Goal: Task Accomplishment & Management: Complete application form

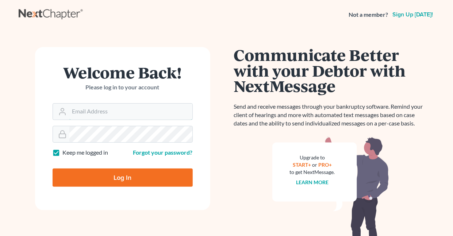
type input "[EMAIL_ADDRESS][DOMAIN_NAME]"
click at [63, 152] on label "Keep me logged in" at bounding box center [86, 152] width 46 height 8
click at [66, 152] on input "Keep me logged in" at bounding box center [68, 150] width 5 height 5
checkbox input "false"
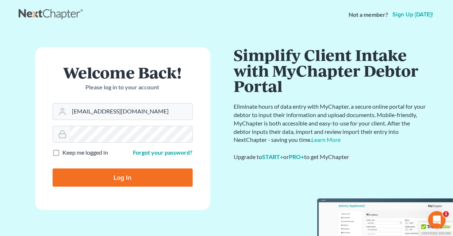
click at [119, 176] on input "Log In" at bounding box center [123, 177] width 140 height 18
type input "Thinking..."
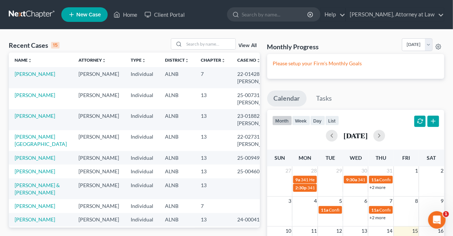
click at [89, 16] on span "New Case" at bounding box center [88, 14] width 24 height 5
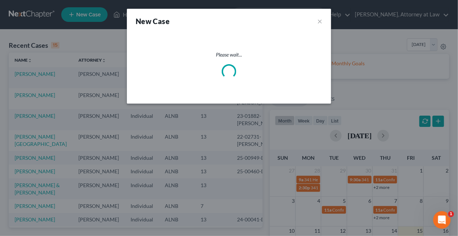
select select "1"
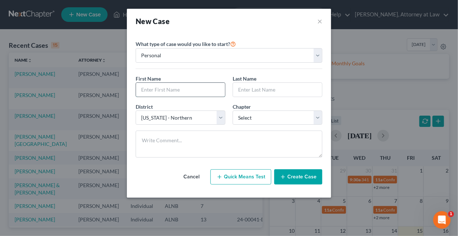
click at [172, 92] on input "text" at bounding box center [180, 90] width 89 height 14
type input "Jamethia"
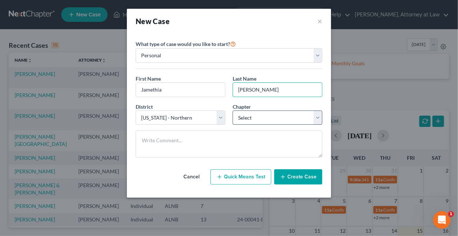
type input "[PERSON_NAME]"
click at [264, 121] on select "Select 7 11 12 13" at bounding box center [278, 118] width 90 height 15
select select "0"
click at [233, 111] on select "Select 7 11 12 13" at bounding box center [278, 118] width 90 height 15
click at [297, 175] on button "Create Case" at bounding box center [298, 176] width 48 height 15
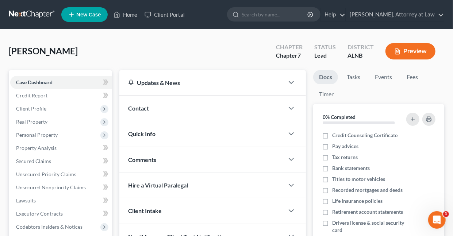
click at [139, 106] on span "Contact" at bounding box center [138, 108] width 21 height 7
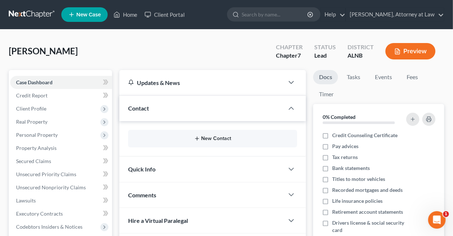
click at [210, 136] on button "New Contact" at bounding box center [212, 139] width 157 height 6
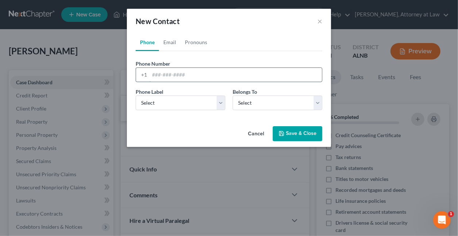
click at [190, 71] on input "tel" at bounding box center [236, 75] width 172 height 14
type input "205/725-3858"
click at [217, 100] on select "Select Mobile Home Work Other" at bounding box center [181, 103] width 90 height 15
select select "0"
click at [136, 96] on select "Select Mobile Home Work Other" at bounding box center [181, 103] width 90 height 15
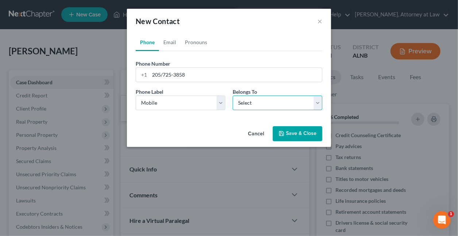
click at [260, 105] on select "Select Client Other" at bounding box center [278, 103] width 90 height 15
select select "0"
click at [233, 96] on select "Select Client Other" at bounding box center [278, 103] width 90 height 15
click at [287, 133] on button "Save & Close" at bounding box center [298, 133] width 50 height 15
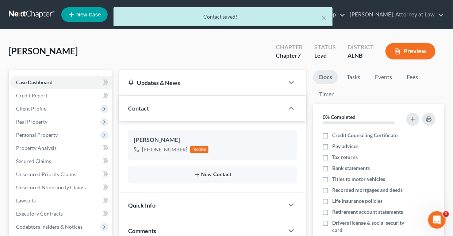
click at [208, 173] on button "New Contact" at bounding box center [212, 175] width 157 height 6
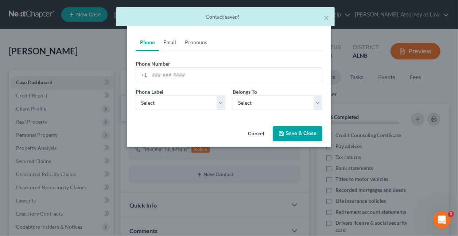
click at [171, 43] on link "Email" at bounding box center [170, 43] width 22 height 18
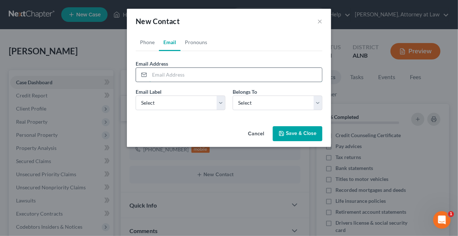
click at [199, 75] on input "email" at bounding box center [236, 75] width 172 height 14
type input "[EMAIL_ADDRESS][DOMAIN_NAME]"
click at [222, 100] on select "Select Home Work Other" at bounding box center [181, 103] width 90 height 15
select select "0"
click at [136, 96] on select "Select Home Work Other" at bounding box center [181, 103] width 90 height 15
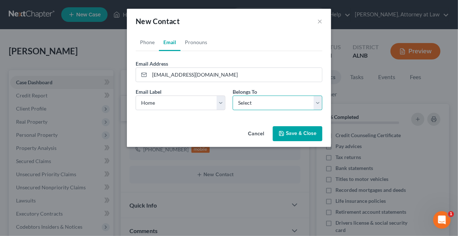
click at [250, 102] on select "Select Client Other" at bounding box center [278, 103] width 90 height 15
select select "0"
click at [233, 96] on select "Select Client Other" at bounding box center [278, 103] width 90 height 15
click at [291, 133] on button "Save & Close" at bounding box center [298, 133] width 50 height 15
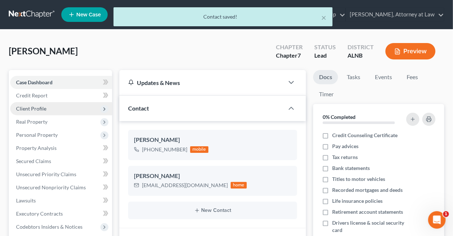
click at [39, 106] on span "Client Profile" at bounding box center [31, 108] width 30 height 6
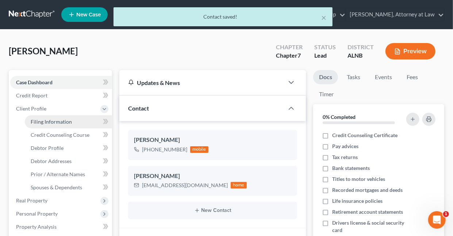
click at [58, 122] on span "Filing Information" at bounding box center [51, 122] width 41 height 6
select select "1"
select select "0"
select select "1"
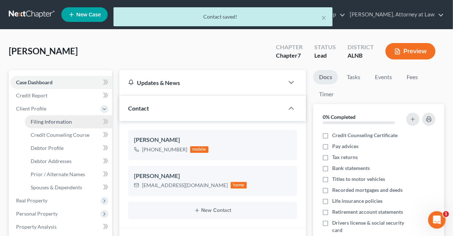
select select "0"
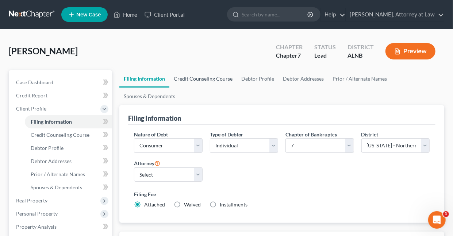
click at [211, 76] on link "Credit Counseling Course" at bounding box center [202, 79] width 67 height 18
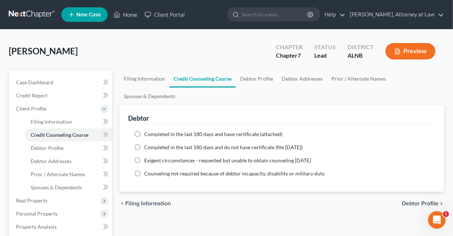
click at [144, 133] on label "Completed in the last 180 days and have certificate (attached)" at bounding box center [213, 134] width 138 height 7
click at [147, 133] on input "Completed in the last 180 days and have certificate (attached)" at bounding box center [149, 133] width 5 height 5
radio input "true"
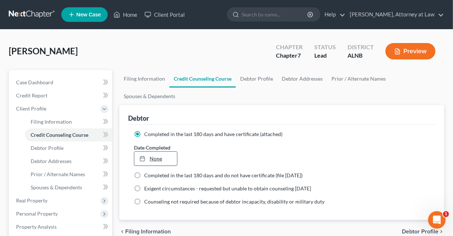
click at [158, 158] on link "None" at bounding box center [155, 159] width 42 height 14
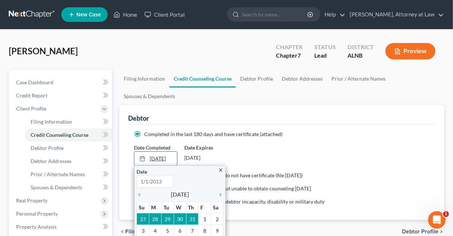
type input "[DATE]"
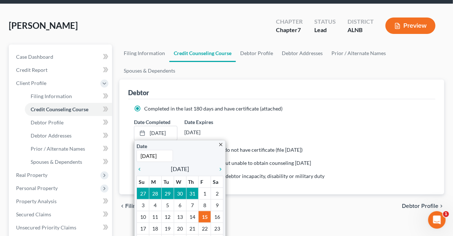
scroll to position [26, 0]
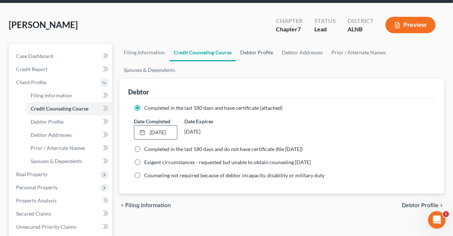
click at [254, 51] on link "Debtor Profile" at bounding box center [257, 53] width 42 height 18
select select "0"
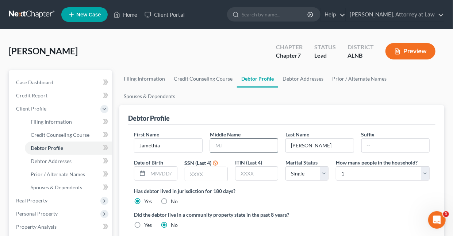
click at [230, 148] on input "text" at bounding box center [243, 146] width 67 height 14
type input "Tonsha"
type input "[DATE]"
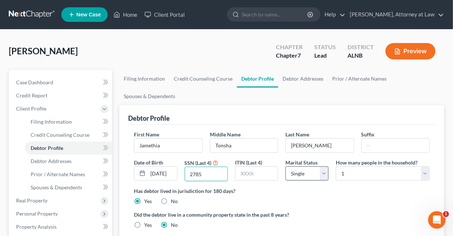
type input "2785"
click at [325, 172] on select "Select Single Married Separated Divorced Widowed" at bounding box center [306, 173] width 43 height 15
select select "2"
click at [285, 166] on select "Select Single Married Separated Divorced Widowed" at bounding box center [306, 173] width 43 height 15
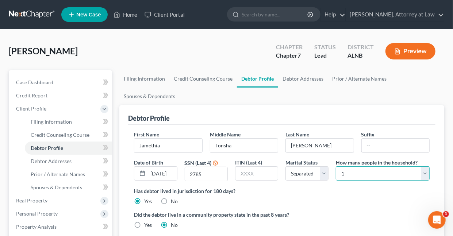
click at [423, 173] on select "Select 1 2 3 4 5 6 7 8 9 10 11 12 13 14 15 16 17 18 19 20" at bounding box center [383, 173] width 94 height 15
select select "3"
click at [336, 166] on select "Select 1 2 3 4 5 6 7 8 9 10 11 12 13 14 15 16 17 18 19 20" at bounding box center [383, 173] width 94 height 15
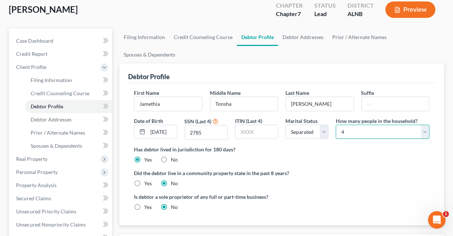
scroll to position [41, 0]
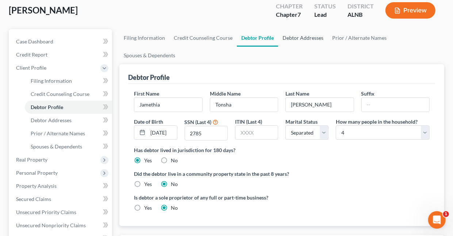
click at [290, 39] on link "Debtor Addresses" at bounding box center [303, 38] width 50 height 18
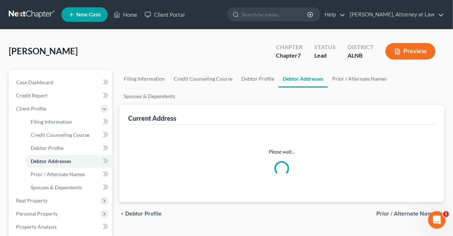
select select "0"
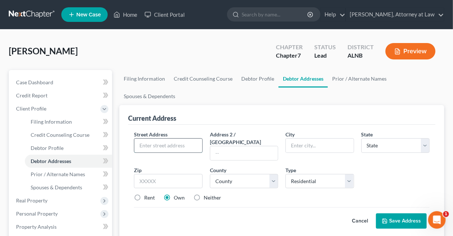
click at [174, 146] on input "text" at bounding box center [167, 146] width 67 height 14
type input "[STREET_ADDRESS][PERSON_NAME]"
type input "[GEOGRAPHIC_DATA]"
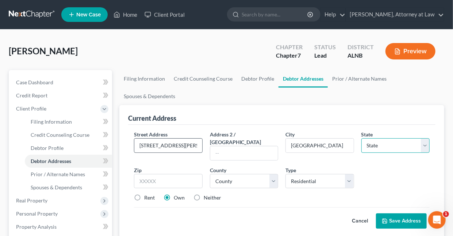
select select "0"
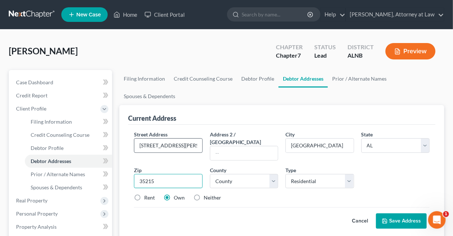
type input "35215"
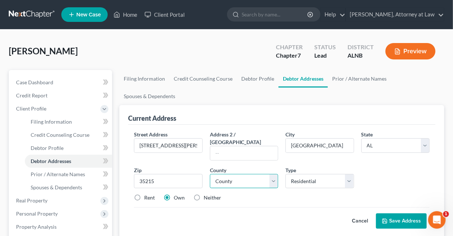
click at [276, 174] on select "County [GEOGRAPHIC_DATA] [GEOGRAPHIC_DATA] [GEOGRAPHIC_DATA] [GEOGRAPHIC_DATA] …" at bounding box center [244, 181] width 68 height 15
select select "36"
click at [210, 174] on select "County [GEOGRAPHIC_DATA] [GEOGRAPHIC_DATA] [GEOGRAPHIC_DATA] [GEOGRAPHIC_DATA] …" at bounding box center [244, 181] width 68 height 15
click at [400, 214] on button "Save Address" at bounding box center [401, 220] width 51 height 15
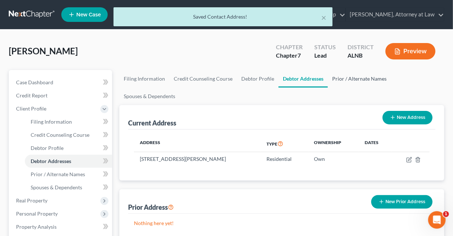
click at [353, 78] on link "Prior / Alternate Names" at bounding box center [358, 79] width 63 height 18
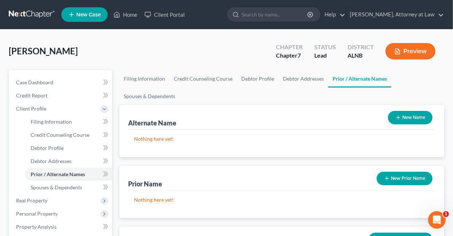
drag, startPoint x: 395, startPoint y: 178, endPoint x: 385, endPoint y: 176, distance: 10.4
click at [395, 178] on button "New Prior Name" at bounding box center [404, 178] width 56 height 13
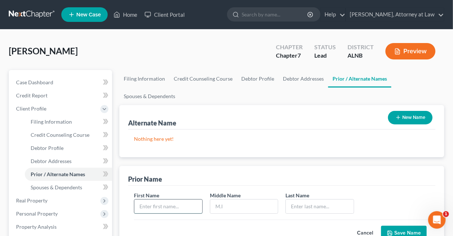
click at [162, 207] on input "text" at bounding box center [167, 206] width 67 height 14
type input "Jamethia"
type input "Tonsha"
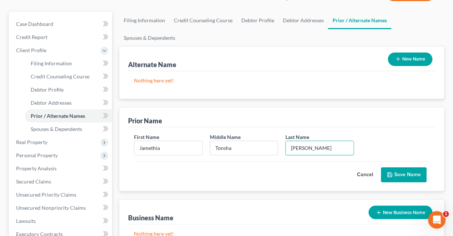
scroll to position [65, 0]
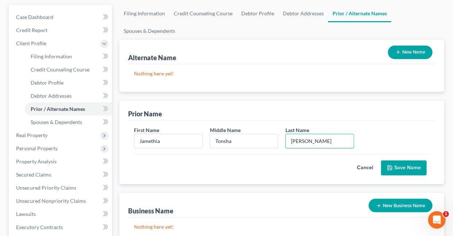
type input "[PERSON_NAME]"
click at [404, 166] on button "Save Name" at bounding box center [404, 167] width 46 height 15
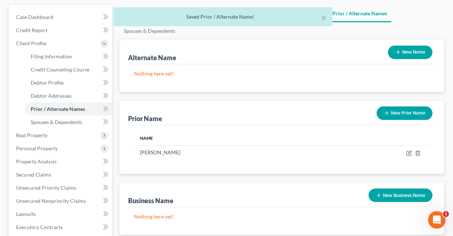
click at [403, 112] on button "New Prior Name" at bounding box center [404, 112] width 56 height 13
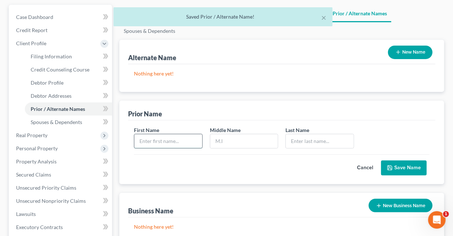
click at [171, 139] on input "text" at bounding box center [167, 141] width 67 height 14
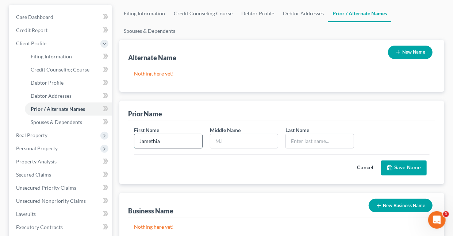
type input "Jamethia"
type input "Tonsha"
type input "[PERSON_NAME]"
click at [399, 167] on button "Save Name" at bounding box center [404, 167] width 46 height 15
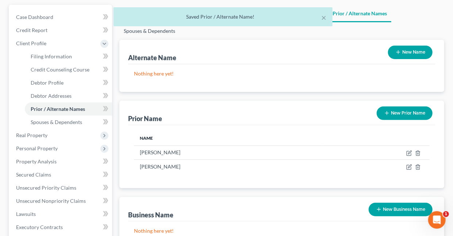
click at [139, 32] on link "Spouses & Dependents" at bounding box center [149, 31] width 60 height 18
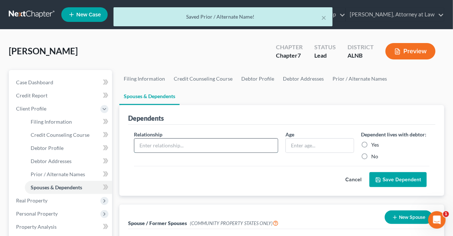
click at [192, 141] on input "text" at bounding box center [205, 146] width 143 height 14
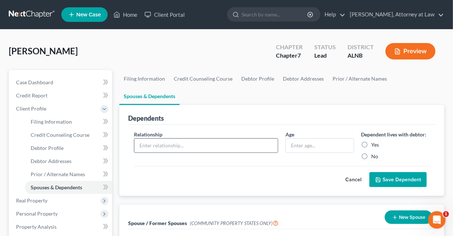
type input "daughter (student)"
click at [306, 147] on input "text" at bounding box center [319, 146] width 67 height 14
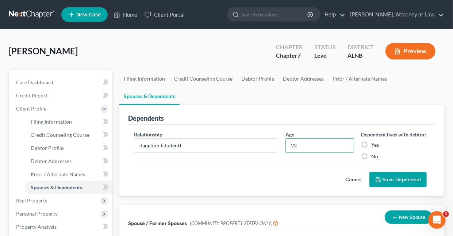
type input "22"
click at [371, 142] on label "Yes" at bounding box center [375, 144] width 8 height 7
click at [374, 142] on input "Yes" at bounding box center [376, 143] width 5 height 5
radio input "true"
click at [398, 180] on button "Save Dependent" at bounding box center [397, 179] width 57 height 15
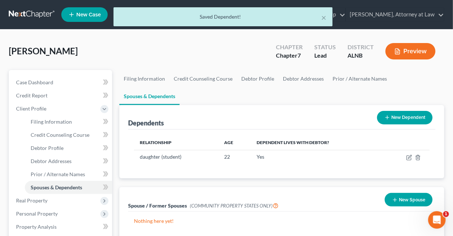
click at [397, 116] on button "New Dependent" at bounding box center [404, 117] width 55 height 13
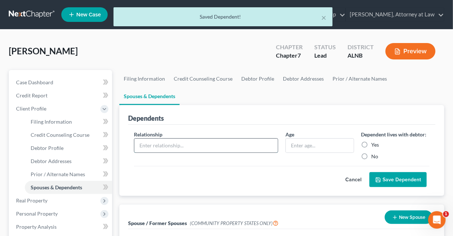
click at [155, 146] on input "text" at bounding box center [205, 146] width 143 height 14
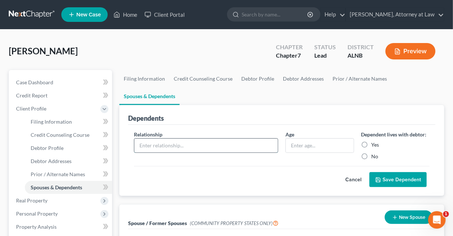
type input "daughter"
click at [317, 147] on input "text" at bounding box center [319, 146] width 67 height 14
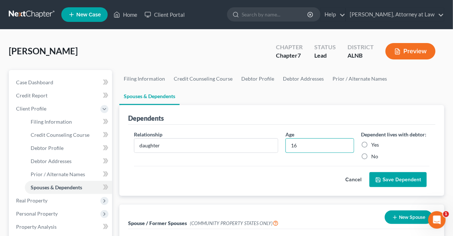
type input "16"
click at [371, 143] on label "Yes" at bounding box center [375, 144] width 8 height 7
click at [374, 143] on input "Yes" at bounding box center [376, 143] width 5 height 5
radio input "true"
click at [403, 180] on button "Save Dependent" at bounding box center [397, 179] width 57 height 15
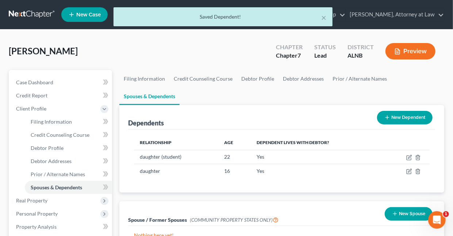
click at [391, 117] on button "New Dependent" at bounding box center [404, 117] width 55 height 13
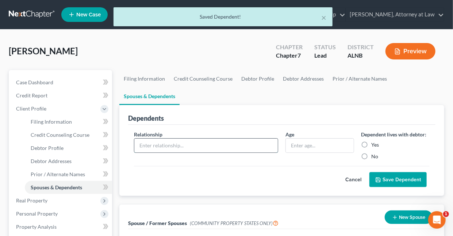
click at [202, 143] on input "text" at bounding box center [205, 146] width 143 height 14
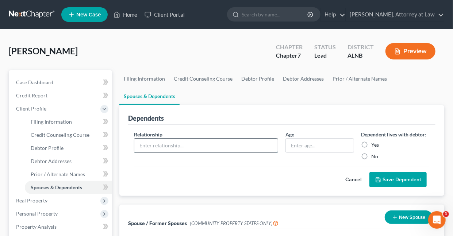
type input "daughter"
click at [315, 149] on input "text" at bounding box center [319, 146] width 67 height 14
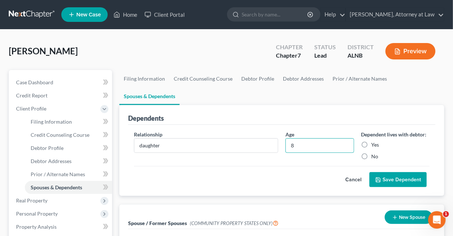
type input "8"
click at [371, 144] on label "Yes" at bounding box center [375, 144] width 8 height 7
click at [374, 144] on input "Yes" at bounding box center [376, 143] width 5 height 5
radio input "true"
click at [392, 178] on button "Save Dependent" at bounding box center [397, 179] width 57 height 15
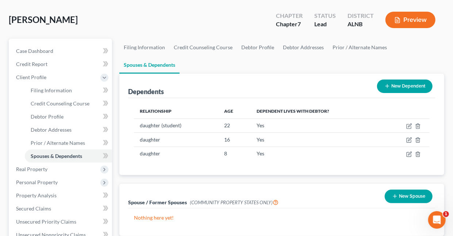
scroll to position [100, 0]
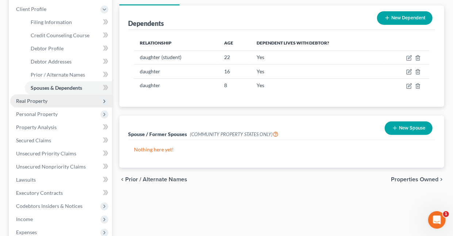
click at [32, 100] on span "Real Property" at bounding box center [31, 101] width 31 height 6
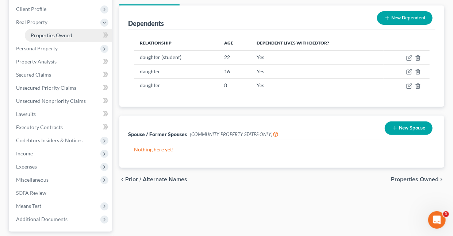
click at [60, 36] on span "Properties Owned" at bounding box center [52, 35] width 42 height 6
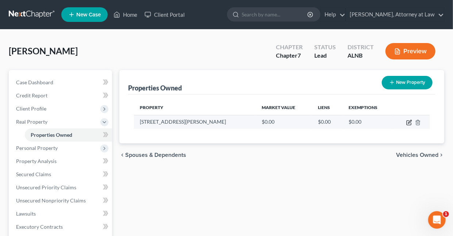
click at [408, 121] on icon "button" at bounding box center [409, 123] width 6 height 6
select select "0"
select select "36"
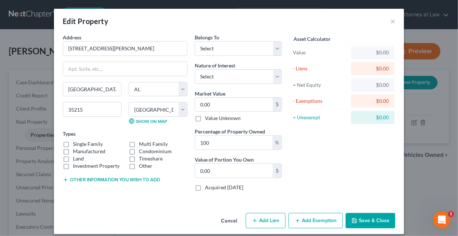
drag, startPoint x: 64, startPoint y: 142, endPoint x: 67, endPoint y: 131, distance: 11.6
click at [73, 142] on label "Single Family" at bounding box center [88, 143] width 30 height 7
click at [76, 142] on input "Single Family" at bounding box center [78, 142] width 5 height 5
checkbox input "true"
click at [216, 45] on select "Select Debtor 1 Only Debtor 2 Only Debtor 1 And Debtor 2 Only At Least One Of T…" at bounding box center [238, 48] width 87 height 15
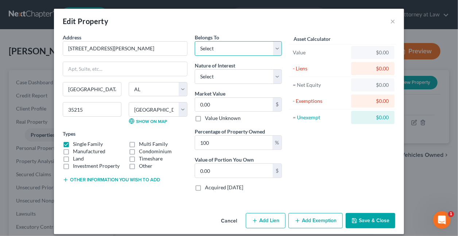
select select "0"
click at [195, 41] on select "Select Debtor 1 Only Debtor 2 Only Debtor 1 And Debtor 2 Only At Least One Of T…" at bounding box center [238, 48] width 87 height 15
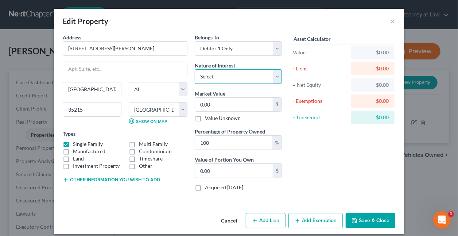
click at [220, 78] on select "Select Fee Simple Joint Tenant Life Estate Equitable Interest Future Interest T…" at bounding box center [238, 76] width 87 height 15
select select "0"
click at [195, 69] on select "Select Fee Simple Joint Tenant Life Estate Equitable Interest Future Interest T…" at bounding box center [238, 76] width 87 height 15
click at [221, 100] on input "0.00" at bounding box center [234, 105] width 78 height 14
type input "1"
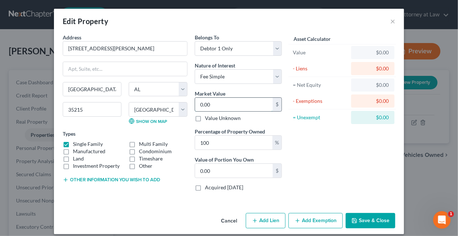
type input "1.00"
type input "14"
type input "14.00"
type input "148"
type input "148.00"
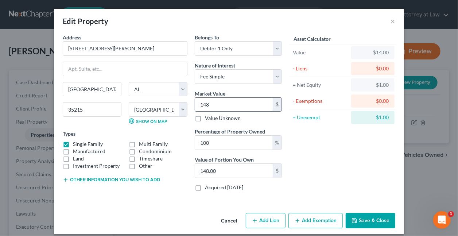
type input "1482"
type input "1,482.00"
type input "14820"
type input "14,820.00"
type input "14,8200"
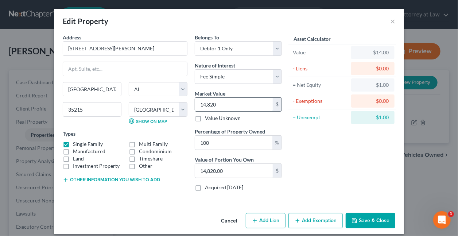
type input "148,200.00"
type input "148,200"
click at [314, 220] on button "Add Exemption" at bounding box center [315, 220] width 54 height 15
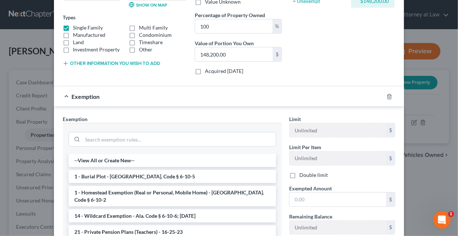
scroll to position [120, 0]
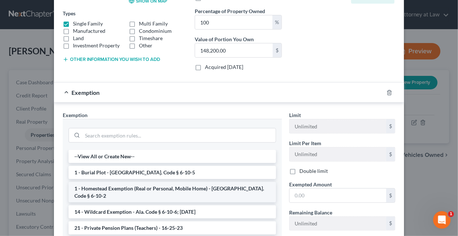
click at [133, 183] on li "1 - Homestead Exemption (Real or Personal, Mobile Home) - [GEOGRAPHIC_DATA]. Co…" at bounding box center [173, 192] width 208 height 20
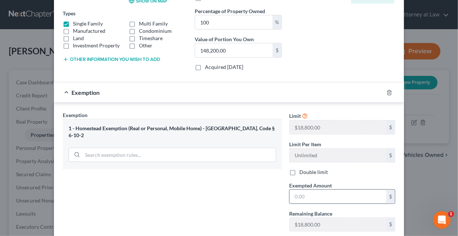
click at [312, 195] on input "text" at bounding box center [338, 197] width 97 height 14
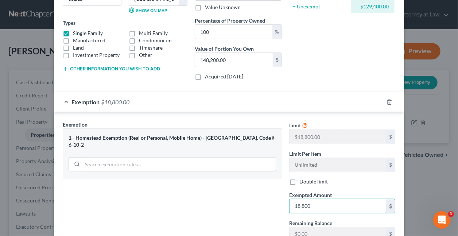
type input "18,800"
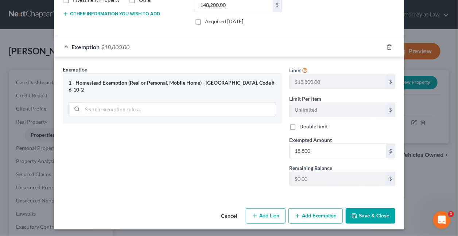
scroll to position [166, 0]
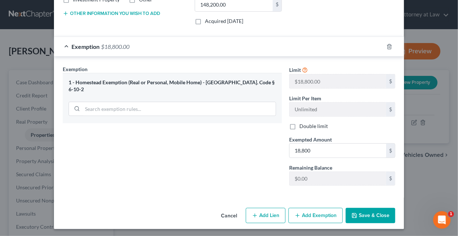
drag, startPoint x: 259, startPoint y: 212, endPoint x: 168, endPoint y: 174, distance: 98.6
click at [259, 212] on button "Add Lien" at bounding box center [266, 215] width 40 height 15
select select "0"
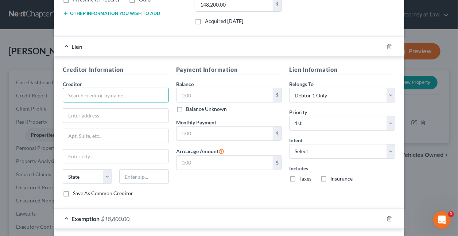
click at [133, 94] on input "text" at bounding box center [116, 95] width 106 height 15
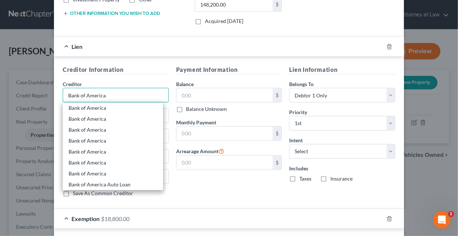
type input "Bank of America"
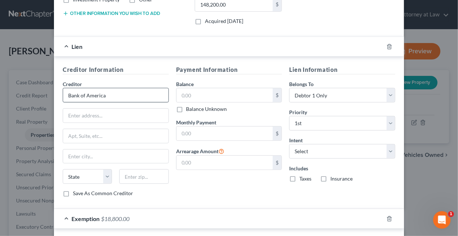
scroll to position [337, 0]
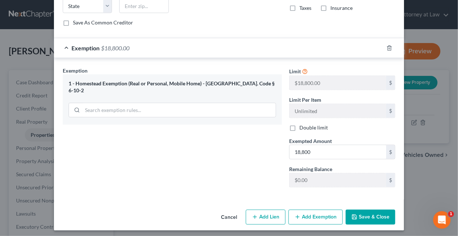
click at [261, 216] on button "Add Lien" at bounding box center [266, 217] width 40 height 15
select select "0"
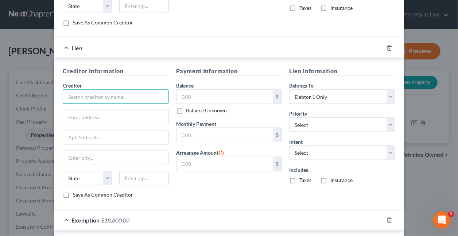
click at [129, 94] on input "text" at bounding box center [116, 96] width 106 height 15
type input "Bank of America"
type input "PO Box 31785"
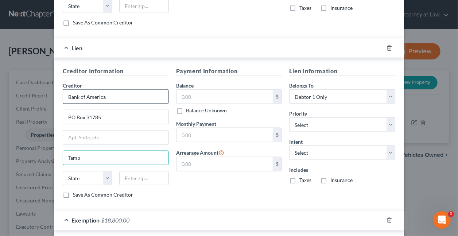
type input "[GEOGRAPHIC_DATA]"
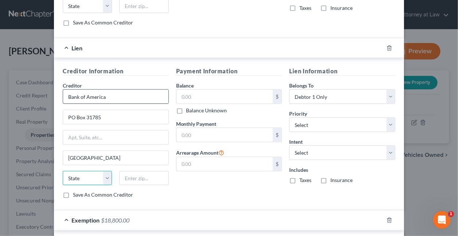
select select "9"
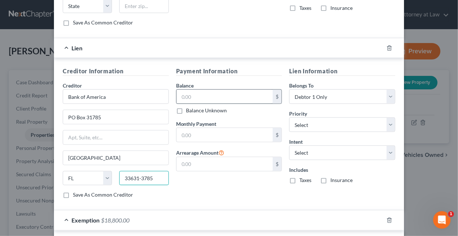
type input "33631-3785"
click at [203, 93] on input "text" at bounding box center [225, 97] width 97 height 14
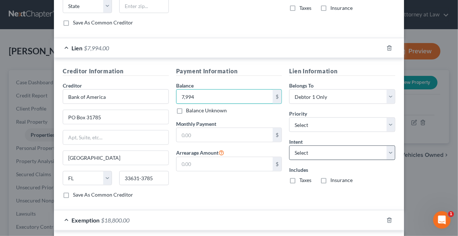
type input "7,994"
click at [294, 147] on select "Select Surrender Redeem Reaffirm Avoid Other" at bounding box center [342, 153] width 106 height 15
select select "2"
click at [289, 146] on select "Select Surrender Redeem Reaffirm Avoid Other" at bounding box center [342, 153] width 106 height 15
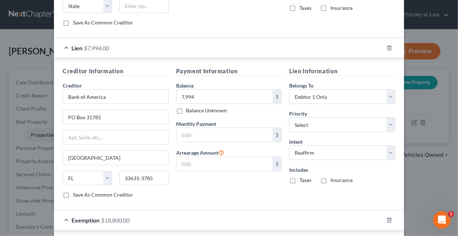
click at [299, 177] on label "Taxes" at bounding box center [305, 180] width 12 height 7
click at [302, 177] on input "Taxes" at bounding box center [304, 179] width 5 height 5
checkbox input "true"
click at [330, 177] on label "Insurance" at bounding box center [341, 180] width 22 height 7
click at [333, 177] on input "Insurance" at bounding box center [335, 179] width 5 height 5
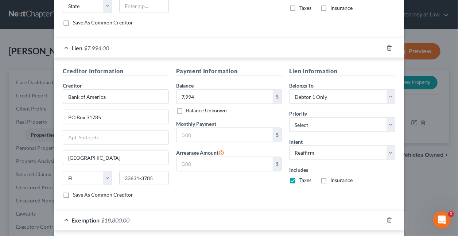
checkbox input "true"
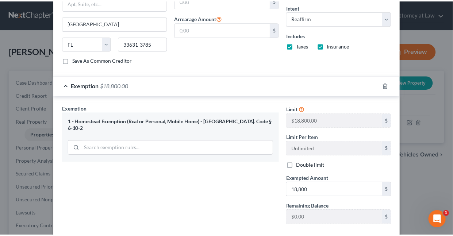
scroll to position [508, 0]
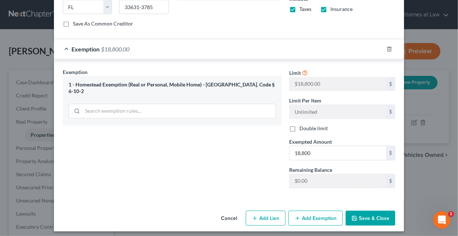
click at [367, 211] on button "Save & Close" at bounding box center [371, 218] width 50 height 15
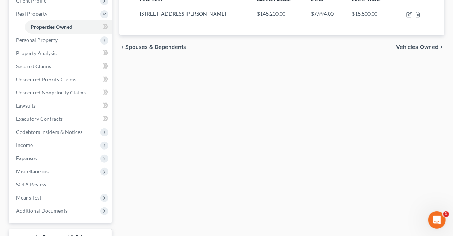
scroll to position [101, 0]
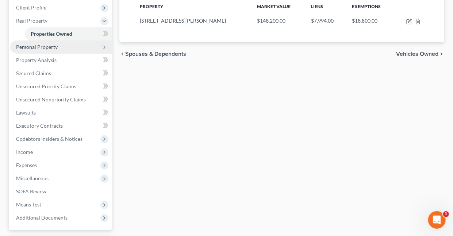
click at [44, 46] on span "Personal Property" at bounding box center [37, 47] width 42 height 6
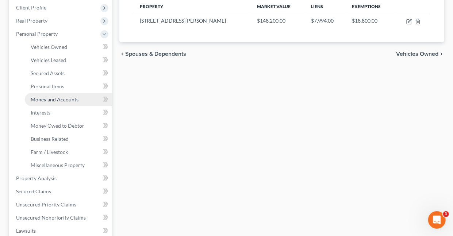
click at [62, 98] on span "Money and Accounts" at bounding box center [55, 99] width 48 height 6
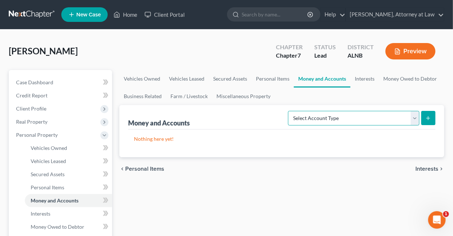
click at [415, 116] on select "Select Account Type Brokerage Cash on Hand Certificates of Deposit Checking Acc…" at bounding box center [353, 118] width 131 height 15
select select "checking"
click at [290, 111] on select "Select Account Type Brokerage Cash on Hand Certificates of Deposit Checking Acc…" at bounding box center [353, 118] width 131 height 15
click at [428, 119] on icon "submit" at bounding box center [428, 118] width 6 height 6
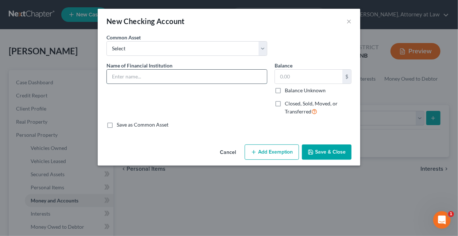
click at [214, 75] on input "text" at bounding box center [187, 77] width 160 height 14
type input "[PERSON_NAME] Fargo, Navy Federal Credit Union, Home Town Bank"
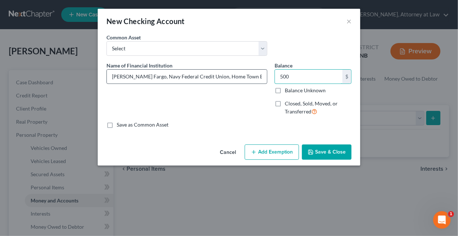
type input "500"
click at [242, 73] on input "[PERSON_NAME] Fargo, Navy Federal Credit Union, Home Town Bank" at bounding box center [187, 77] width 160 height 14
type input "[PERSON_NAME] Fargo Bank and Home Town Bank"
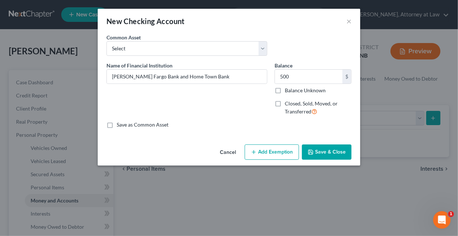
click at [269, 148] on button "Add Exemption" at bounding box center [272, 151] width 54 height 15
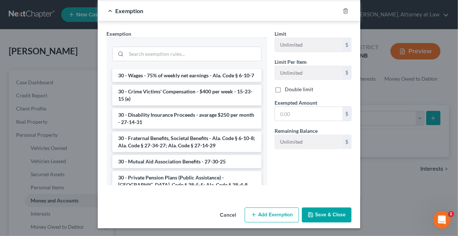
scroll to position [565, 0]
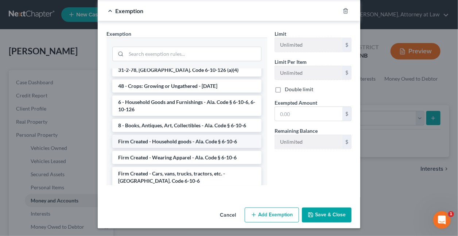
click at [159, 135] on li "Firm Created - Household goods - Ala. Code § 6-10-6" at bounding box center [186, 141] width 149 height 13
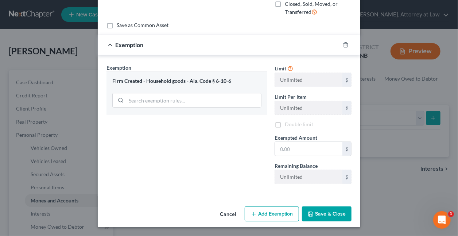
scroll to position [98, 0]
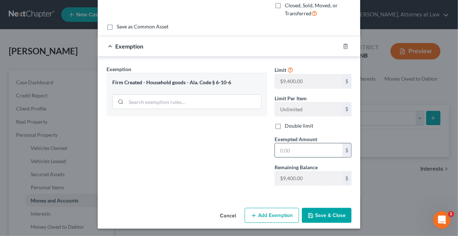
click at [298, 152] on input "text" at bounding box center [308, 150] width 67 height 14
type input "500"
click at [324, 217] on button "Save & Close" at bounding box center [327, 215] width 50 height 15
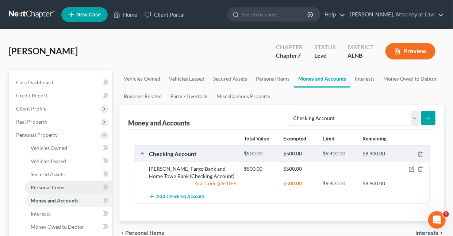
click at [47, 185] on span "Personal Items" at bounding box center [48, 187] width 34 height 6
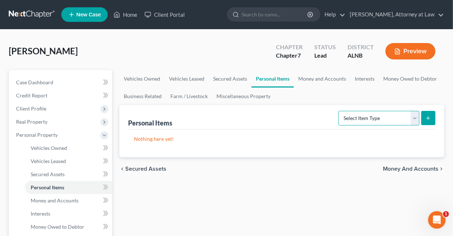
click at [414, 116] on select "Select Item Type Clothing Collectibles Of Value Electronics Firearms Household …" at bounding box center [378, 118] width 81 height 15
select select "household_goods"
click at [339, 111] on select "Select Item Type Clothing Collectibles Of Value Electronics Firearms Household …" at bounding box center [378, 118] width 81 height 15
click at [429, 119] on icon "submit" at bounding box center [428, 118] width 6 height 6
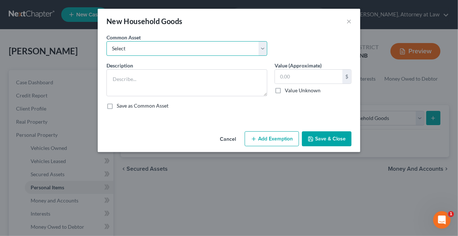
click at [158, 47] on select "Select Furniture Furniture - in Debtor's possession" at bounding box center [186, 48] width 161 height 15
select select "1"
click at [106, 41] on select "Select Furniture Furniture - in Debtor's possession" at bounding box center [186, 48] width 161 height 15
type textarea "Furniture - in Debtor's possession"
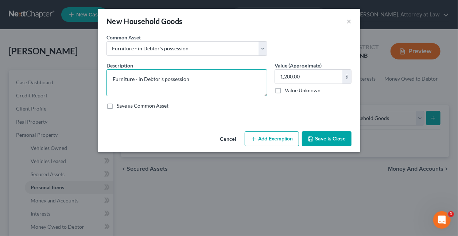
click at [197, 82] on textarea "Furniture - in Debtor's possession" at bounding box center [186, 82] width 161 height 27
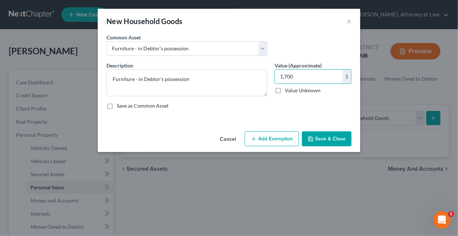
type input "1,700"
click at [285, 139] on button "Add Exemption" at bounding box center [272, 138] width 54 height 15
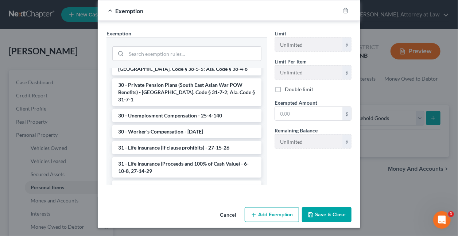
scroll to position [565, 0]
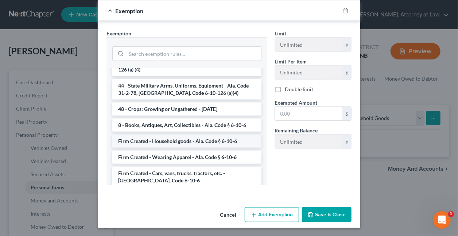
click at [153, 135] on li "Firm Created - Household goods - Ala. Code § 6-10-6" at bounding box center [186, 141] width 149 height 13
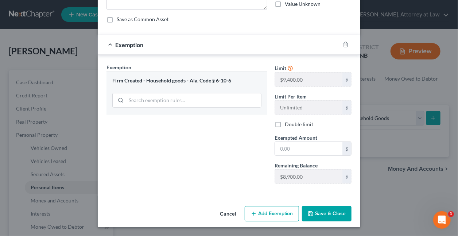
scroll to position [85, 0]
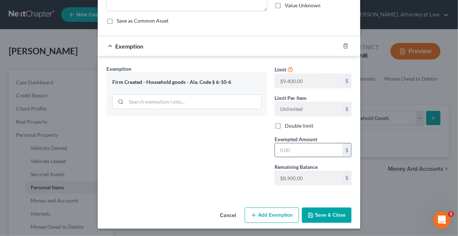
click at [316, 151] on input "text" at bounding box center [308, 150] width 67 height 14
type input "1,700"
click at [333, 211] on button "Save & Close" at bounding box center [327, 215] width 50 height 15
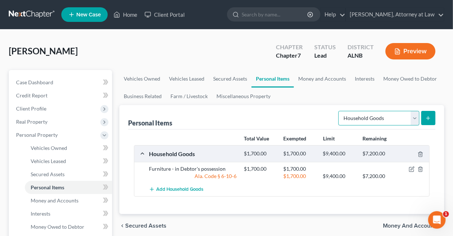
click at [411, 118] on select "Select Item Type Clothing Collectibles Of Value Electronics Firearms Household …" at bounding box center [378, 118] width 81 height 15
select select "clothing"
click at [339, 111] on select "Select Item Type Clothing Collectibles Of Value Electronics Firearms Household …" at bounding box center [378, 118] width 81 height 15
click at [434, 118] on button "submit" at bounding box center [428, 118] width 14 height 14
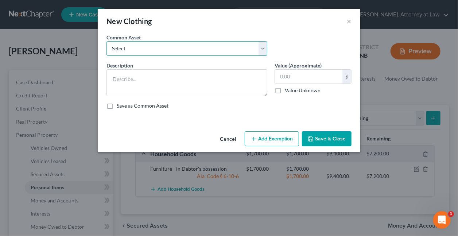
click at [176, 49] on select "Select Wearing Apparel Clothing - in Debtor's possession" at bounding box center [186, 48] width 161 height 15
select select "1"
click at [106, 41] on select "Select Wearing Apparel Clothing - in Debtor's possession" at bounding box center [186, 48] width 161 height 15
type textarea "Clothing - in Debtor's possession"
type input "500.00"
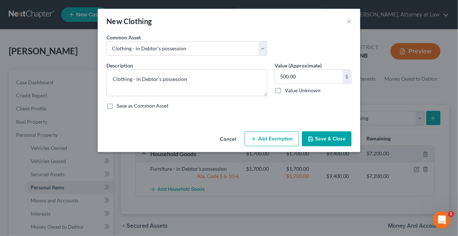
click at [261, 139] on button "Add Exemption" at bounding box center [272, 138] width 54 height 15
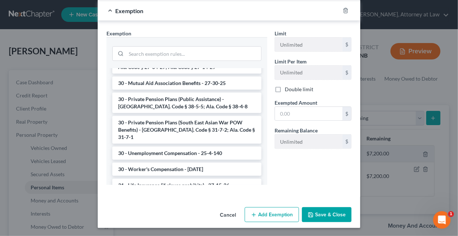
scroll to position [581, 0]
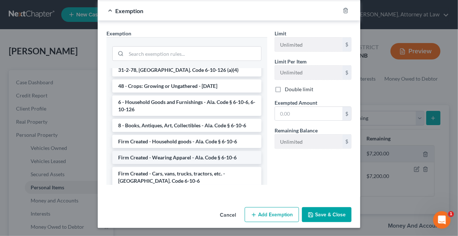
click at [170, 151] on li "Firm Created - Wearing Apparel - Ala. Code § 6-10-6" at bounding box center [186, 157] width 149 height 13
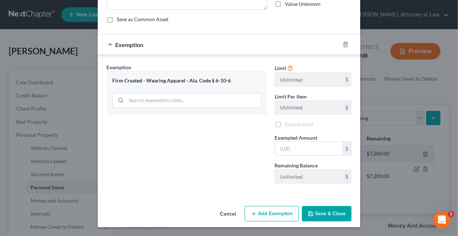
scroll to position [85, 0]
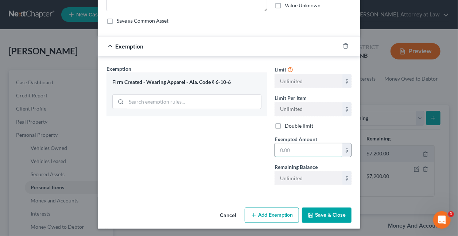
click at [297, 148] on input "text" at bounding box center [308, 150] width 67 height 14
type input "500"
click at [320, 211] on button "Save & Close" at bounding box center [327, 215] width 50 height 15
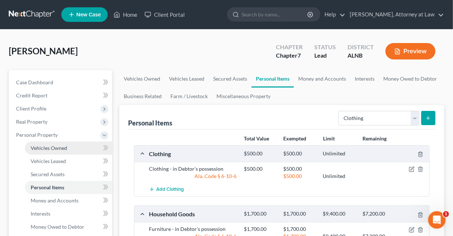
click at [39, 148] on span "Vehicles Owned" at bounding box center [49, 148] width 36 height 6
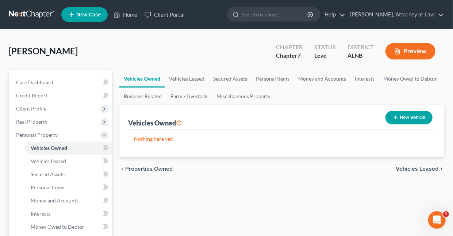
click at [400, 116] on button "New Vehicle" at bounding box center [408, 117] width 47 height 13
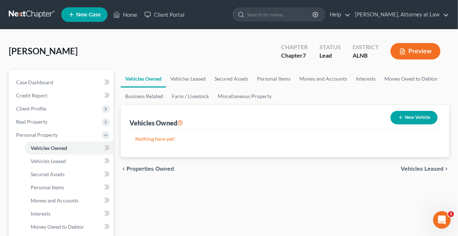
select select "0"
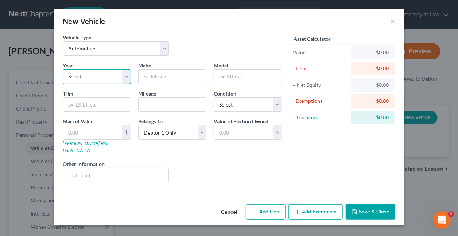
click at [127, 76] on select "Select 2026 2025 2024 2023 2022 2021 2020 2019 2018 2017 2016 2015 2014 2013 20…" at bounding box center [97, 76] width 68 height 15
select select "12"
click at [63, 69] on select "Select 2026 2025 2024 2023 2022 2021 2020 2019 2018 2017 2016 2015 2014 2013 20…" at bounding box center [97, 76] width 68 height 15
click at [172, 77] on input "text" at bounding box center [172, 77] width 67 height 14
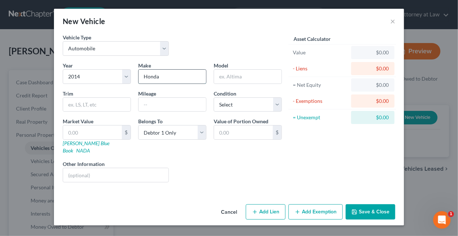
type input "Honda"
type input "Civic"
type input "148,000"
click at [233, 101] on select "Select Excellent Very Good Good Fair Poor" at bounding box center [248, 104] width 68 height 15
select select "2"
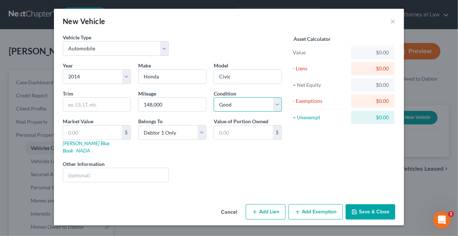
click at [214, 97] on select "Select Excellent Very Good Good Fair Poor" at bounding box center [248, 104] width 68 height 15
click at [115, 133] on input "text" at bounding box center [92, 132] width 59 height 14
type input "9"
type input "9.00"
type input "98"
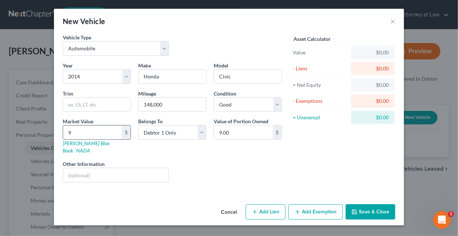
type input "98.00"
type input "980"
type input "980.00"
type input "9805"
type input "9,805.00"
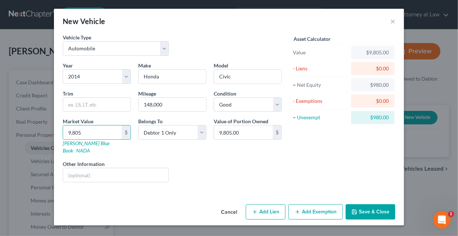
type input "9,80"
type input "980.00"
type input "9,"
type input "9.00"
type input "9"
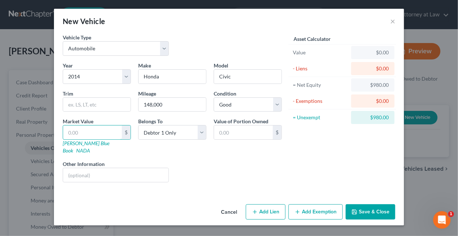
type input "6"
type input "6.00"
type input "60"
type input "60.00"
type input "600"
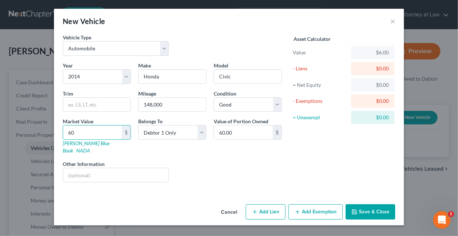
type input "600.00"
type input "6000"
type input "6,000.00"
type input "6,00"
type input "600.00"
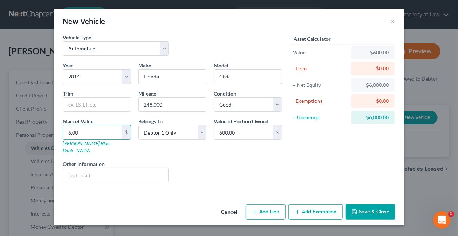
type input "6,0"
type input "60.00"
type input "6,"
type input "6.00"
type input "6"
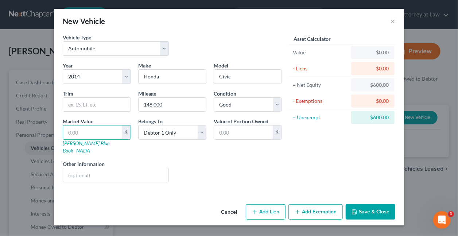
type input "7"
type input "7.00"
type input "72"
type input "72.00"
type input "720"
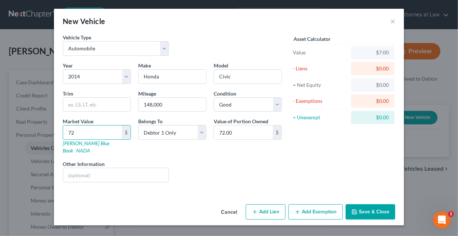
type input "720.00"
type input "7200"
type input "7,200.00"
type input "7,200"
click at [363, 204] on button "Save & Close" at bounding box center [371, 211] width 50 height 15
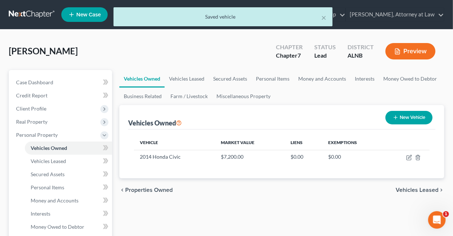
click at [404, 118] on button "New Vehicle" at bounding box center [408, 117] width 47 height 13
select select "0"
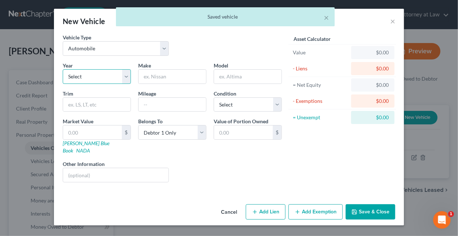
click at [124, 75] on select "Select 2026 2025 2024 2023 2022 2021 2020 2019 2018 2017 2016 2015 2014 2013 20…" at bounding box center [97, 76] width 68 height 15
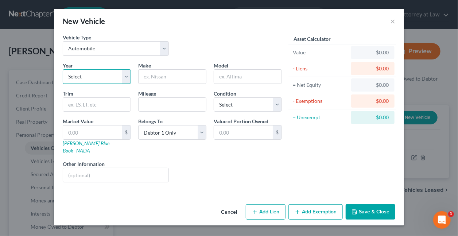
select select "2"
click at [63, 69] on select "Select 2026 2025 2024 2023 2022 2021 2020 2019 2018 2017 2016 2015 2014 2013 20…" at bounding box center [97, 76] width 68 height 15
click at [178, 75] on input "text" at bounding box center [172, 77] width 67 height 14
click at [165, 78] on input "text" at bounding box center [172, 77] width 67 height 14
type input "Acura"
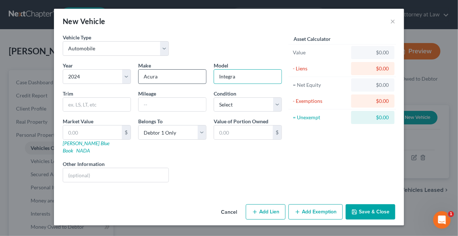
type input "Integra"
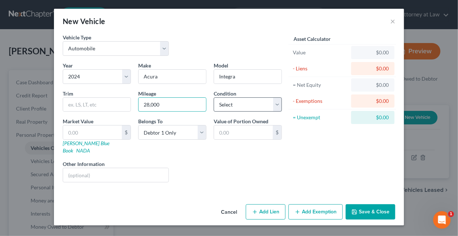
type input "28,000"
click at [232, 106] on select "Select Excellent Very Good Good Fair Poor" at bounding box center [248, 104] width 68 height 15
click at [214, 97] on select "Select Excellent Very Good Good Fair Poor" at bounding box center [248, 104] width 68 height 15
click at [275, 104] on select "Select Excellent Very Good Good Fair Poor" at bounding box center [248, 104] width 68 height 15
select select "1"
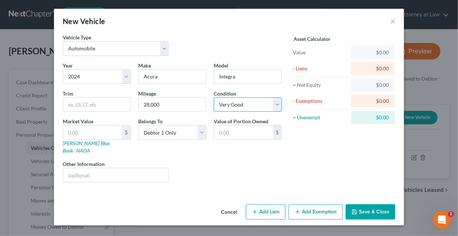
click at [214, 97] on select "Select Excellent Very Good Good Fair Poor" at bounding box center [248, 104] width 68 height 15
click at [106, 130] on input "text" at bounding box center [92, 132] width 59 height 14
type input "2"
type input "2.00"
type input "25"
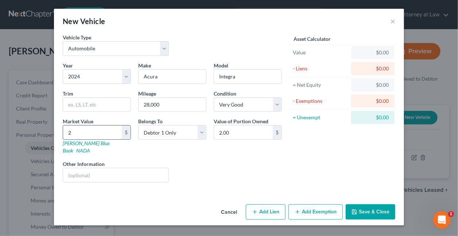
type input "25.00"
type input "252"
type input "252.00"
type input "2525"
type input "2,525.00"
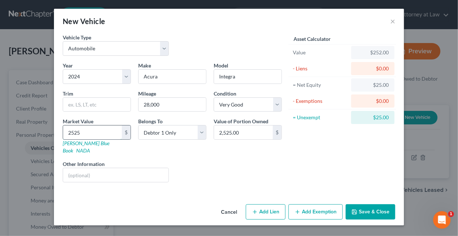
type input "25250"
type input "25,250.00"
type input "25,250"
click at [264, 206] on button "Add Lien" at bounding box center [266, 211] width 40 height 15
select select "0"
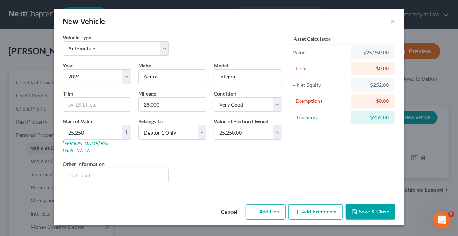
select select "0"
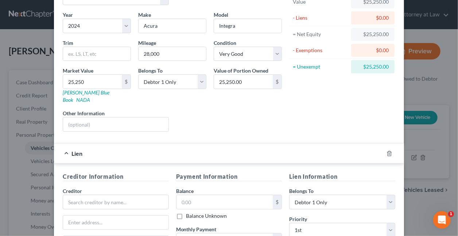
scroll to position [54, 0]
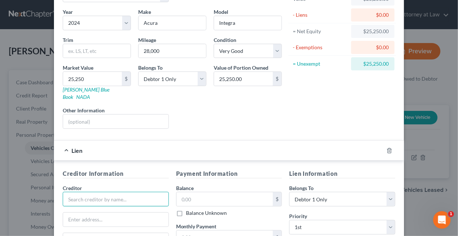
click at [105, 192] on input "text" at bounding box center [116, 199] width 106 height 15
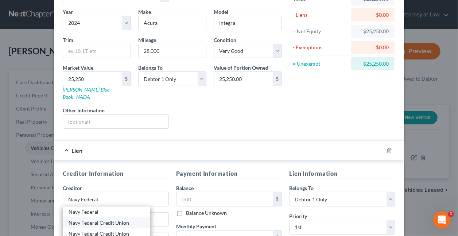
click at [104, 219] on div "Navy Federal Credit Union" at bounding box center [107, 222] width 76 height 7
type input "Navy Federal Credit Union"
type input "PO Box 3700"
type input "[PERSON_NAME]"
select select "48"
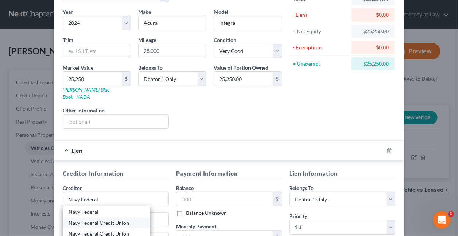
type input "22119"
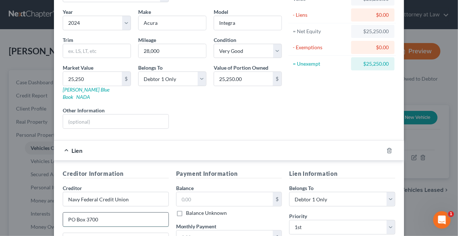
click at [101, 213] on input "PO Box 3700" at bounding box center [115, 220] width 105 height 14
type input "PO Box 3000"
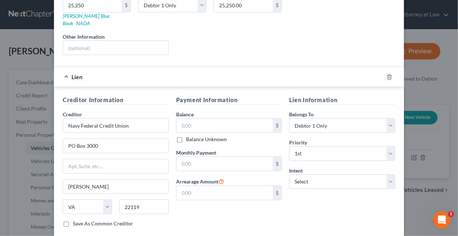
scroll to position [141, 0]
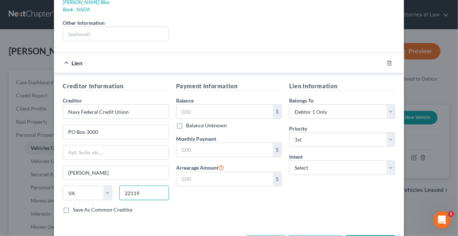
click at [152, 186] on div "22119" at bounding box center [144, 193] width 57 height 15
type input "22119-3000"
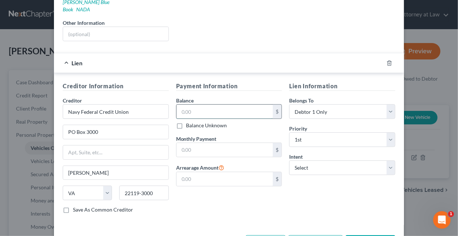
click at [243, 105] on input "text" at bounding box center [225, 112] width 97 height 14
type input "34,460"
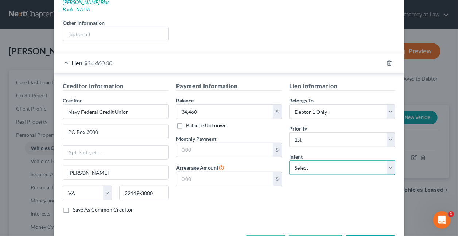
click at [294, 160] on select "Select Surrender Redeem Reaffirm Avoid Other" at bounding box center [342, 167] width 106 height 15
select select "0"
click at [289, 160] on select "Select Surrender Redeem Reaffirm Avoid Other" at bounding box center [342, 167] width 106 height 15
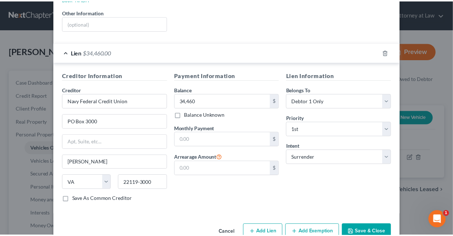
scroll to position [161, 0]
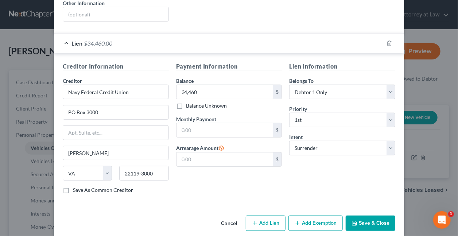
click at [366, 216] on button "Save & Close" at bounding box center [371, 223] width 50 height 15
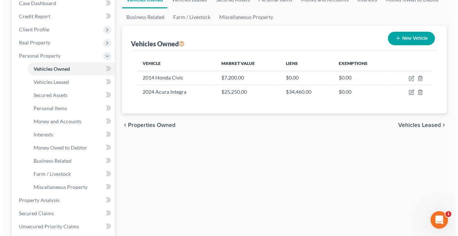
scroll to position [80, 0]
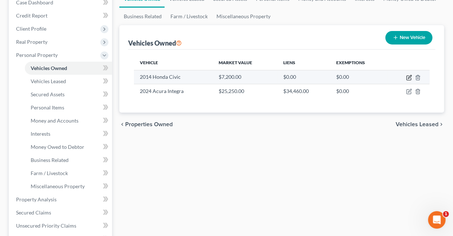
click at [408, 77] on icon "button" at bounding box center [409, 78] width 6 height 6
select select "0"
select select "12"
select select "2"
select select "0"
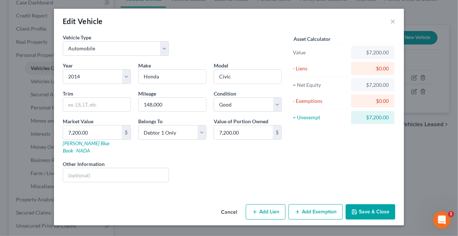
click at [307, 204] on button "Add Exemption" at bounding box center [315, 211] width 54 height 15
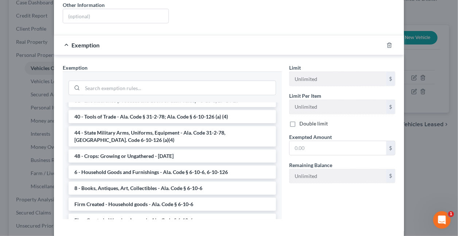
scroll to position [499, 0]
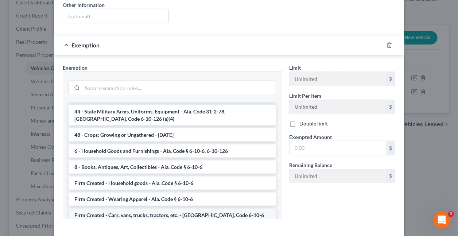
click at [152, 209] on li "Firm Created - Cars, vans, trucks, tractors, etc. - [GEOGRAPHIC_DATA]. Code 6-1…" at bounding box center [173, 215] width 208 height 13
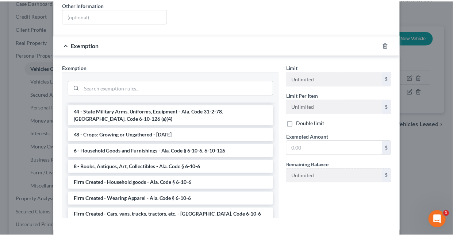
scroll to position [150, 0]
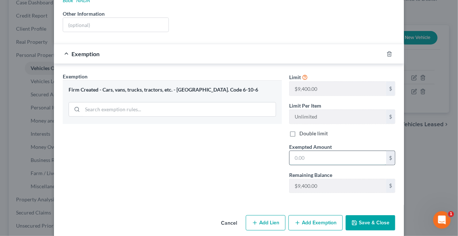
click at [310, 151] on input "text" at bounding box center [338, 158] width 97 height 14
type input "7,200"
click at [371, 215] on button "Save & Close" at bounding box center [371, 222] width 50 height 15
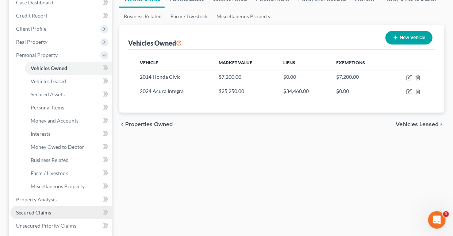
click at [38, 213] on span "Secured Claims" at bounding box center [33, 212] width 35 height 6
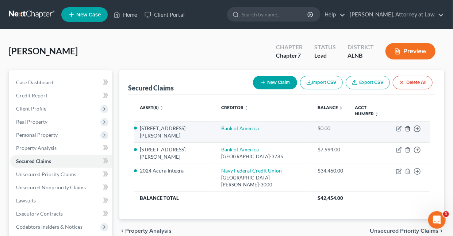
click at [407, 128] on line "button" at bounding box center [407, 128] width 0 height 1
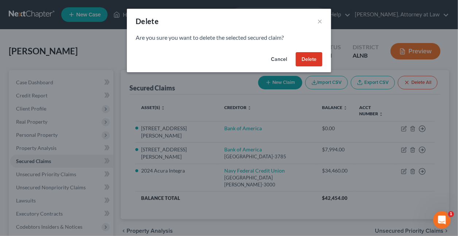
click at [303, 62] on button "Delete" at bounding box center [309, 59] width 27 height 15
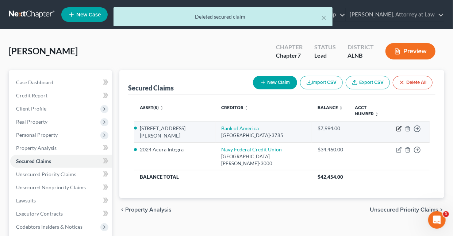
click at [399, 126] on icon "button" at bounding box center [399, 129] width 6 height 6
select select "9"
select select "2"
select select "0"
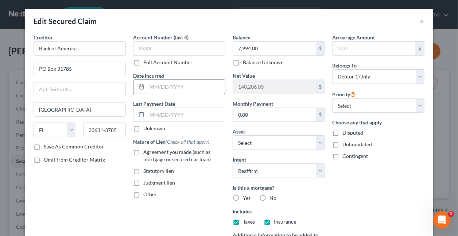
click at [184, 88] on input "text" at bounding box center [186, 87] width 78 height 14
type input "07/2022"
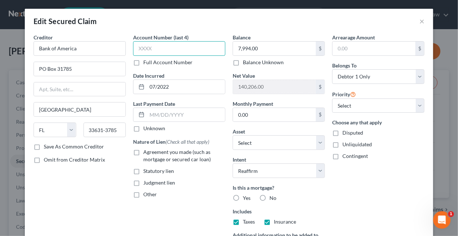
click at [174, 49] on input "text" at bounding box center [179, 48] width 92 height 15
type input "7994"
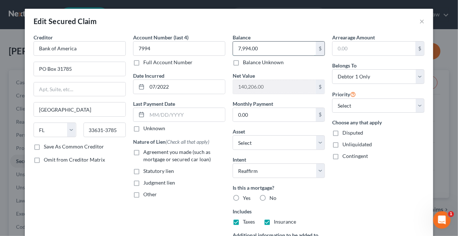
click at [257, 46] on input "7,994.00" at bounding box center [274, 49] width 83 height 14
type input "1"
type input "135,595"
click at [243, 195] on label "Yes" at bounding box center [247, 197] width 8 height 7
click at [246, 195] on input "Yes" at bounding box center [248, 196] width 5 height 5
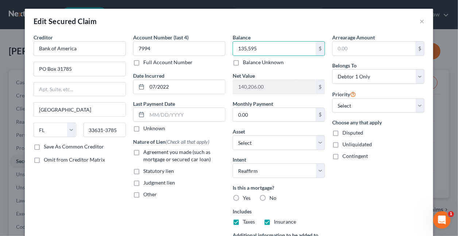
radio input "true"
click at [143, 151] on label "Agreement you made (such as mortgage or secured car loan)" at bounding box center [184, 155] width 82 height 15
click at [146, 151] on input "Agreement you made (such as mortgage or secured car loan)" at bounding box center [148, 150] width 5 height 5
checkbox input "true"
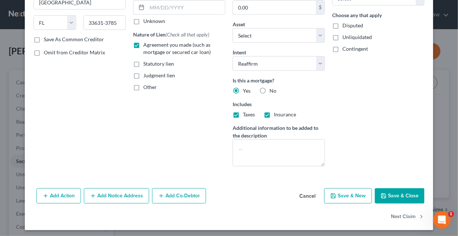
scroll to position [109, 0]
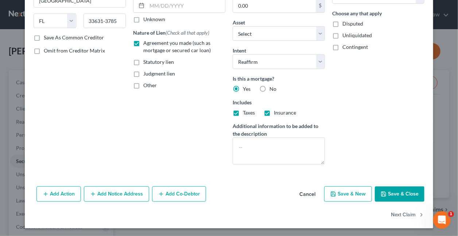
click at [400, 193] on button "Save & Close" at bounding box center [400, 193] width 50 height 15
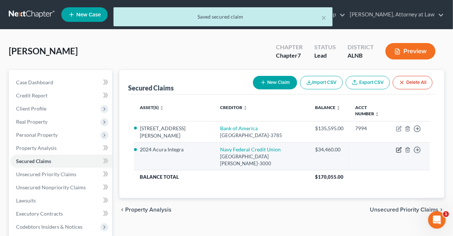
click at [399, 147] on icon "button" at bounding box center [399, 150] width 6 height 6
select select "48"
select select "0"
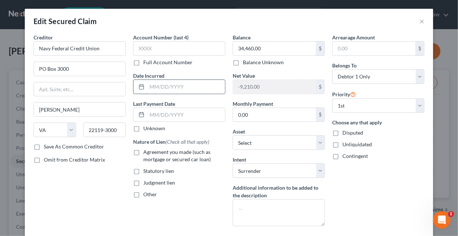
click at [193, 89] on input "text" at bounding box center [186, 87] width 78 height 14
type input "09/2024"
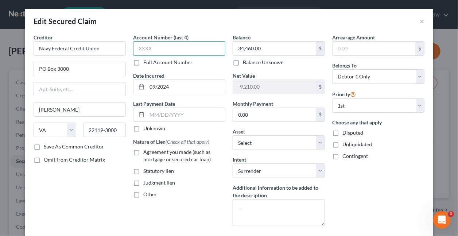
click at [172, 47] on input "text" at bounding box center [179, 48] width 92 height 15
type input "0336"
click at [143, 151] on label "Agreement you made (such as mortgage or secured car loan)" at bounding box center [184, 155] width 82 height 15
click at [146, 151] on input "Agreement you made (such as mortgage or secured car loan)" at bounding box center [148, 150] width 5 height 5
checkbox input "true"
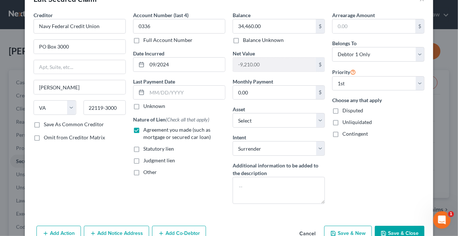
scroll to position [62, 0]
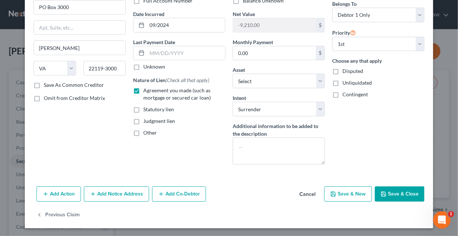
click at [384, 189] on button "Save & Close" at bounding box center [400, 193] width 50 height 15
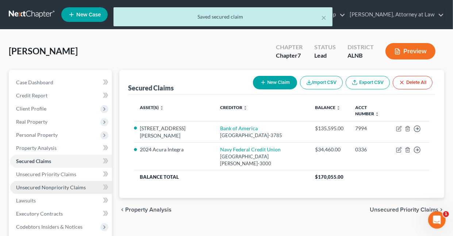
click at [50, 186] on span "Unsecured Nonpriority Claims" at bounding box center [51, 187] width 70 height 6
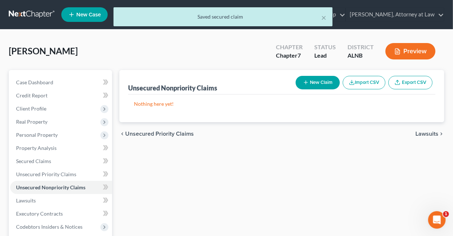
click at [314, 80] on button "New Claim" at bounding box center [317, 82] width 44 height 13
select select "0"
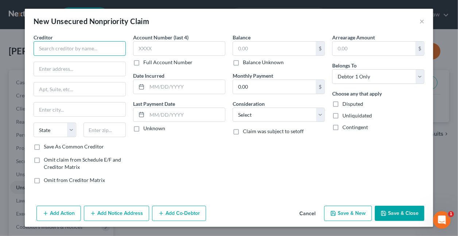
click at [73, 51] on input "text" at bounding box center [80, 48] width 92 height 15
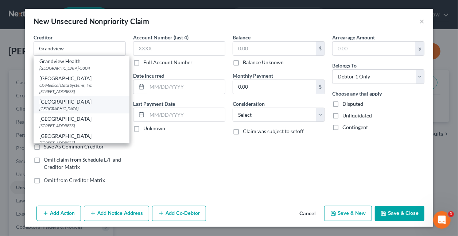
click at [74, 105] on div "[GEOGRAPHIC_DATA]" at bounding box center [81, 108] width 84 height 6
type input "[GEOGRAPHIC_DATA]"
type input "PO Box 403804"
type input "[GEOGRAPHIC_DATA]"
select select "10"
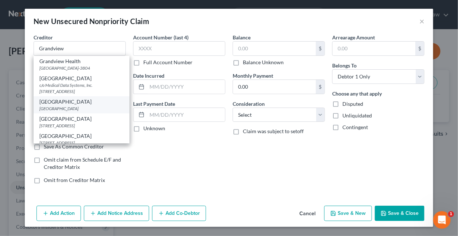
type input "30384"
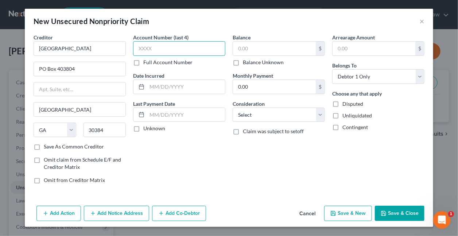
click at [168, 50] on input "text" at bounding box center [179, 48] width 92 height 15
type input "3785"
type input "02/2024"
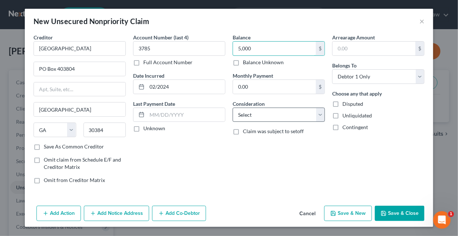
type input "5,000"
click at [258, 112] on select "Select Cable / Satellite Services Collection Agency Credit Card Debt Debt Couns…" at bounding box center [279, 115] width 92 height 15
click at [233, 108] on select "Select Cable / Satellite Services Collection Agency Credit Card Debt Debt Couns…" at bounding box center [279, 115] width 92 height 15
click at [340, 213] on button "Save & New" at bounding box center [348, 213] width 48 height 15
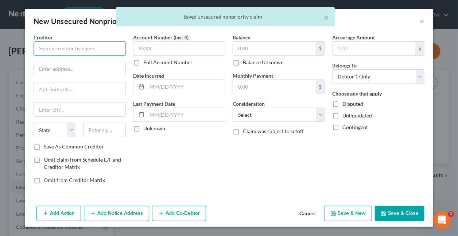
click at [51, 46] on input "text" at bounding box center [80, 48] width 92 height 15
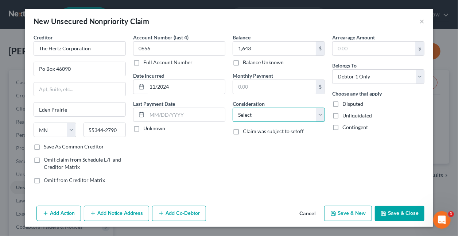
click at [241, 116] on select "Select Cable / Satellite Services Collection Agency Credit Card Debt Debt Couns…" at bounding box center [279, 115] width 92 height 15
click at [233, 108] on select "Select Cable / Satellite Services Collection Agency Credit Card Debt Debt Couns…" at bounding box center [279, 115] width 92 height 15
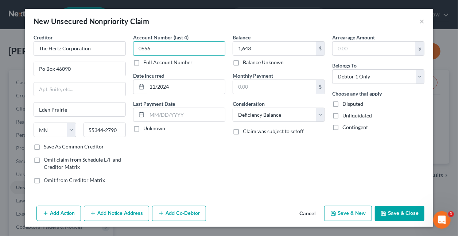
click at [179, 45] on input "0656" at bounding box center [179, 48] width 92 height 15
click at [349, 214] on button "Save & New" at bounding box center [348, 213] width 48 height 15
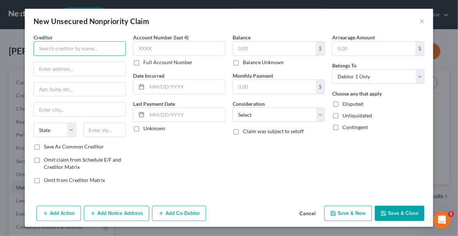
click at [96, 50] on input "text" at bounding box center [80, 48] width 92 height 15
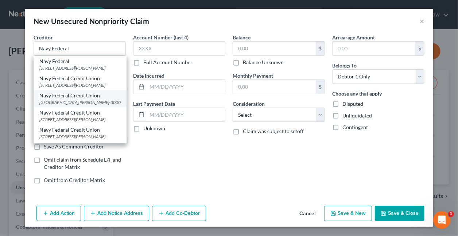
click at [111, 102] on div "[GEOGRAPHIC_DATA][PERSON_NAME]-3000" at bounding box center [79, 102] width 81 height 6
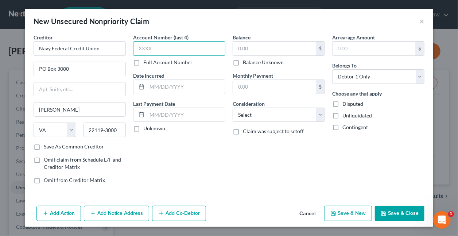
click at [167, 49] on input "text" at bounding box center [179, 48] width 92 height 15
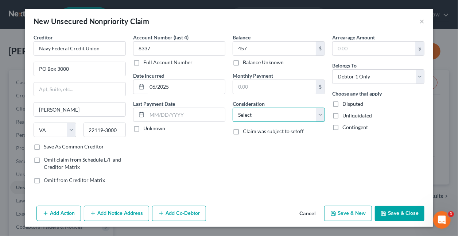
click at [261, 113] on select "Select Cable / Satellite Services Collection Agency Credit Card Debt Debt Couns…" at bounding box center [279, 115] width 92 height 15
click at [233, 108] on select "Select Cable / Satellite Services Collection Agency Credit Card Debt Debt Couns…" at bounding box center [279, 115] width 92 height 15
click at [355, 212] on button "Save & New" at bounding box center [348, 213] width 48 height 15
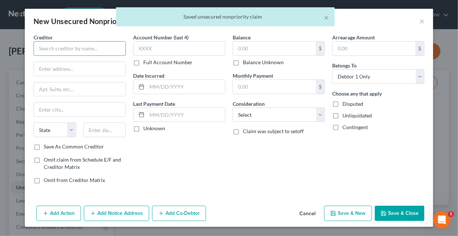
click at [98, 48] on input "text" at bounding box center [80, 48] width 92 height 15
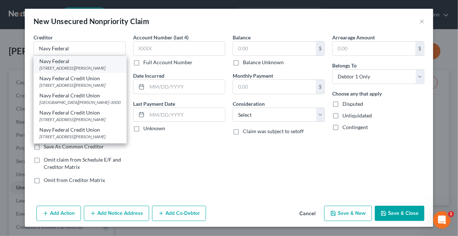
click at [63, 66] on div "[STREET_ADDRESS][PERSON_NAME]" at bounding box center [79, 68] width 81 height 6
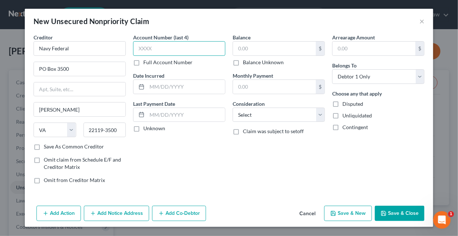
click at [179, 46] on input "text" at bounding box center [179, 48] width 92 height 15
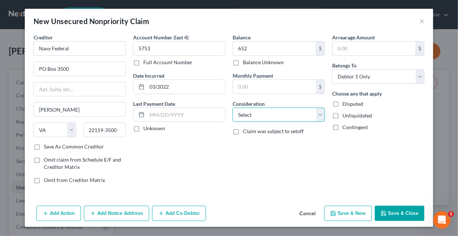
click at [255, 112] on select "Select Cable / Satellite Services Collection Agency Credit Card Debt Debt Couns…" at bounding box center [279, 115] width 92 height 15
click at [233, 108] on select "Select Cable / Satellite Services Collection Agency Credit Card Debt Debt Couns…" at bounding box center [279, 115] width 92 height 15
click at [353, 214] on button "Save & New" at bounding box center [348, 213] width 48 height 15
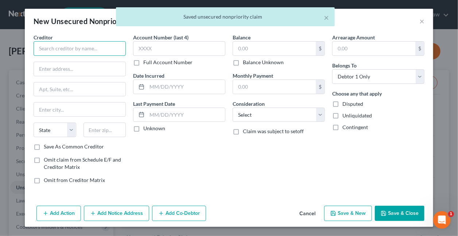
click at [59, 45] on input "text" at bounding box center [80, 48] width 92 height 15
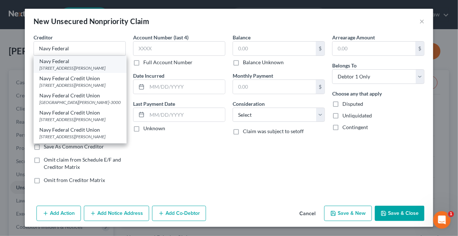
click at [57, 67] on div "[STREET_ADDRESS][PERSON_NAME]" at bounding box center [79, 68] width 81 height 6
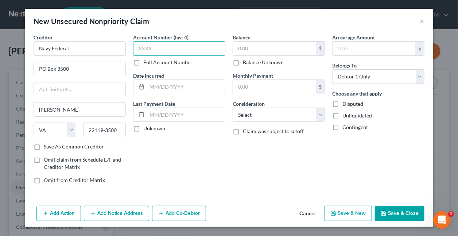
click at [162, 50] on input "text" at bounding box center [179, 48] width 92 height 15
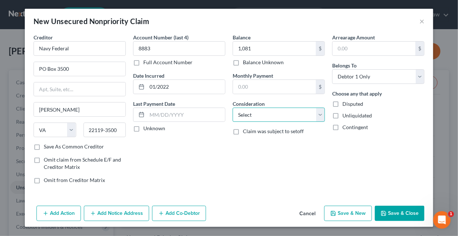
click at [247, 114] on select "Select Cable / Satellite Services Collection Agency Credit Card Debt Debt Couns…" at bounding box center [279, 115] width 92 height 15
click at [233, 108] on select "Select Cable / Satellite Services Collection Agency Credit Card Debt Debt Couns…" at bounding box center [279, 115] width 92 height 15
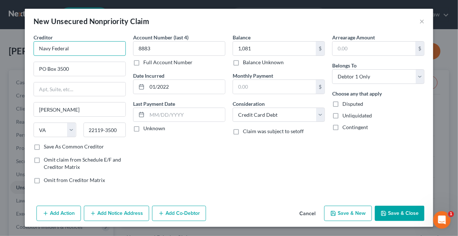
click at [85, 50] on input "Navy Federal" at bounding box center [80, 48] width 92 height 15
click at [400, 214] on button "Save & Close" at bounding box center [400, 213] width 50 height 15
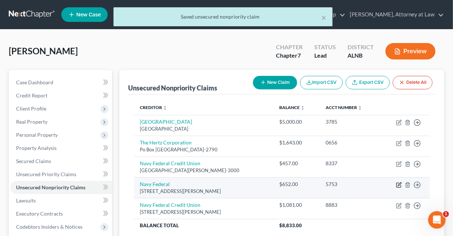
click at [400, 183] on icon "button" at bounding box center [399, 185] width 6 height 6
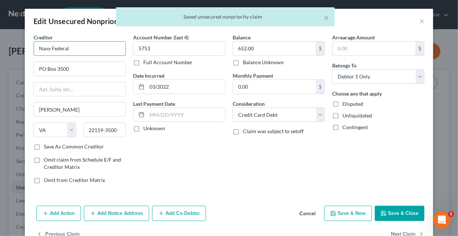
click at [90, 48] on input "Navy Federal" at bounding box center [80, 48] width 92 height 15
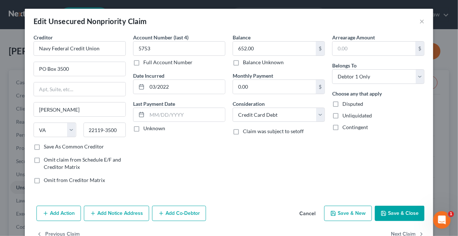
click at [406, 213] on button "Save & Close" at bounding box center [400, 213] width 50 height 15
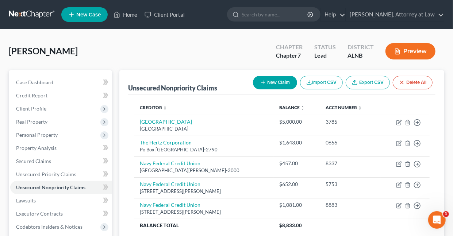
click at [274, 82] on button "New Claim" at bounding box center [275, 82] width 44 height 13
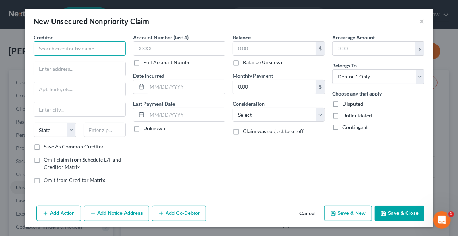
click at [81, 50] on input "text" at bounding box center [80, 48] width 92 height 15
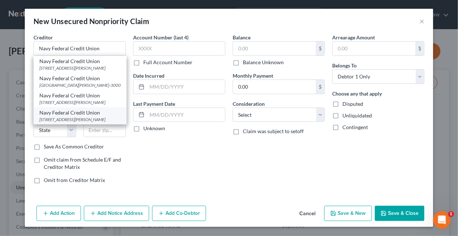
click at [63, 119] on div "[STREET_ADDRESS][PERSON_NAME]" at bounding box center [79, 119] width 81 height 6
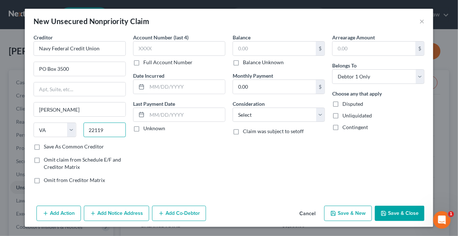
click at [107, 126] on input "22119" at bounding box center [105, 130] width 43 height 15
drag, startPoint x: 168, startPoint y: 44, endPoint x: 153, endPoint y: 52, distance: 17.0
click at [168, 44] on input "text" at bounding box center [179, 48] width 92 height 15
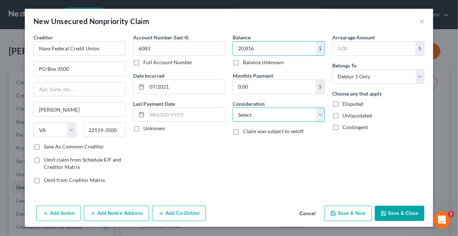
click at [249, 113] on select "Select Cable / Satellite Services Collection Agency Credit Card Debt Debt Couns…" at bounding box center [279, 115] width 92 height 15
click at [233, 108] on select "Select Cable / Satellite Services Collection Agency Credit Card Debt Debt Couns…" at bounding box center [279, 115] width 92 height 15
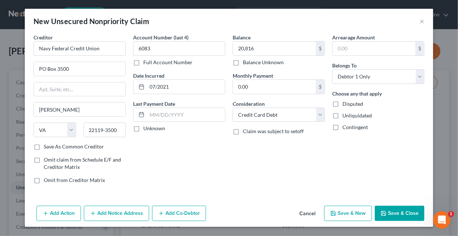
click at [344, 215] on button "Save & New" at bounding box center [348, 213] width 48 height 15
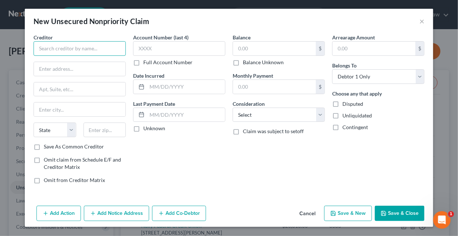
click at [89, 48] on input "text" at bounding box center [80, 48] width 92 height 15
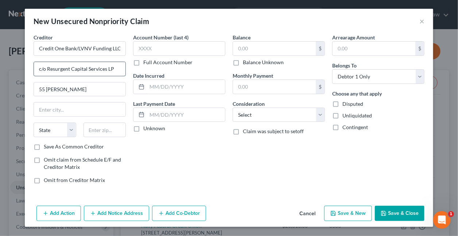
click at [116, 69] on div "c/o Resurgent Capital Services LP" at bounding box center [80, 69] width 92 height 15
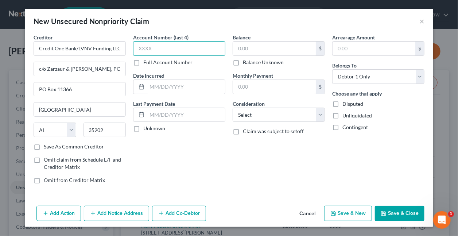
click at [162, 49] on input "text" at bounding box center [179, 48] width 92 height 15
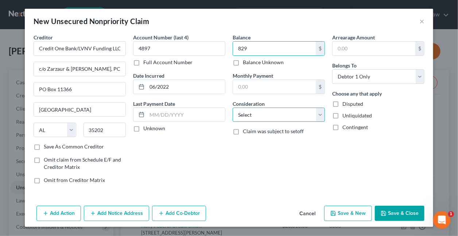
click at [242, 117] on select "Select Cable / Satellite Services Collection Agency Credit Card Debt Debt Couns…" at bounding box center [279, 115] width 92 height 15
click at [233, 108] on select "Select Cable / Satellite Services Collection Agency Credit Card Debt Debt Couns…" at bounding box center [279, 115] width 92 height 15
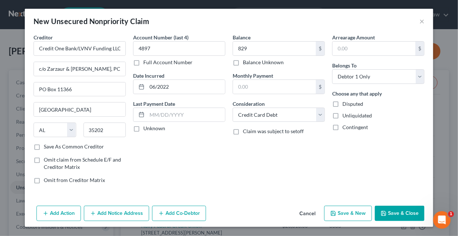
click at [116, 211] on button "Add Notice Address" at bounding box center [116, 213] width 65 height 15
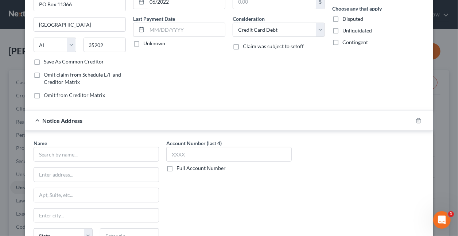
scroll to position [113, 0]
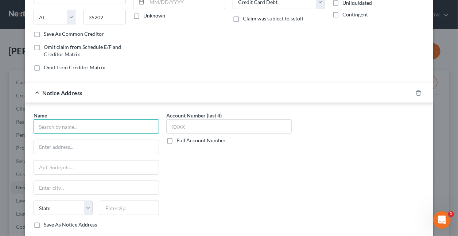
click at [51, 124] on input "text" at bounding box center [96, 126] width 125 height 15
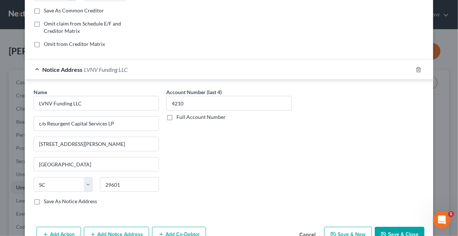
scroll to position [155, 0]
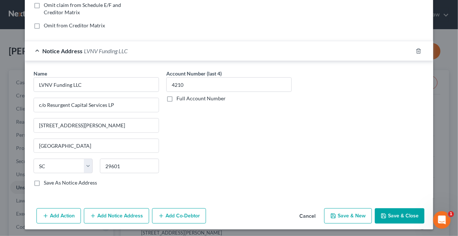
click at [346, 210] on button "Save & New" at bounding box center [348, 215] width 48 height 15
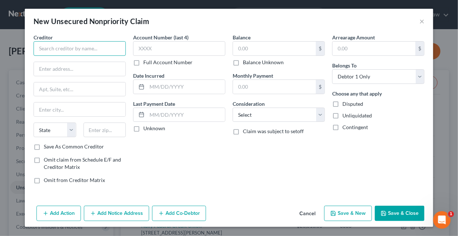
click at [103, 49] on input "text" at bounding box center [80, 48] width 92 height 15
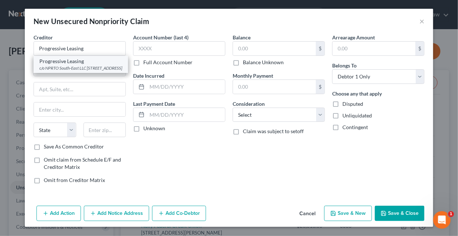
click at [92, 68] on div "c/o NPRTO South-East LLC [STREET_ADDRESS]" at bounding box center [80, 68] width 83 height 6
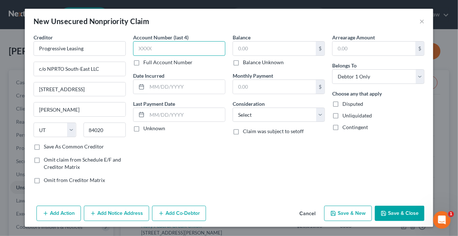
click at [175, 45] on input "text" at bounding box center [179, 48] width 92 height 15
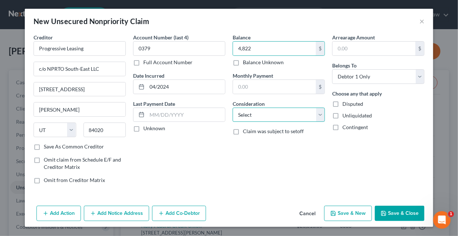
click at [243, 116] on select "Select Cable / Satellite Services Collection Agency Credit Card Debt Debt Couns…" at bounding box center [279, 115] width 92 height 15
click at [233, 108] on select "Select Cable / Satellite Services Collection Agency Credit Card Debt Debt Couns…" at bounding box center [279, 115] width 92 height 15
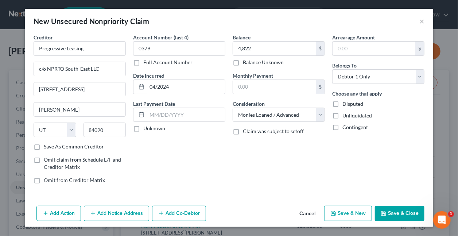
click at [353, 212] on button "Save & New" at bounding box center [348, 213] width 48 height 15
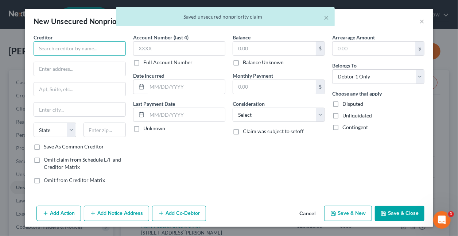
click at [71, 45] on input "text" at bounding box center [80, 48] width 92 height 15
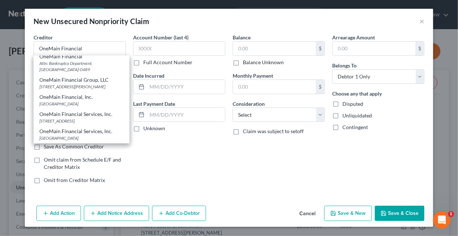
scroll to position [151, 0]
click at [87, 84] on div "[STREET_ADDRESS][PERSON_NAME]" at bounding box center [81, 87] width 84 height 6
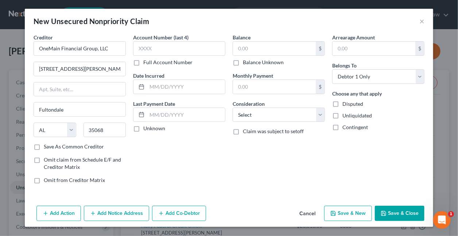
scroll to position [0, 0]
click at [72, 68] on input "[STREET_ADDRESS][PERSON_NAME]" at bounding box center [80, 69] width 92 height 14
click at [157, 48] on input "text" at bounding box center [179, 48] width 92 height 15
click at [274, 112] on select "Select Cable / Satellite Services Collection Agency Credit Card Debt Debt Couns…" at bounding box center [279, 115] width 92 height 15
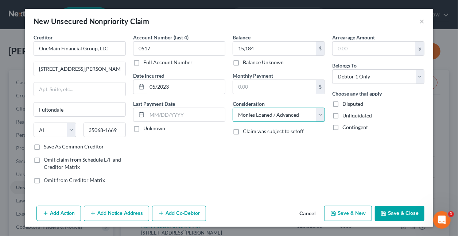
click at [233, 108] on select "Select Cable / Satellite Services Collection Agency Credit Card Debt Debt Couns…" at bounding box center [279, 115] width 92 height 15
click at [109, 216] on button "Add Notice Address" at bounding box center [116, 213] width 65 height 15
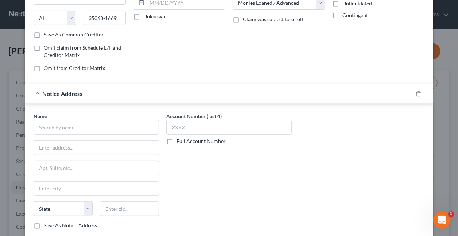
scroll to position [123, 0]
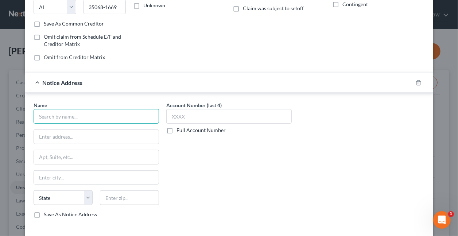
click at [94, 115] on input "text" at bounding box center [96, 116] width 125 height 15
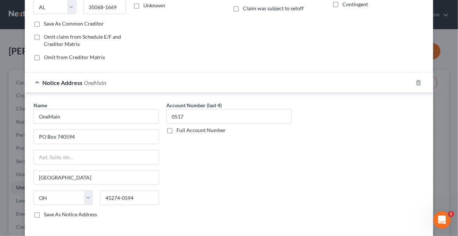
scroll to position [155, 0]
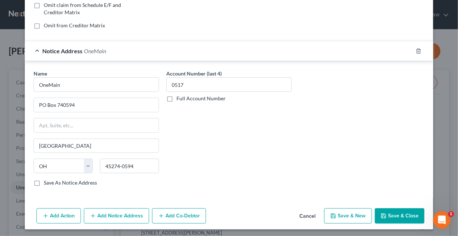
drag, startPoint x: 348, startPoint y: 214, endPoint x: 352, endPoint y: 212, distance: 4.8
click at [352, 212] on button "Save & New" at bounding box center [348, 215] width 48 height 15
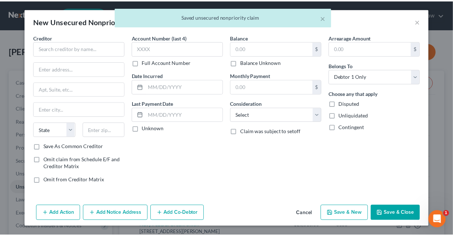
scroll to position [0, 0]
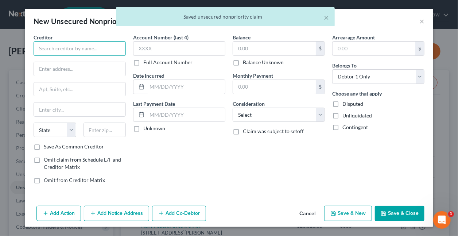
click at [44, 50] on input "text" at bounding box center [80, 48] width 92 height 15
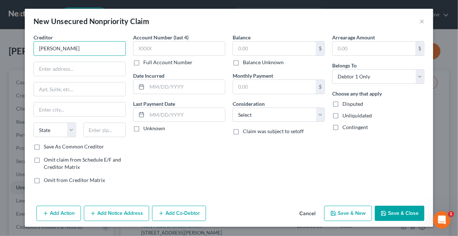
click at [61, 47] on input "[PERSON_NAME]" at bounding box center [80, 48] width 92 height 15
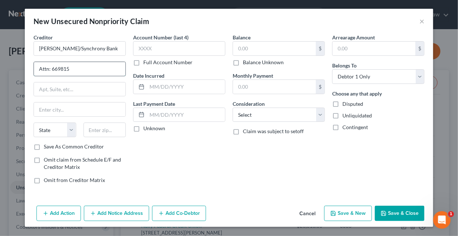
click at [76, 71] on input "Attn: 669815" at bounding box center [80, 69] width 92 height 14
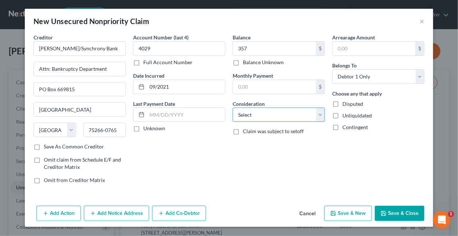
click at [243, 113] on select "Select Cable / Satellite Services Collection Agency Credit Card Debt Debt Couns…" at bounding box center [279, 115] width 92 height 15
click at [233, 108] on select "Select Cable / Satellite Services Collection Agency Credit Card Debt Debt Couns…" at bounding box center [279, 115] width 92 height 15
click at [389, 214] on button "Save & Close" at bounding box center [400, 213] width 50 height 15
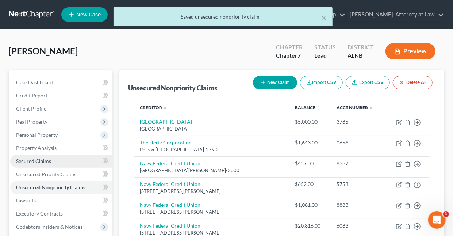
click at [36, 162] on span "Secured Claims" at bounding box center [33, 161] width 35 height 6
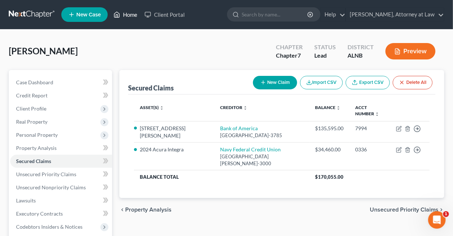
click at [126, 14] on link "Home" at bounding box center [125, 14] width 31 height 13
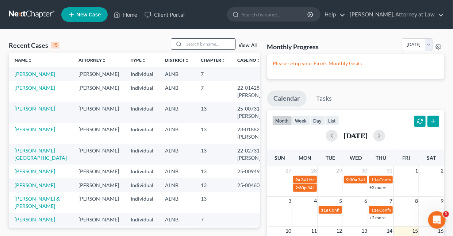
click at [209, 45] on input "search" at bounding box center [209, 44] width 51 height 11
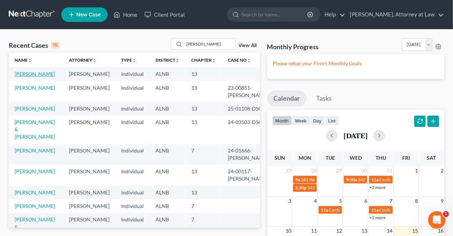
click at [31, 73] on link "[PERSON_NAME]" at bounding box center [35, 74] width 40 height 6
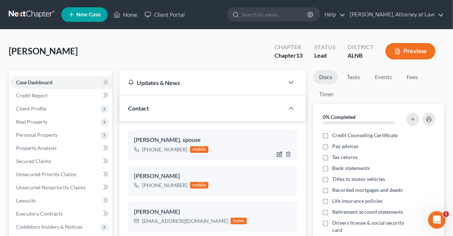
click at [279, 154] on icon "button" at bounding box center [279, 153] width 3 height 3
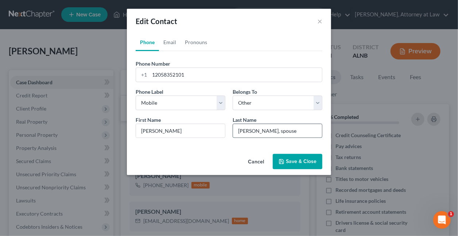
click at [278, 129] on input "[PERSON_NAME], spouse" at bounding box center [277, 131] width 89 height 14
click at [298, 160] on button "Save & Close" at bounding box center [298, 161] width 50 height 15
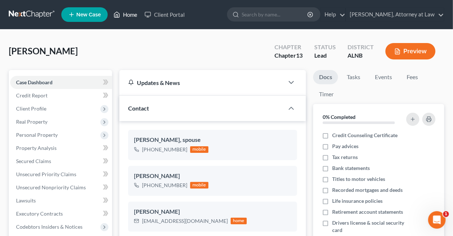
click at [132, 15] on link "Home" at bounding box center [125, 14] width 31 height 13
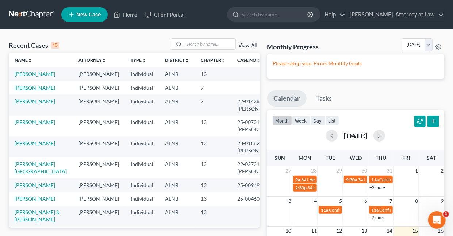
click at [43, 91] on link "[PERSON_NAME]" at bounding box center [35, 88] width 40 height 6
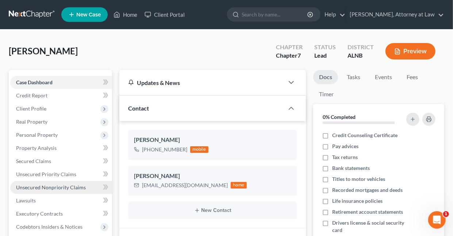
click at [43, 185] on span "Unsecured Nonpriority Claims" at bounding box center [51, 187] width 70 height 6
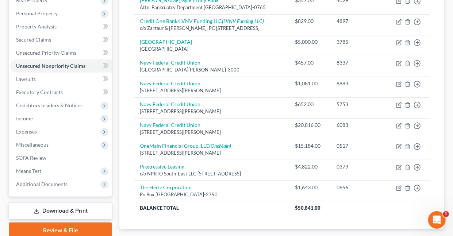
scroll to position [123, 0]
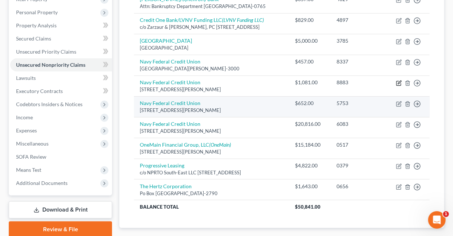
drag, startPoint x: 399, startPoint y: 83, endPoint x: 406, endPoint y: 98, distance: 16.8
click at [406, 98] on tbody "[PERSON_NAME]/Synchrony Bank Attn: Bankruptcy Department [GEOGRAPHIC_DATA]-0765…" at bounding box center [281, 102] width 295 height 221
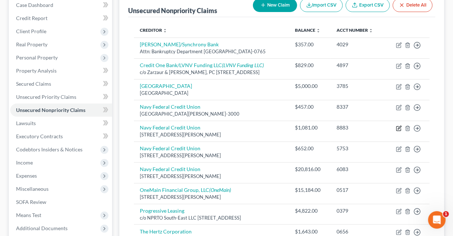
scroll to position [72, 0]
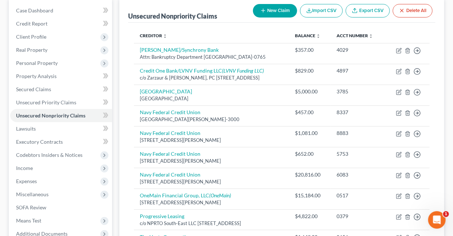
click at [278, 8] on button "New Claim" at bounding box center [275, 10] width 44 height 13
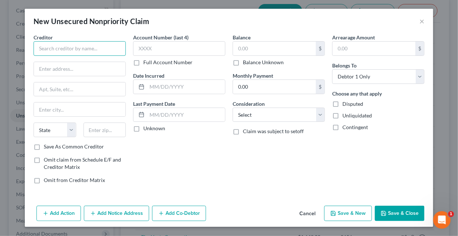
click at [103, 49] on input "text" at bounding box center [80, 48] width 92 height 15
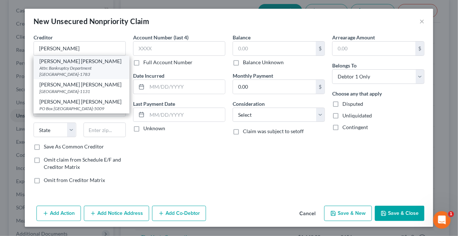
click at [78, 74] on div "Attn: Bankruptcy Department [GEOGRAPHIC_DATA]-1783" at bounding box center [81, 71] width 84 height 12
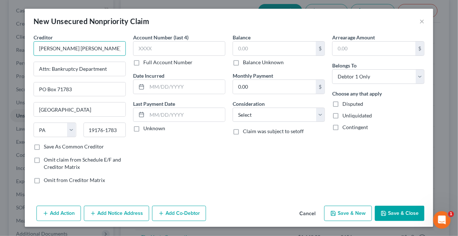
click at [76, 49] on input "[PERSON_NAME] [PERSON_NAME]" at bounding box center [80, 48] width 92 height 15
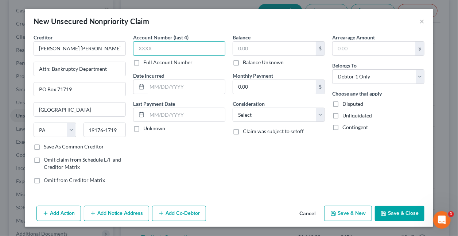
click at [158, 47] on input "text" at bounding box center [179, 48] width 92 height 15
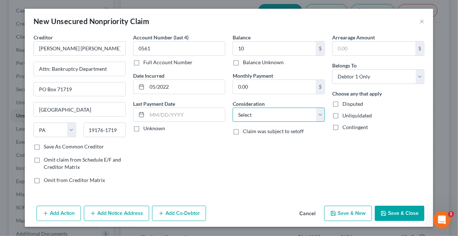
click at [243, 110] on select "Select Cable / Satellite Services Collection Agency Credit Card Debt Debt Couns…" at bounding box center [279, 115] width 92 height 15
click at [233, 108] on select "Select Cable / Satellite Services Collection Agency Credit Card Debt Debt Couns…" at bounding box center [279, 115] width 92 height 15
click at [348, 211] on button "Save & New" at bounding box center [348, 213] width 48 height 15
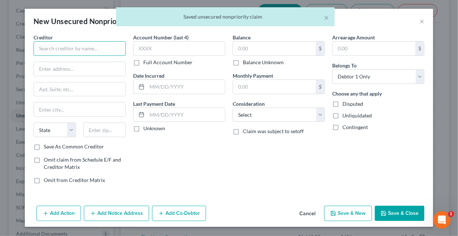
click at [93, 47] on input "text" at bounding box center [80, 48] width 92 height 15
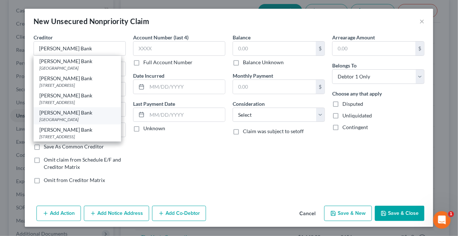
click at [92, 119] on div "[GEOGRAPHIC_DATA]" at bounding box center [77, 119] width 76 height 6
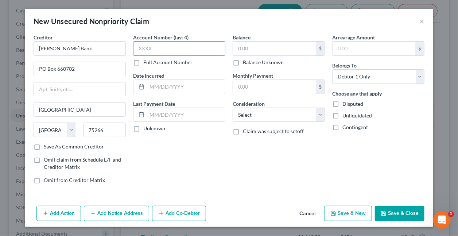
click at [165, 50] on input "text" at bounding box center [179, 48] width 92 height 15
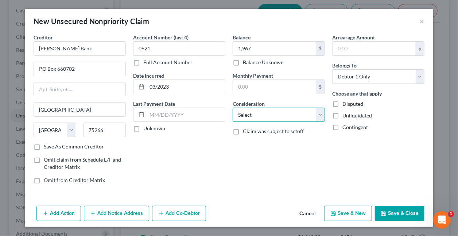
click at [274, 116] on select "Select Cable / Satellite Services Collection Agency Credit Card Debt Debt Couns…" at bounding box center [279, 115] width 92 height 15
click at [233, 108] on select "Select Cable / Satellite Services Collection Agency Credit Card Debt Debt Couns…" at bounding box center [279, 115] width 92 height 15
click at [360, 213] on button "Save & New" at bounding box center [348, 213] width 48 height 15
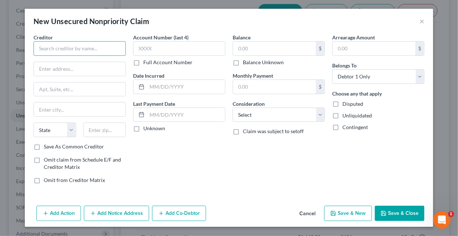
click at [62, 49] on input "text" at bounding box center [80, 48] width 92 height 15
click at [111, 47] on input "Portfolio Recovery Associates" at bounding box center [80, 48] width 92 height 15
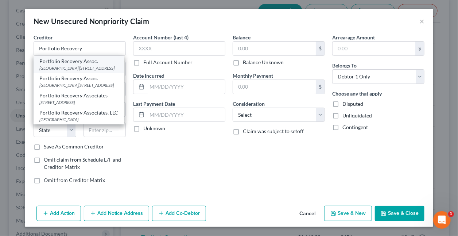
click at [110, 68] on div "[GEOGRAPHIC_DATA] [STREET_ADDRESS]" at bounding box center [78, 68] width 79 height 6
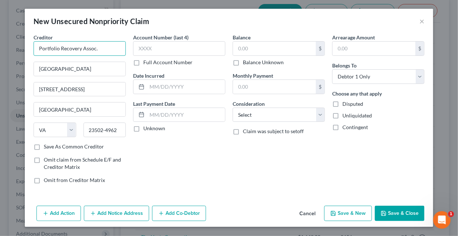
click at [104, 49] on input "Portfolio Recovery Assoc." at bounding box center [80, 48] width 92 height 15
drag, startPoint x: 170, startPoint y: 48, endPoint x: 167, endPoint y: 53, distance: 5.6
click at [170, 49] on input "text" at bounding box center [179, 48] width 92 height 15
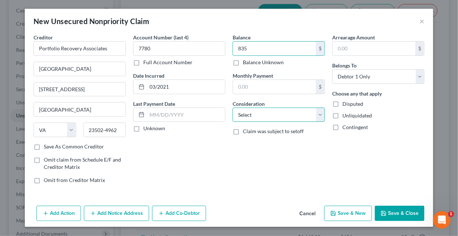
click at [266, 115] on select "Select Cable / Satellite Services Collection Agency Credit Card Debt Debt Couns…" at bounding box center [279, 115] width 92 height 15
click at [233, 108] on select "Select Cable / Satellite Services Collection Agency Credit Card Debt Debt Couns…" at bounding box center [279, 115] width 92 height 15
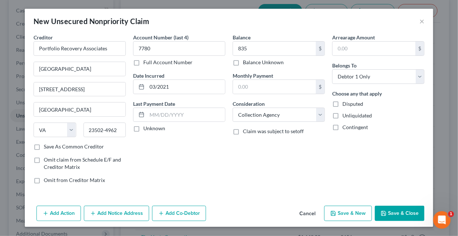
click at [352, 209] on button "Save & New" at bounding box center [348, 213] width 48 height 15
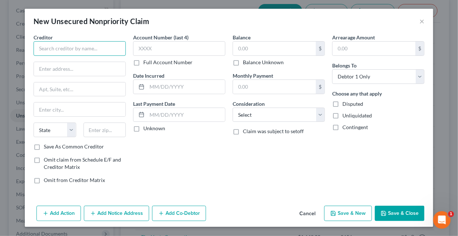
click at [80, 46] on input "text" at bounding box center [80, 48] width 92 height 15
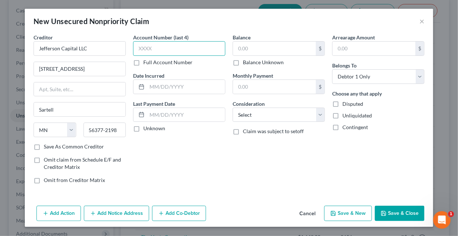
click at [160, 49] on input "text" at bounding box center [179, 48] width 92 height 15
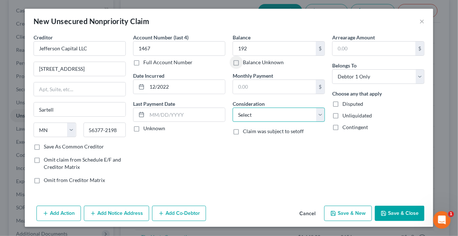
click at [236, 109] on select "Select Cable / Satellite Services Collection Agency Credit Card Debt Debt Couns…" at bounding box center [279, 115] width 92 height 15
click at [233, 108] on select "Select Cable / Satellite Services Collection Agency Credit Card Debt Debt Couns…" at bounding box center [279, 115] width 92 height 15
click at [353, 212] on button "Save & New" at bounding box center [348, 213] width 48 height 15
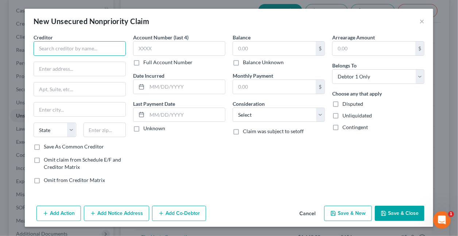
click at [100, 52] on input "text" at bounding box center [80, 48] width 92 height 15
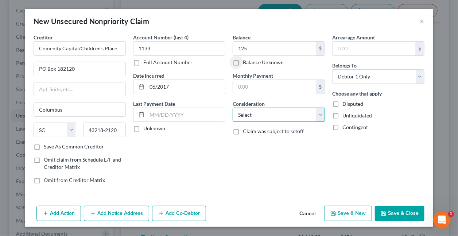
click at [239, 112] on select "Select Cable / Satellite Services Collection Agency Credit Card Debt Debt Couns…" at bounding box center [279, 115] width 92 height 15
click at [233, 108] on select "Select Cable / Satellite Services Collection Agency Credit Card Debt Debt Couns…" at bounding box center [279, 115] width 92 height 15
click at [404, 209] on button "Save & Close" at bounding box center [400, 213] width 50 height 15
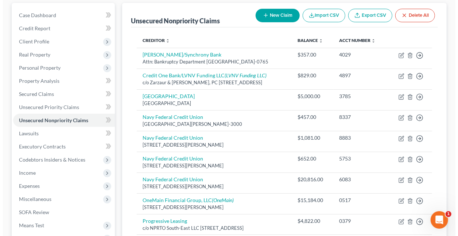
scroll to position [0, 0]
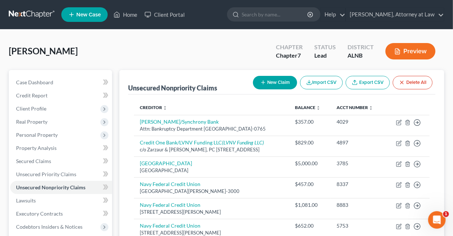
click at [277, 82] on button "New Claim" at bounding box center [275, 82] width 44 height 13
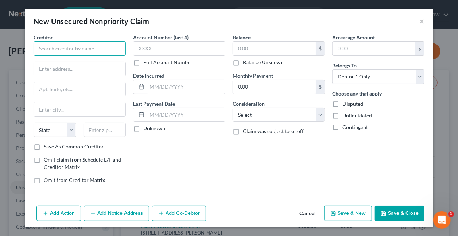
click at [77, 46] on input "text" at bounding box center [80, 48] width 92 height 15
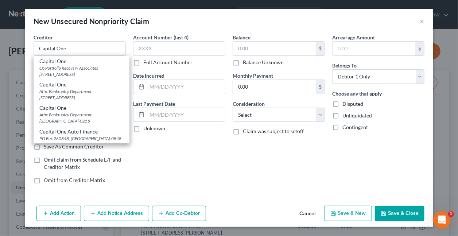
drag, startPoint x: 59, startPoint y: 90, endPoint x: 64, endPoint y: 86, distance: 5.9
click at [60, 90] on div "Attn: Bankruptcy Department [STREET_ADDRESS]" at bounding box center [81, 94] width 84 height 12
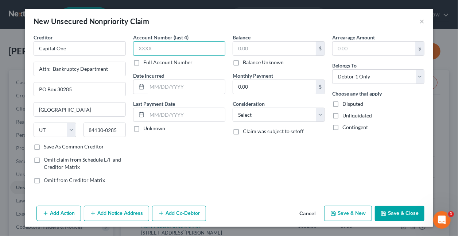
click at [180, 50] on input "text" at bounding box center [179, 48] width 92 height 15
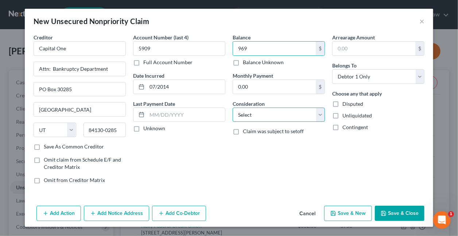
click at [255, 113] on select "Select Cable / Satellite Services Collection Agency Credit Card Debt Debt Couns…" at bounding box center [279, 115] width 92 height 15
click at [233, 108] on select "Select Cable / Satellite Services Collection Agency Credit Card Debt Debt Couns…" at bounding box center [279, 115] width 92 height 15
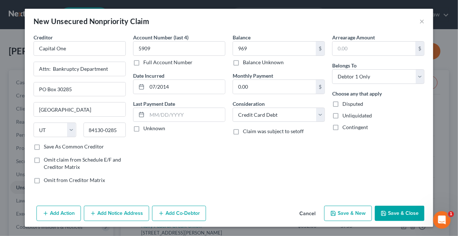
click at [355, 210] on button "Save & New" at bounding box center [348, 213] width 48 height 15
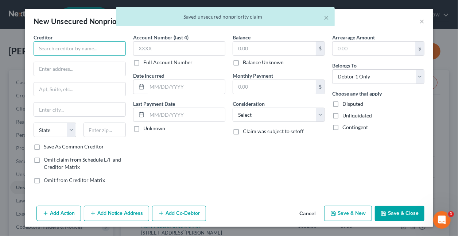
click at [98, 47] on input "text" at bounding box center [80, 48] width 92 height 15
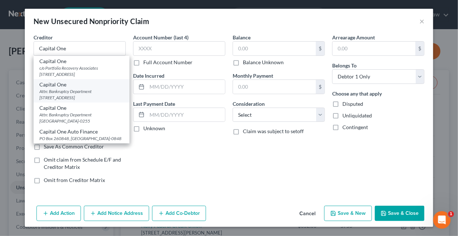
click at [78, 93] on div "Attn: Bankruptcy Department [STREET_ADDRESS]" at bounding box center [81, 94] width 84 height 12
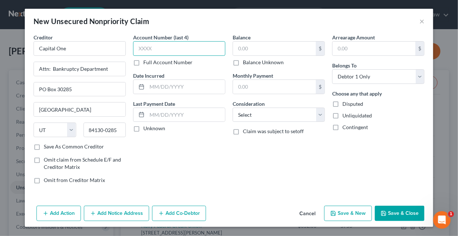
click at [161, 51] on input "text" at bounding box center [179, 48] width 92 height 15
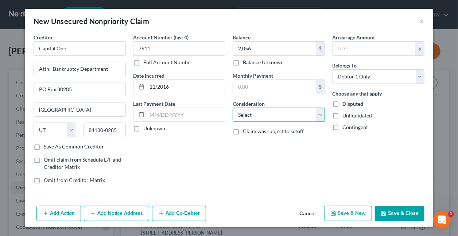
click at [260, 112] on select "Select Cable / Satellite Services Collection Agency Credit Card Debt Debt Couns…" at bounding box center [279, 115] width 92 height 15
click at [233, 108] on select "Select Cable / Satellite Services Collection Agency Credit Card Debt Debt Couns…" at bounding box center [279, 115] width 92 height 15
click at [344, 213] on button "Save & New" at bounding box center [348, 213] width 48 height 15
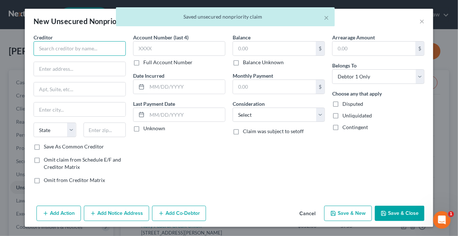
click at [60, 47] on input "text" at bounding box center [80, 48] width 92 height 15
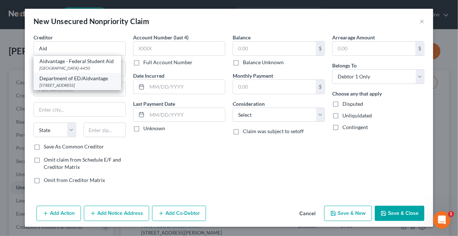
click at [65, 82] on div "[STREET_ADDRESS]" at bounding box center [77, 85] width 76 height 6
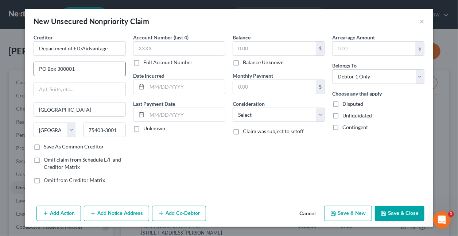
click at [82, 70] on input "PO Box 300001" at bounding box center [80, 69] width 92 height 14
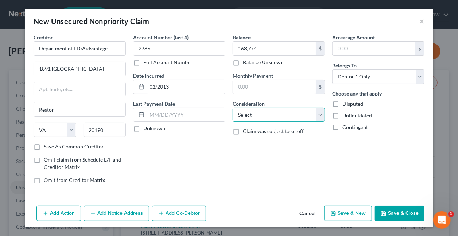
click at [248, 117] on select "Select Cable / Satellite Services Collection Agency Credit Card Debt Debt Couns…" at bounding box center [279, 115] width 92 height 15
click at [233, 108] on select "Select Cable / Satellite Services Collection Agency Credit Card Debt Debt Couns…" at bounding box center [279, 115] width 92 height 15
click at [131, 212] on button "Add Notice Address" at bounding box center [116, 213] width 65 height 15
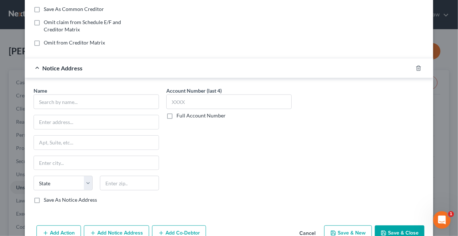
scroll to position [154, 0]
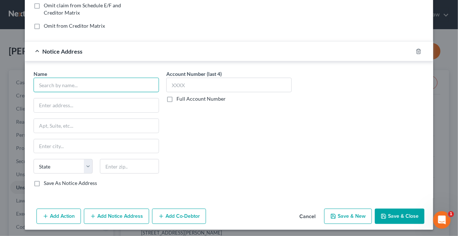
click at [141, 86] on div at bounding box center [96, 85] width 125 height 15
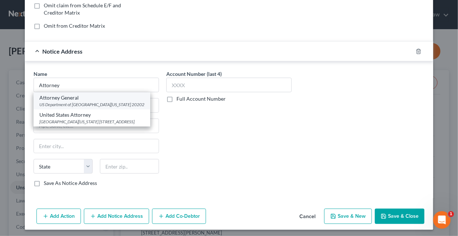
click at [82, 103] on div "US Department of [GEOGRAPHIC_DATA][US_STATE] 20202" at bounding box center [91, 104] width 105 height 6
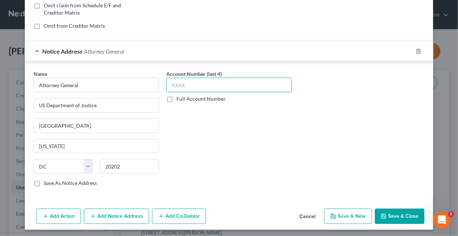
click at [190, 85] on input "text" at bounding box center [228, 85] width 125 height 15
click at [132, 216] on button "Add Notice Address" at bounding box center [116, 216] width 65 height 15
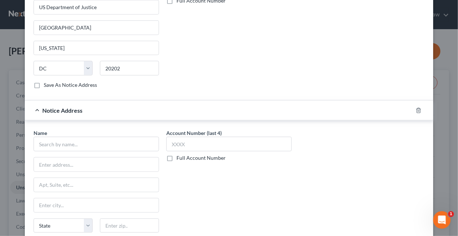
scroll to position [311, 0]
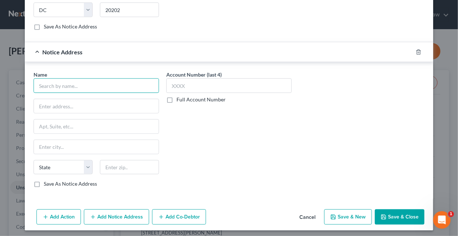
click at [108, 83] on input "text" at bounding box center [96, 85] width 125 height 15
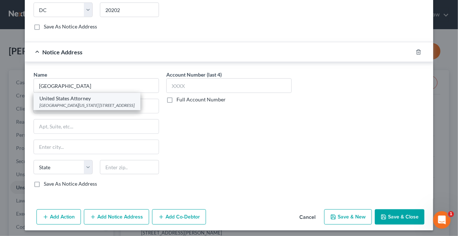
click at [76, 106] on div "[GEOGRAPHIC_DATA][US_STATE] [STREET_ADDRESS]" at bounding box center [86, 105] width 95 height 6
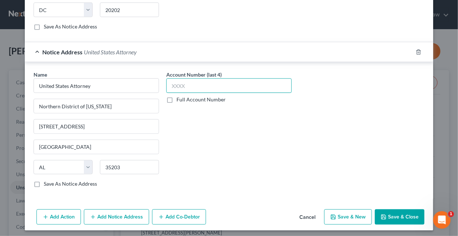
click at [195, 86] on input "text" at bounding box center [228, 85] width 125 height 15
click at [353, 213] on button "Save & New" at bounding box center [348, 216] width 48 height 15
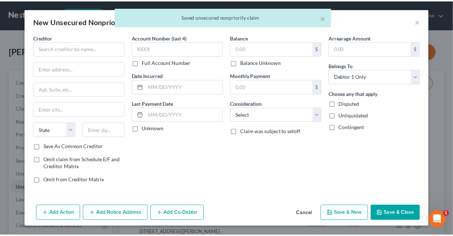
scroll to position [0, 0]
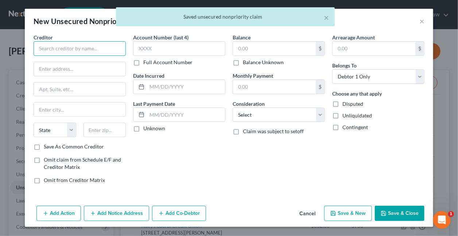
click at [97, 51] on input "text" at bounding box center [80, 48] width 92 height 15
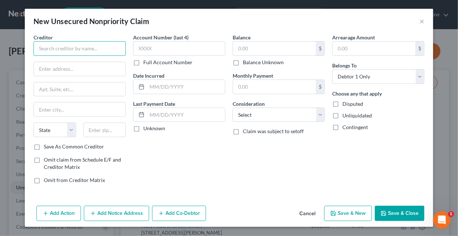
click at [77, 47] on input "text" at bounding box center [80, 48] width 92 height 15
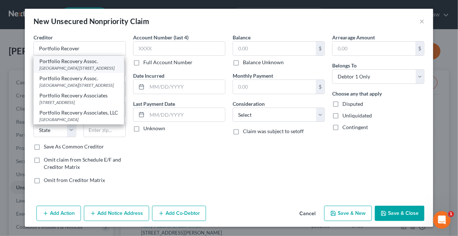
click at [82, 66] on div "[GEOGRAPHIC_DATA] [STREET_ADDRESS]" at bounding box center [78, 68] width 79 height 6
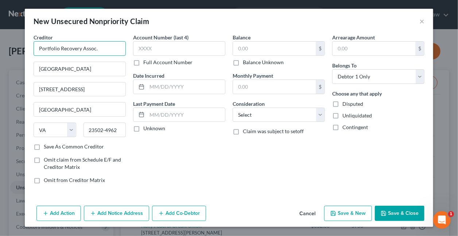
click at [100, 51] on input "Portfolio Recovery Assoc." at bounding box center [80, 48] width 92 height 15
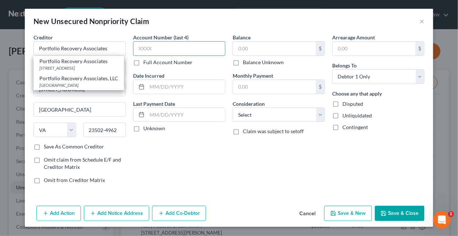
click at [169, 46] on input "text" at bounding box center [179, 48] width 92 height 15
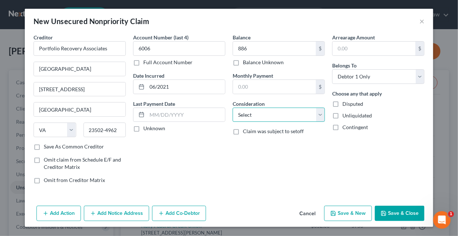
drag, startPoint x: 267, startPoint y: 117, endPoint x: 264, endPoint y: 113, distance: 4.9
click at [267, 117] on select "Select Cable / Satellite Services Collection Agency Credit Card Debt Debt Couns…" at bounding box center [279, 115] width 92 height 15
click at [233, 108] on select "Select Cable / Satellite Services Collection Agency Credit Card Debt Debt Couns…" at bounding box center [279, 115] width 92 height 15
click at [405, 210] on button "Save & Close" at bounding box center [400, 213] width 50 height 15
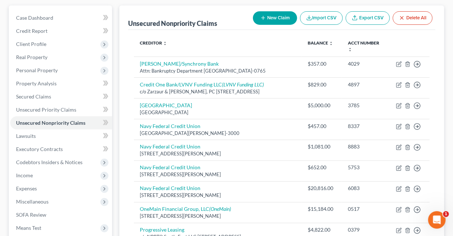
scroll to position [80, 0]
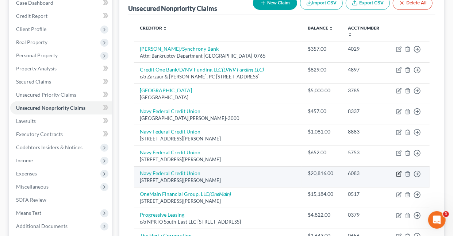
click at [400, 174] on icon "button" at bounding box center [399, 174] width 6 height 6
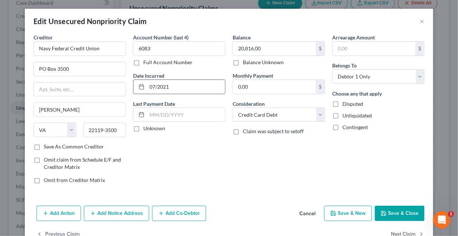
click at [179, 86] on input "07/2021" at bounding box center [186, 87] width 78 height 14
click at [385, 212] on button "Save & Close" at bounding box center [400, 213] width 50 height 15
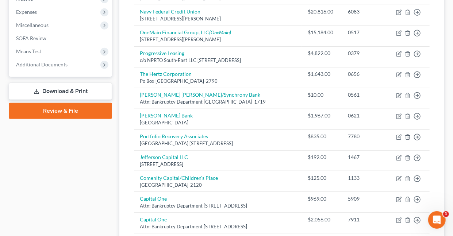
scroll to position [241, 0]
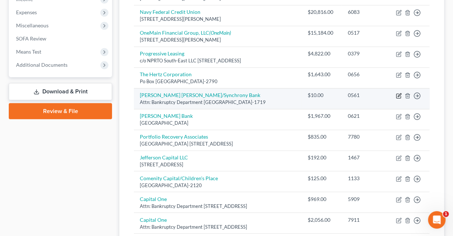
click at [398, 96] on icon "button" at bounding box center [399, 96] width 6 height 6
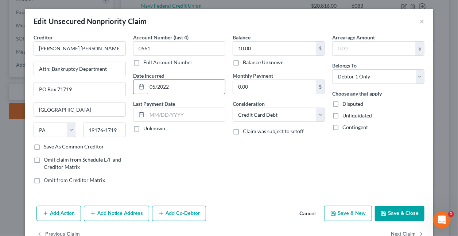
click at [192, 83] on input "05/2022" at bounding box center [186, 87] width 78 height 14
click at [258, 46] on input "10.00" at bounding box center [274, 49] width 83 height 14
click at [393, 214] on button "Save & Close" at bounding box center [400, 213] width 50 height 15
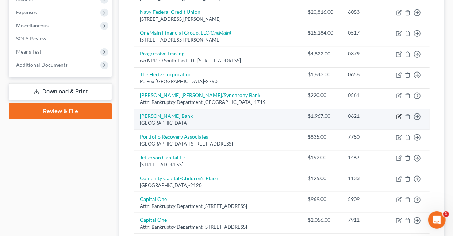
click at [400, 117] on icon "button" at bounding box center [399, 117] width 6 height 6
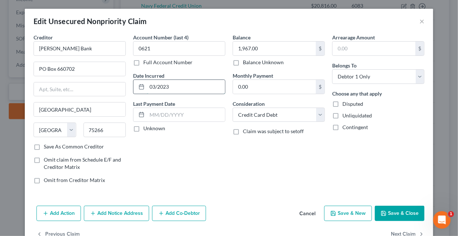
click at [181, 87] on input "03/2023" at bounding box center [186, 87] width 78 height 14
click at [406, 213] on button "Save & Close" at bounding box center [400, 213] width 50 height 15
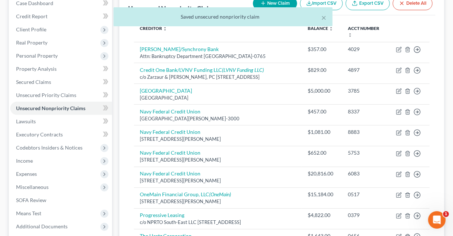
scroll to position [0, 0]
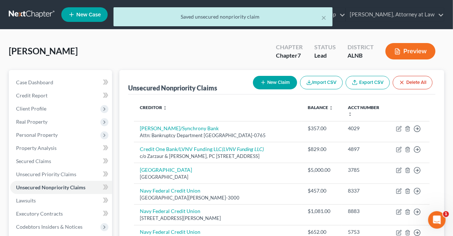
click at [277, 83] on button "New Claim" at bounding box center [275, 82] width 44 height 13
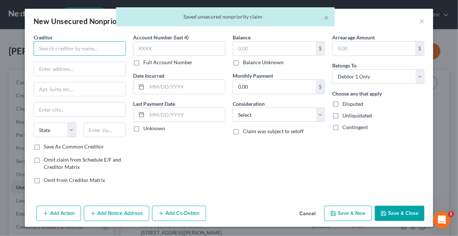
click at [101, 48] on input "text" at bounding box center [80, 48] width 92 height 15
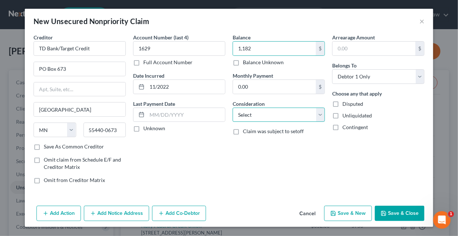
click at [241, 115] on select "Select Cable / Satellite Services Collection Agency Credit Card Debt Debt Couns…" at bounding box center [279, 115] width 92 height 15
click at [233, 108] on select "Select Cable / Satellite Services Collection Agency Credit Card Debt Debt Couns…" at bounding box center [279, 115] width 92 height 15
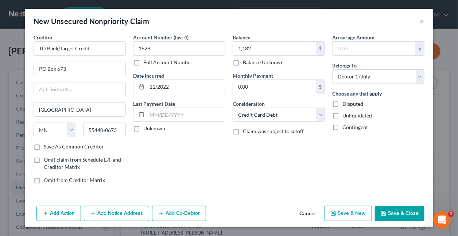
click at [396, 213] on button "Save & Close" at bounding box center [400, 213] width 50 height 15
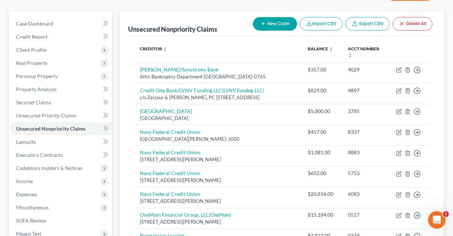
scroll to position [61, 0]
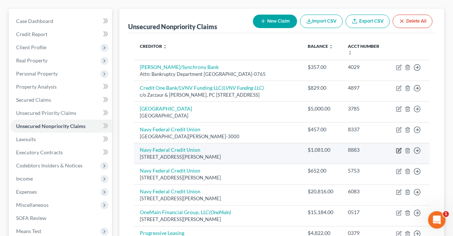
click at [398, 151] on icon "button" at bounding box center [399, 151] width 6 height 6
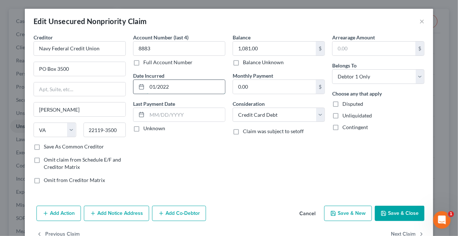
click at [177, 88] on input "01/2022" at bounding box center [186, 87] width 78 height 14
click at [388, 215] on button "Save & Close" at bounding box center [400, 213] width 50 height 15
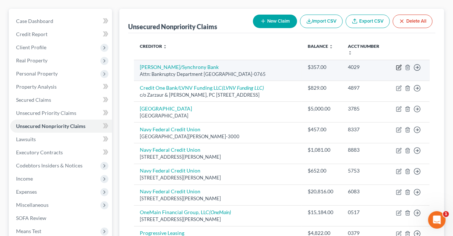
click at [396, 66] on icon "button" at bounding box center [399, 68] width 6 height 6
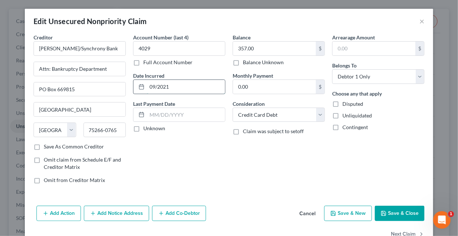
click at [184, 87] on input "09/2021" at bounding box center [186, 87] width 78 height 14
click at [403, 210] on button "Save & Close" at bounding box center [400, 213] width 50 height 15
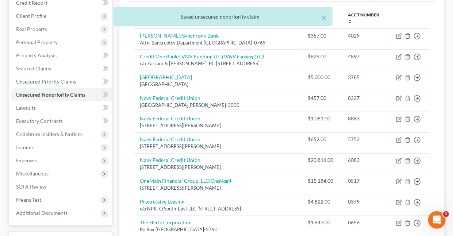
scroll to position [100, 0]
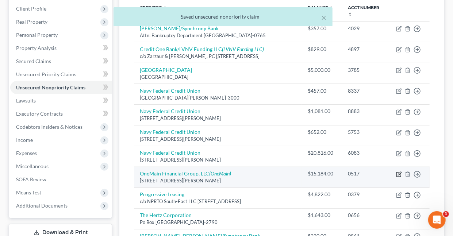
click at [398, 171] on icon "button" at bounding box center [399, 174] width 6 height 6
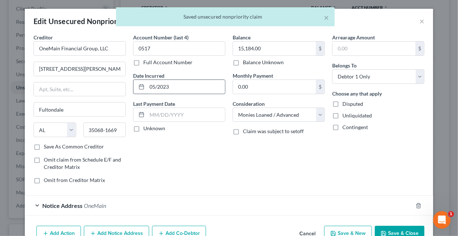
click at [187, 89] on input "05/2023" at bounding box center [186, 87] width 78 height 14
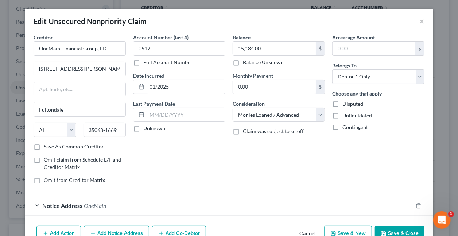
click at [389, 229] on button "Save & Close" at bounding box center [400, 233] width 50 height 15
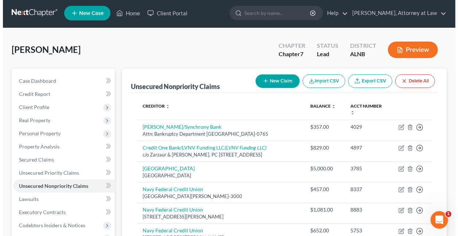
scroll to position [0, 0]
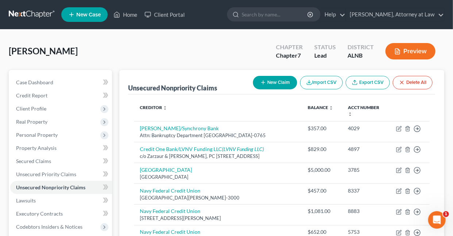
click at [279, 81] on button "New Claim" at bounding box center [275, 82] width 44 height 13
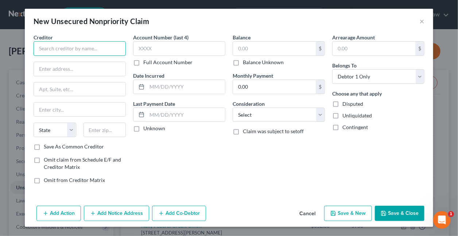
click at [106, 46] on input "text" at bounding box center [80, 48] width 92 height 15
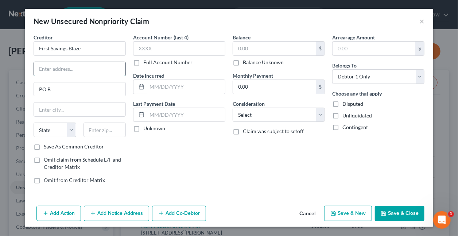
click at [86, 67] on input "text" at bounding box center [80, 69] width 92 height 14
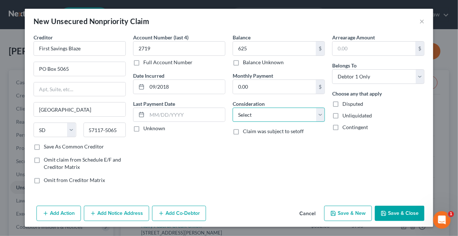
click at [253, 112] on select "Select Cable / Satellite Services Collection Agency Credit Card Debt Debt Couns…" at bounding box center [279, 115] width 92 height 15
click at [233, 108] on select "Select Cable / Satellite Services Collection Agency Credit Card Debt Debt Couns…" at bounding box center [279, 115] width 92 height 15
click at [352, 212] on button "Save & New" at bounding box center [348, 213] width 48 height 15
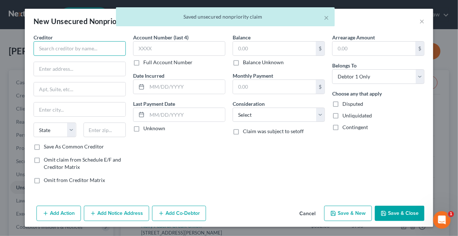
click at [75, 53] on input "text" at bounding box center [80, 48] width 92 height 15
click at [56, 46] on input "text" at bounding box center [80, 48] width 92 height 15
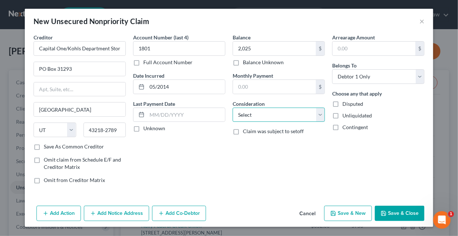
click at [272, 117] on select "Select Cable / Satellite Services Collection Agency Credit Card Debt Debt Couns…" at bounding box center [279, 115] width 92 height 15
click at [233, 108] on select "Select Cable / Satellite Services Collection Agency Credit Card Debt Debt Couns…" at bounding box center [279, 115] width 92 height 15
click at [399, 209] on button "Save & Close" at bounding box center [400, 213] width 50 height 15
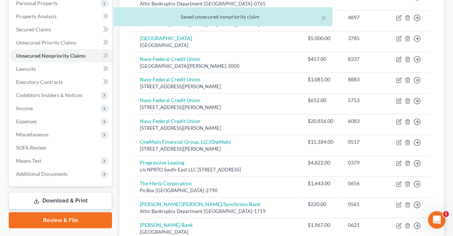
scroll to position [120, 0]
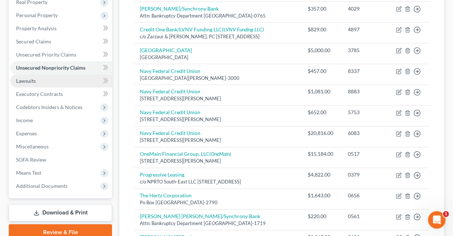
click at [34, 80] on span "Lawsuits" at bounding box center [26, 81] width 20 height 6
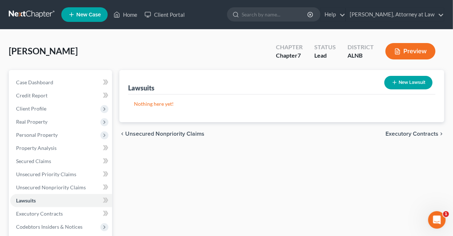
click at [403, 80] on button "New Lawsuit" at bounding box center [408, 82] width 48 height 13
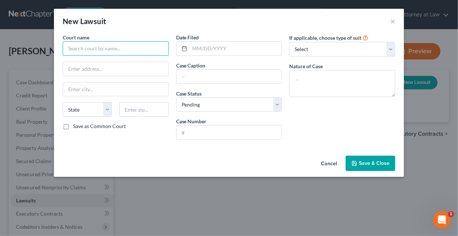
click at [84, 48] on input "text" at bounding box center [116, 48] width 106 height 15
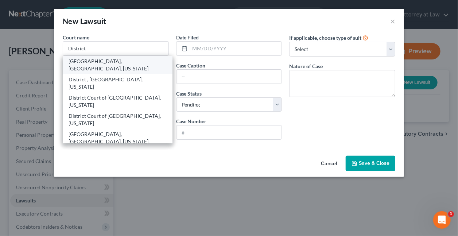
click at [86, 62] on div "[GEOGRAPHIC_DATA], [GEOGRAPHIC_DATA], [US_STATE]" at bounding box center [118, 65] width 98 height 15
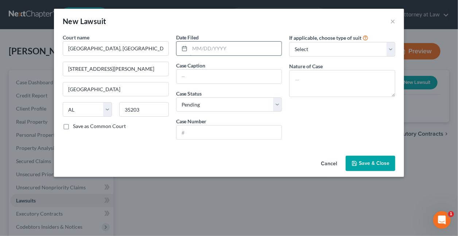
click at [234, 46] on input "text" at bounding box center [236, 49] width 92 height 14
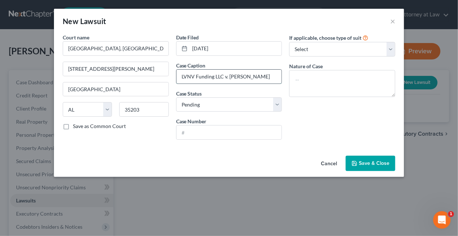
click at [246, 79] on input "LVNV Funding LLC v. [PERSON_NAME]" at bounding box center [229, 77] width 105 height 14
click at [362, 162] on span "Save & Close" at bounding box center [374, 163] width 31 height 6
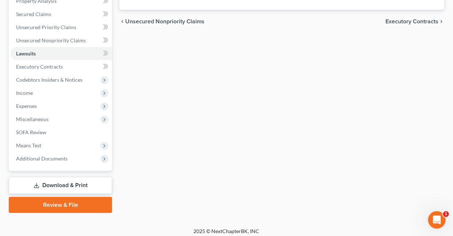
scroll to position [151, 0]
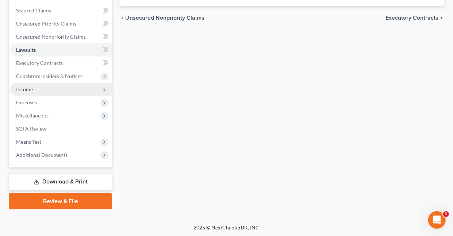
click at [26, 89] on span "Income" at bounding box center [24, 89] width 17 height 6
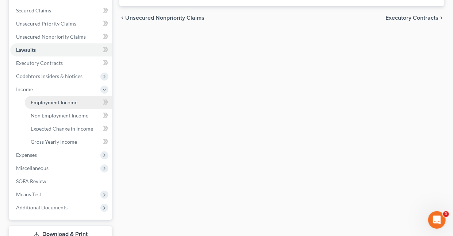
click at [69, 102] on span "Employment Income" at bounding box center [54, 102] width 47 height 6
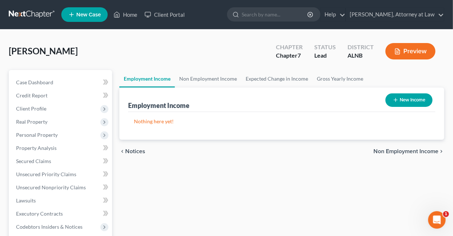
click at [414, 101] on button "New Income" at bounding box center [408, 99] width 47 height 13
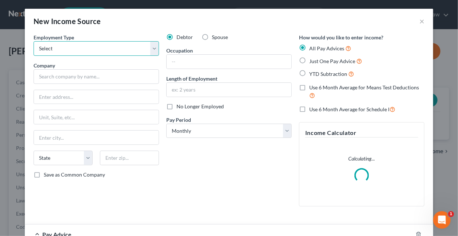
click at [102, 51] on select "Select Full or [DEMOGRAPHIC_DATA] Employment Self Employment" at bounding box center [96, 48] width 125 height 15
click at [34, 41] on select "Select Full or [DEMOGRAPHIC_DATA] Employment Self Employment" at bounding box center [96, 48] width 125 height 15
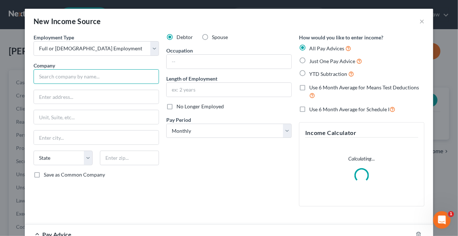
click at [89, 76] on input "text" at bounding box center [96, 76] width 125 height 15
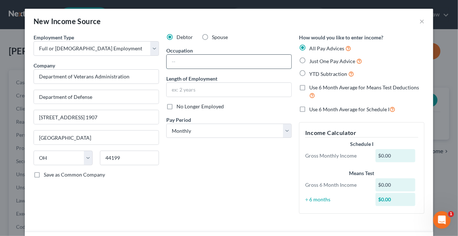
click at [195, 64] on input "text" at bounding box center [229, 62] width 125 height 14
click at [213, 91] on input "text" at bounding box center [229, 90] width 125 height 14
click at [309, 60] on label "Just One Pay Advice" at bounding box center [335, 61] width 53 height 8
click at [312, 60] on input "Just One Pay Advice" at bounding box center [314, 59] width 5 height 5
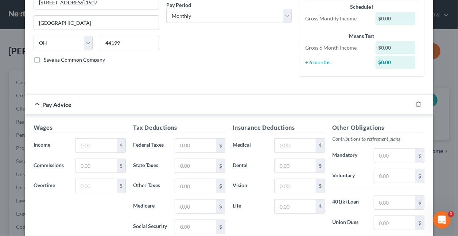
scroll to position [150, 0]
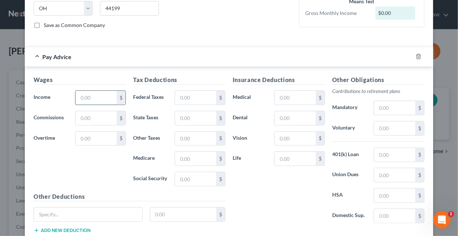
click at [105, 92] on input "text" at bounding box center [95, 98] width 41 height 14
click at [194, 92] on input "text" at bounding box center [195, 98] width 41 height 14
click at [307, 97] on input "text" at bounding box center [295, 98] width 41 height 14
click at [404, 105] on input "text" at bounding box center [394, 108] width 41 height 14
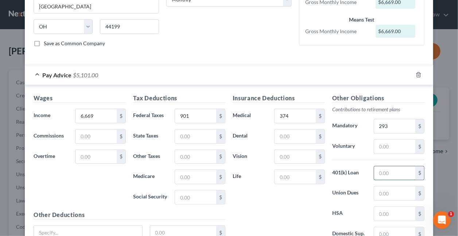
click at [397, 174] on input "text" at bounding box center [394, 173] width 41 height 14
click at [291, 115] on input "374" at bounding box center [295, 116] width 41 height 14
click at [392, 171] on input "374" at bounding box center [394, 173] width 41 height 14
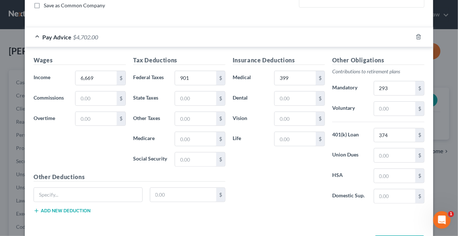
scroll to position [196, 0]
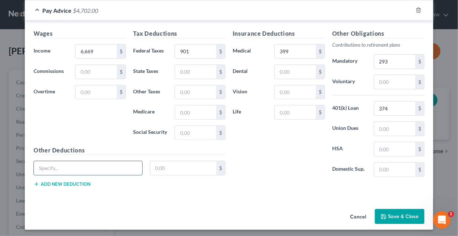
click at [71, 163] on input "text" at bounding box center [88, 168] width 108 height 14
click at [167, 162] on input "text" at bounding box center [183, 168] width 66 height 14
click at [69, 183] on button "Add new deduction" at bounding box center [62, 184] width 57 height 6
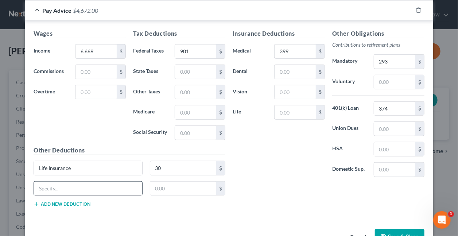
click at [72, 182] on input "text" at bounding box center [88, 189] width 108 height 14
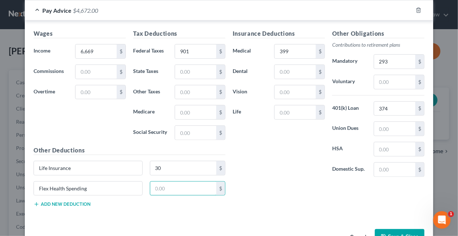
drag, startPoint x: 169, startPoint y: 186, endPoint x: 171, endPoint y: 193, distance: 7.4
click at [169, 186] on input "text" at bounding box center [183, 189] width 66 height 14
click at [403, 230] on button "Save & Close" at bounding box center [400, 236] width 50 height 15
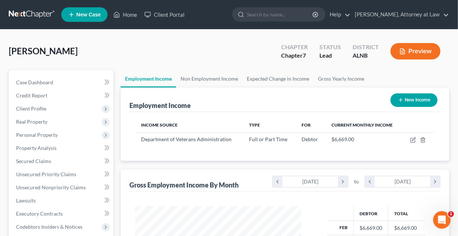
scroll to position [364560, 364509]
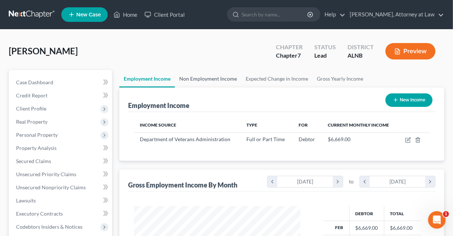
click at [206, 79] on link "Non Employment Income" at bounding box center [208, 79] width 66 height 18
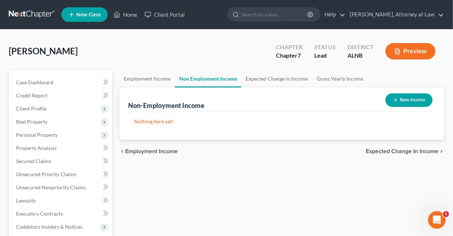
click at [406, 100] on button "New Income" at bounding box center [408, 99] width 47 height 13
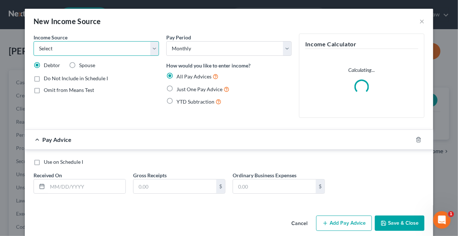
click at [151, 47] on select "Select Unemployment Disability (from employer) Pension Retirement Social Securi…" at bounding box center [96, 48] width 125 height 15
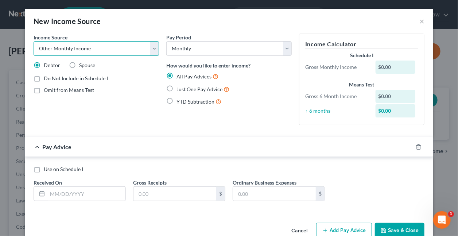
click at [34, 41] on select "Select Unemployment Disability (from employer) Pension Retirement Social Securi…" at bounding box center [96, 48] width 125 height 15
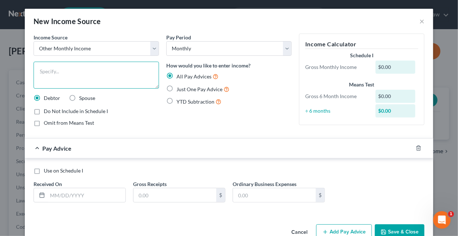
click at [93, 79] on textarea at bounding box center [96, 75] width 125 height 27
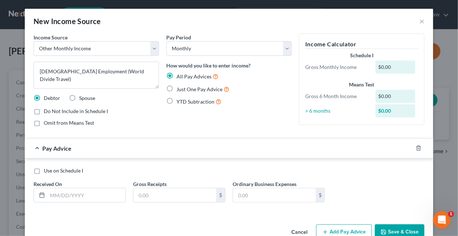
click at [177, 88] on label "Just One Pay Advice" at bounding box center [203, 89] width 53 height 8
click at [179, 88] on input "Just One Pay Advice" at bounding box center [181, 87] width 5 height 5
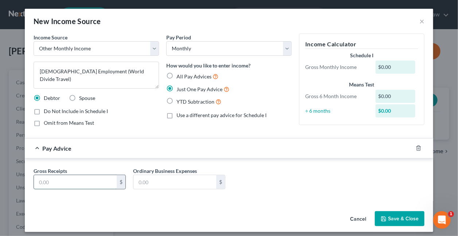
click at [77, 181] on input "text" at bounding box center [75, 182] width 83 height 14
click at [388, 216] on button "Save & Close" at bounding box center [400, 218] width 50 height 15
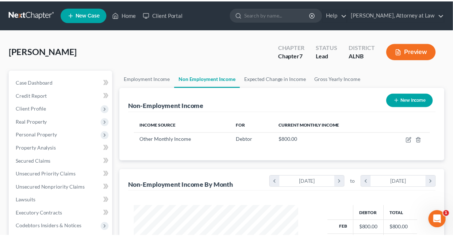
scroll to position [364560, 364509]
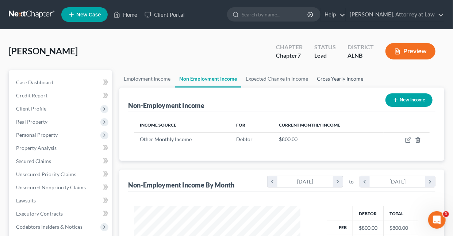
click at [338, 77] on link "Gross Yearly Income" at bounding box center [339, 79] width 55 height 18
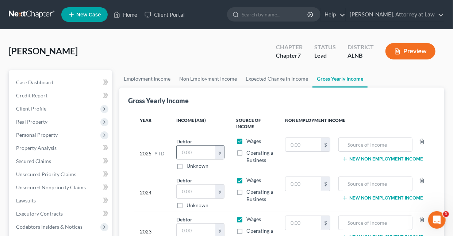
click at [202, 154] on input "text" at bounding box center [196, 153] width 39 height 14
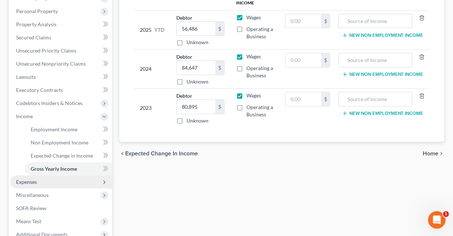
click at [30, 182] on span "Expenses" at bounding box center [26, 182] width 21 height 6
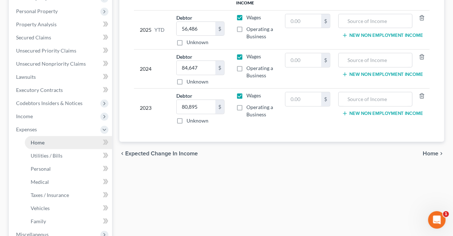
click at [40, 141] on span "Home" at bounding box center [38, 142] width 14 height 6
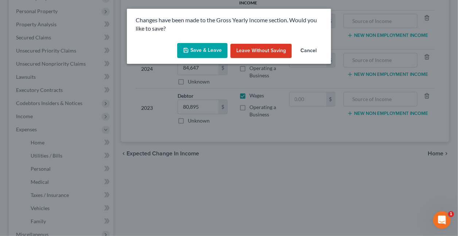
click at [206, 53] on button "Save & Leave" at bounding box center [202, 50] width 50 height 15
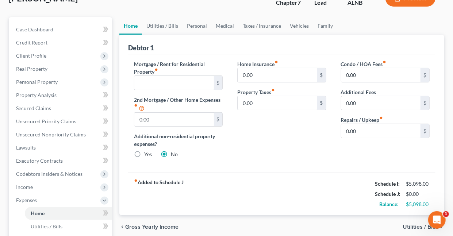
scroll to position [44, 0]
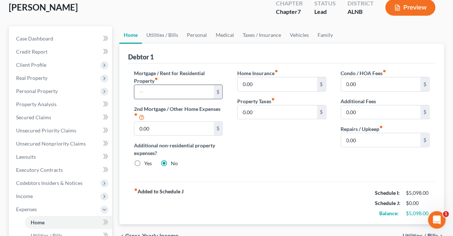
click at [187, 90] on input "text" at bounding box center [173, 92] width 79 height 14
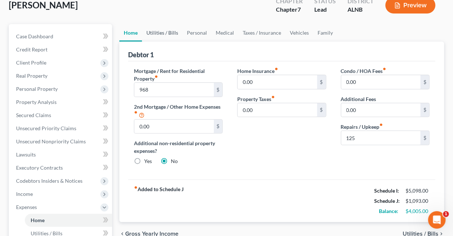
click at [161, 33] on link "Utilities / Bills" at bounding box center [162, 33] width 40 height 18
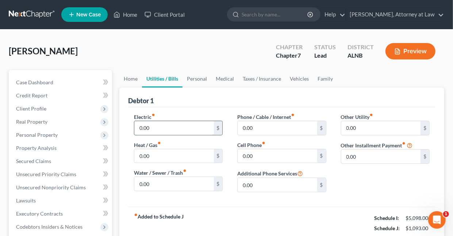
click at [161, 125] on input "0.00" at bounding box center [173, 128] width 79 height 14
click at [202, 79] on link "Personal" at bounding box center [196, 79] width 29 height 18
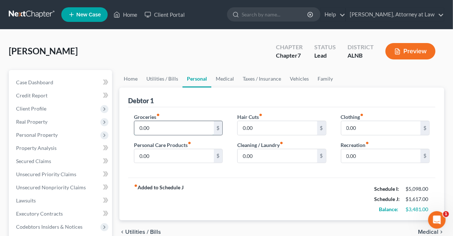
click at [163, 128] on input "0.00" at bounding box center [173, 128] width 79 height 14
click at [228, 79] on link "Medical" at bounding box center [224, 79] width 27 height 18
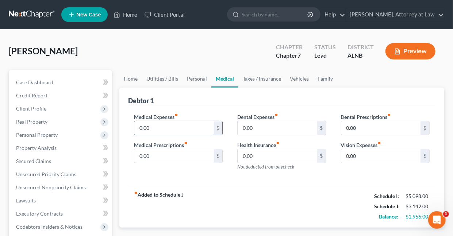
click at [159, 126] on input "0.00" at bounding box center [173, 128] width 79 height 14
click at [247, 79] on link "Taxes / Insurance" at bounding box center [261, 79] width 47 height 18
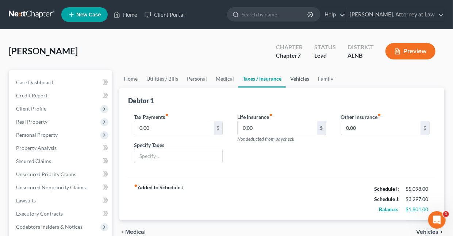
click at [295, 78] on link "Vehicles" at bounding box center [300, 79] width 28 height 18
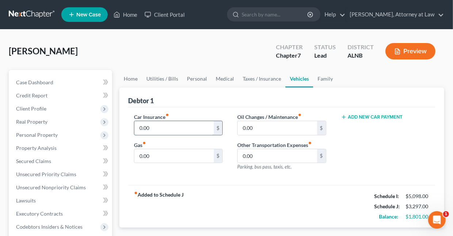
drag, startPoint x: 166, startPoint y: 125, endPoint x: 166, endPoint y: 132, distance: 6.9
click at [166, 125] on input "0.00" at bounding box center [173, 128] width 79 height 14
click at [319, 79] on link "Family" at bounding box center [325, 79] width 24 height 18
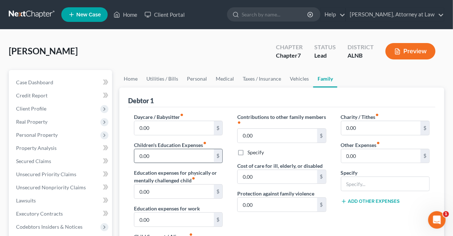
drag, startPoint x: 163, startPoint y: 148, endPoint x: 163, endPoint y: 152, distance: 4.7
click at [163, 148] on div "Children's Education Expenses fiber_manual_record 0.00 $" at bounding box center [178, 152] width 89 height 22
drag, startPoint x: 163, startPoint y: 152, endPoint x: 160, endPoint y: 159, distance: 7.7
click at [160, 155] on input "0.00" at bounding box center [173, 156] width 79 height 14
drag, startPoint x: 363, startPoint y: 128, endPoint x: 362, endPoint y: 135, distance: 6.2
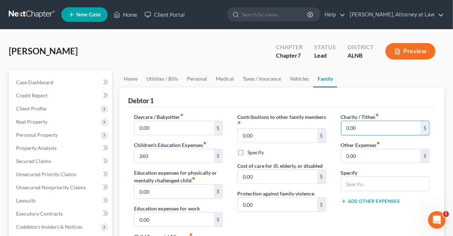
click at [363, 128] on input "0.00" at bounding box center [380, 128] width 79 height 14
click at [298, 78] on link "Vehicles" at bounding box center [299, 79] width 28 height 18
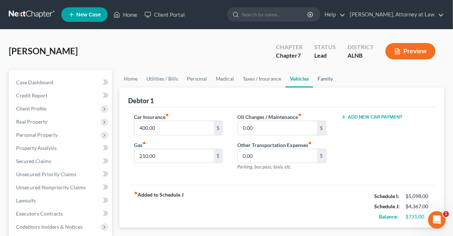
click at [322, 78] on link "Family" at bounding box center [325, 79] width 24 height 18
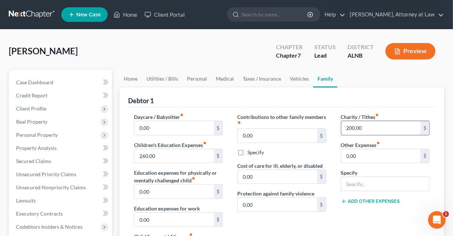
click at [369, 126] on input "200.00" at bounding box center [380, 128] width 79 height 14
click at [224, 78] on link "Medical" at bounding box center [224, 79] width 27 height 18
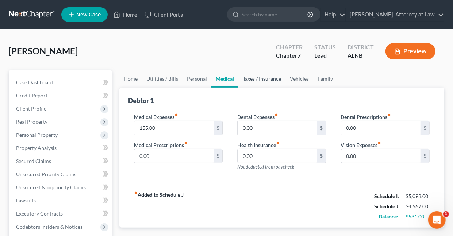
click at [260, 79] on link "Taxes / Insurance" at bounding box center [261, 79] width 47 height 18
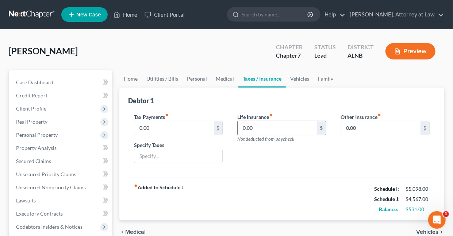
click at [253, 131] on input "0.00" at bounding box center [276, 128] width 79 height 14
click at [159, 78] on link "Utilities / Bills" at bounding box center [162, 79] width 40 height 18
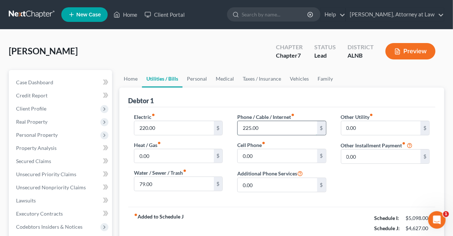
click at [274, 128] on input "225.00" at bounding box center [276, 128] width 79 height 14
click at [292, 80] on link "Vehicles" at bounding box center [299, 79] width 28 height 18
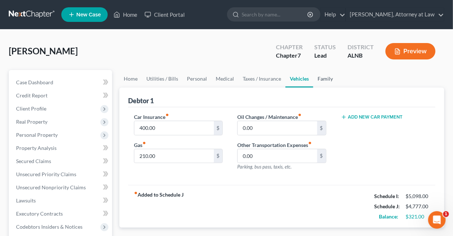
click at [325, 79] on link "Family" at bounding box center [325, 79] width 24 height 18
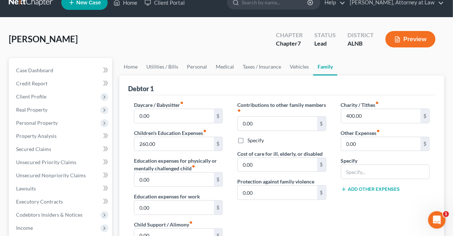
scroll to position [8, 0]
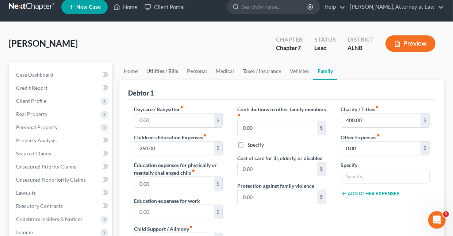
click at [159, 71] on link "Utilities / Bills" at bounding box center [162, 71] width 40 height 18
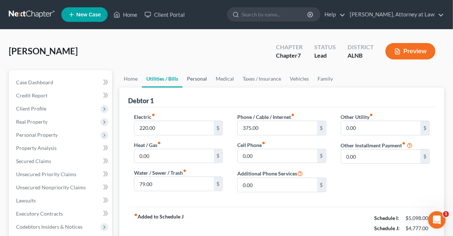
click at [204, 79] on link "Personal" at bounding box center [196, 79] width 29 height 18
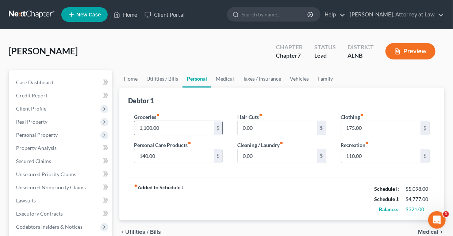
click at [182, 132] on input "1,100.00" at bounding box center [173, 128] width 79 height 14
click at [220, 78] on link "Medical" at bounding box center [224, 79] width 27 height 18
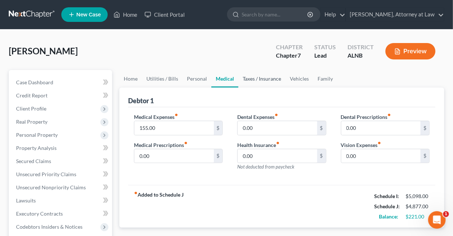
click at [261, 80] on link "Taxes / Insurance" at bounding box center [261, 79] width 47 height 18
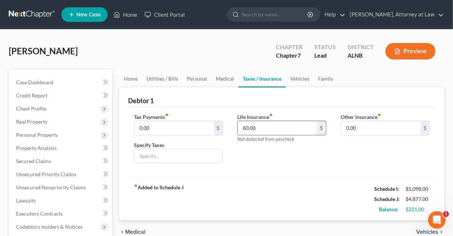
click at [265, 129] on input "60.00" at bounding box center [276, 128] width 79 height 14
click at [301, 79] on link "Vehicles" at bounding box center [300, 79] width 28 height 18
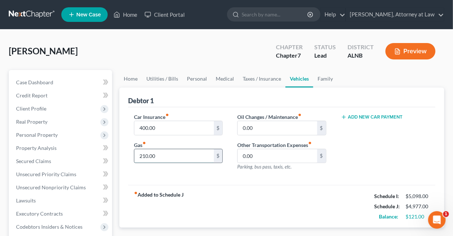
click at [169, 154] on input "210.00" at bounding box center [173, 156] width 79 height 14
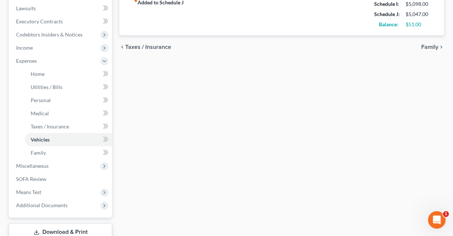
scroll to position [243, 0]
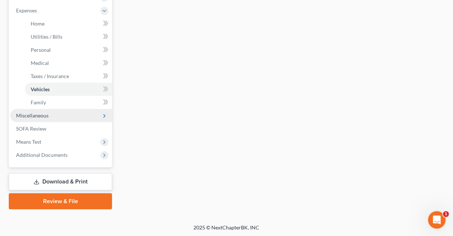
click at [36, 113] on span "Miscellaneous" at bounding box center [32, 115] width 32 height 6
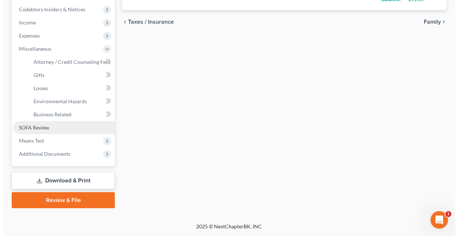
scroll to position [216, 0]
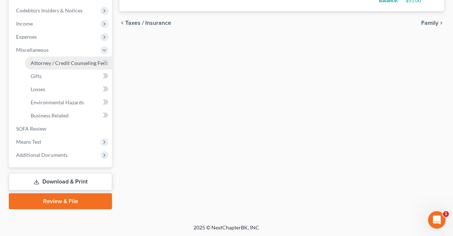
click at [37, 62] on span "Attorney / Credit Counseling Fees" at bounding box center [69, 63] width 77 height 6
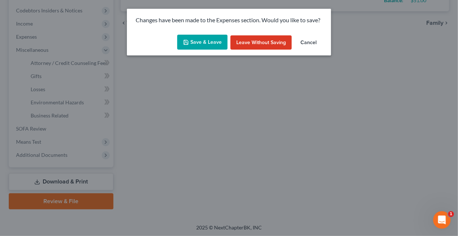
click at [201, 42] on button "Save & Leave" at bounding box center [202, 42] width 50 height 15
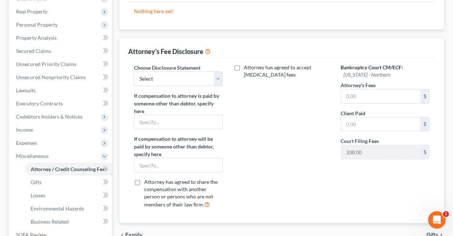
scroll to position [122, 0]
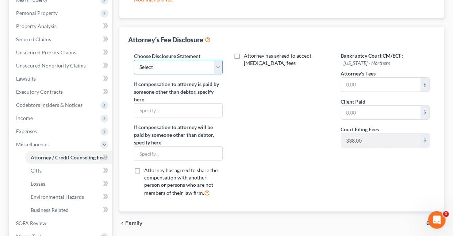
drag, startPoint x: 215, startPoint y: 66, endPoint x: 195, endPoint y: 70, distance: 20.0
click at [215, 66] on select "Select Chapter 7 Chapter 13" at bounding box center [178, 67] width 89 height 15
click at [134, 60] on select "Select Chapter 7 Chapter 13" at bounding box center [178, 67] width 89 height 15
click at [175, 152] on input "text" at bounding box center [178, 154] width 88 height 14
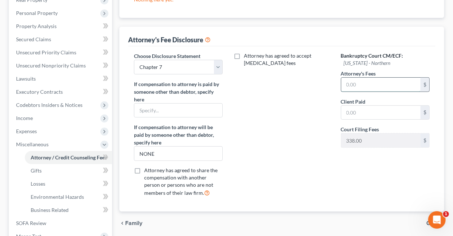
click at [373, 88] on input "text" at bounding box center [380, 85] width 79 height 14
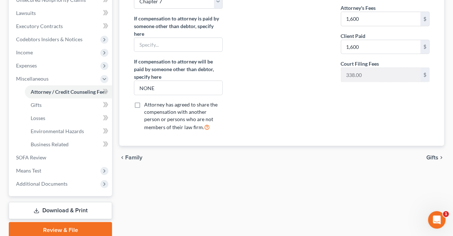
scroll to position [216, 0]
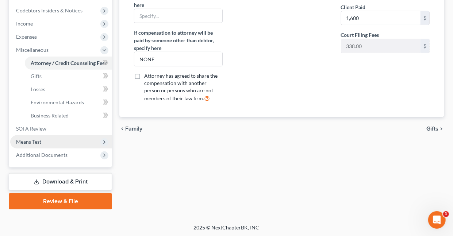
click at [26, 144] on span "Means Test" at bounding box center [61, 141] width 102 height 13
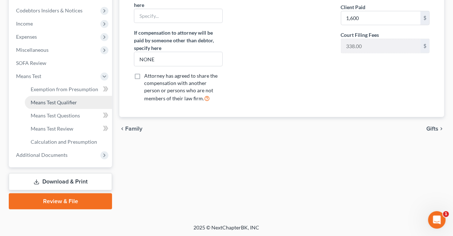
click at [60, 101] on span "Means Test Qualifier" at bounding box center [54, 102] width 46 height 6
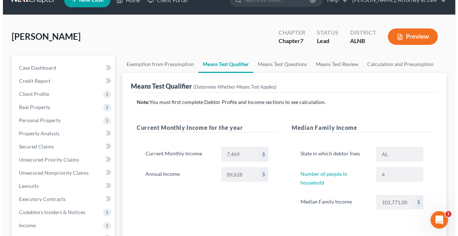
scroll to position [14, 0]
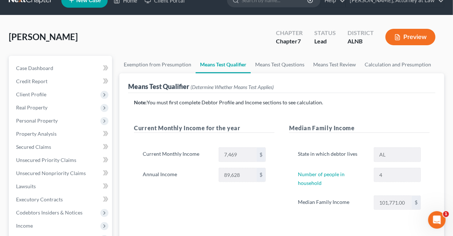
click at [422, 36] on button "Preview" at bounding box center [410, 37] width 50 height 16
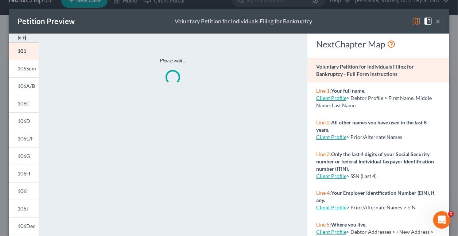
click at [412, 23] on img at bounding box center [416, 21] width 9 height 9
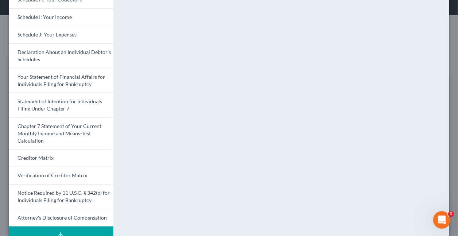
scroll to position [218, 0]
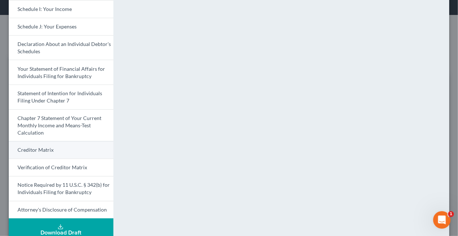
click at [48, 150] on span "Creditor Matrix" at bounding box center [36, 150] width 36 height 6
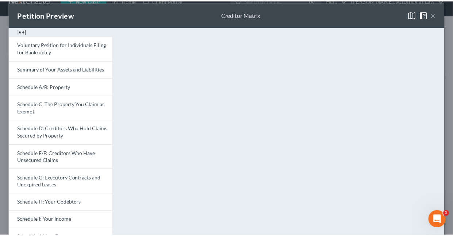
scroll to position [3, 0]
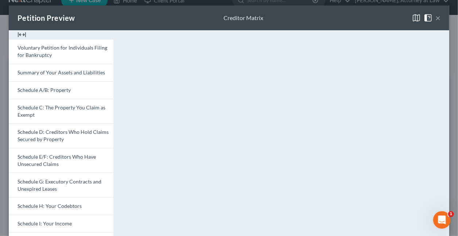
click at [435, 19] on button "×" at bounding box center [437, 17] width 5 height 9
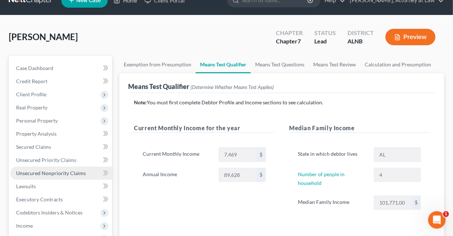
click at [38, 172] on span "Unsecured Nonpriority Claims" at bounding box center [51, 173] width 70 height 6
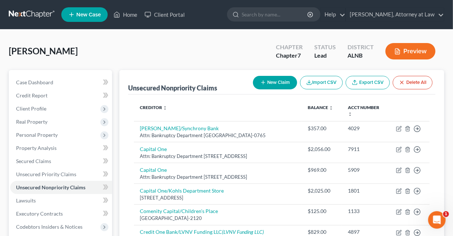
click at [276, 83] on button "New Claim" at bounding box center [275, 82] width 44 height 13
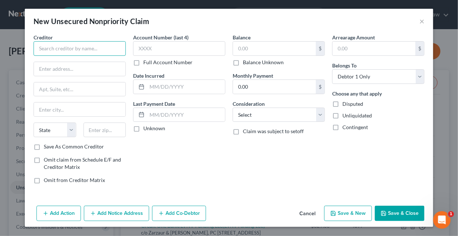
click at [98, 49] on input "text" at bounding box center [80, 48] width 92 height 15
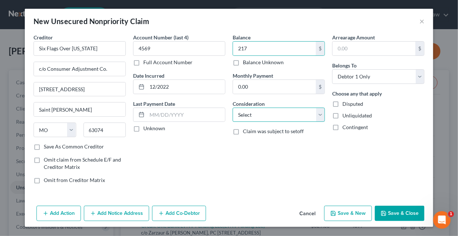
drag, startPoint x: 241, startPoint y: 111, endPoint x: 239, endPoint y: 107, distance: 4.5
click at [241, 111] on select "Select Cable / Satellite Services Collection Agency Credit Card Debt Debt Couns…" at bounding box center [279, 115] width 92 height 15
click at [233, 108] on select "Select Cable / Satellite Services Collection Agency Credit Card Debt Debt Couns…" at bounding box center [279, 115] width 92 height 15
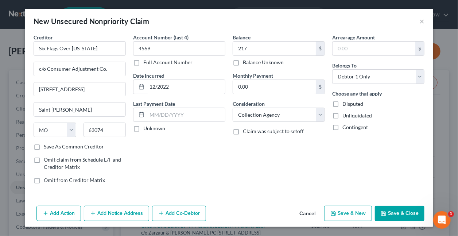
click at [353, 213] on button "Save & New" at bounding box center [348, 213] width 48 height 15
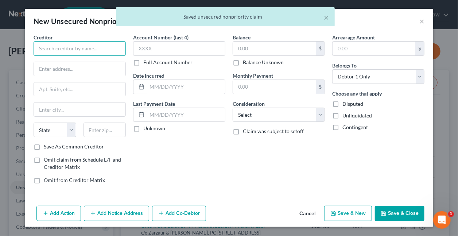
click at [104, 46] on input "text" at bounding box center [80, 48] width 92 height 15
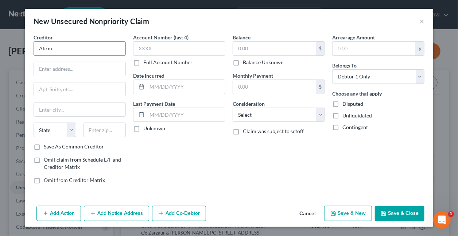
click at [78, 45] on input "Afirm" at bounding box center [80, 48] width 92 height 15
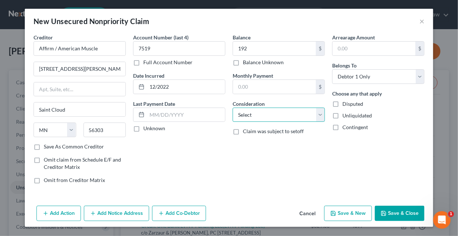
click at [255, 114] on select "Select Cable / Satellite Services Collection Agency Credit Card Debt Debt Couns…" at bounding box center [279, 115] width 92 height 15
click at [233, 108] on select "Select Cable / Satellite Services Collection Agency Credit Card Debt Debt Couns…" at bounding box center [279, 115] width 92 height 15
click at [348, 214] on button "Save & New" at bounding box center [348, 213] width 48 height 15
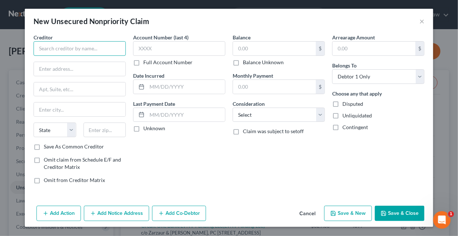
click at [105, 50] on input "text" at bounding box center [80, 48] width 92 height 15
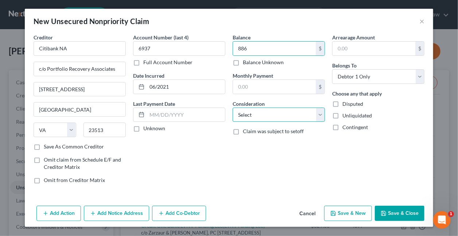
drag, startPoint x: 260, startPoint y: 115, endPoint x: 251, endPoint y: 105, distance: 13.4
click at [260, 115] on select "Select Cable / Satellite Services Collection Agency Credit Card Debt Debt Couns…" at bounding box center [279, 115] width 92 height 15
click at [233, 108] on select "Select Cable / Satellite Services Collection Agency Credit Card Debt Debt Couns…" at bounding box center [279, 115] width 92 height 15
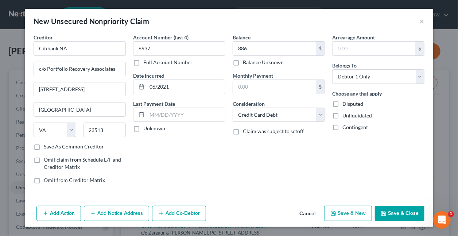
click at [342, 213] on button "Save & New" at bounding box center [348, 213] width 48 height 15
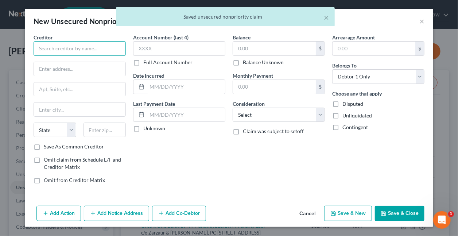
click at [96, 47] on input "text" at bounding box center [80, 48] width 92 height 15
click at [85, 50] on input "text" at bounding box center [80, 48] width 92 height 15
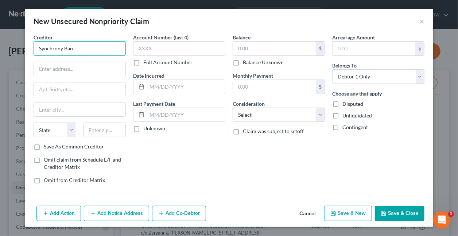
click at [85, 50] on input "Synchrony Ban" at bounding box center [80, 48] width 92 height 15
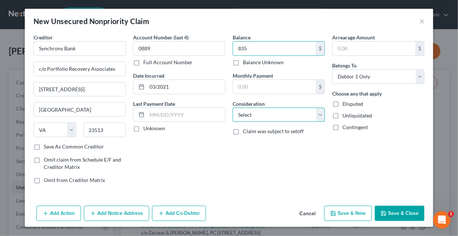
drag, startPoint x: 259, startPoint y: 112, endPoint x: 255, endPoint y: 107, distance: 6.5
click at [259, 112] on select "Select Cable / Satellite Services Collection Agency Credit Card Debt Debt Couns…" at bounding box center [279, 115] width 92 height 15
click at [233, 108] on select "Select Cable / Satellite Services Collection Agency Credit Card Debt Debt Couns…" at bounding box center [279, 115] width 92 height 15
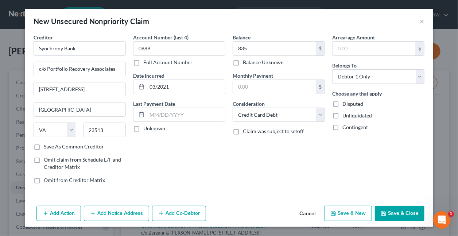
click at [338, 215] on button "Save & New" at bounding box center [348, 213] width 48 height 15
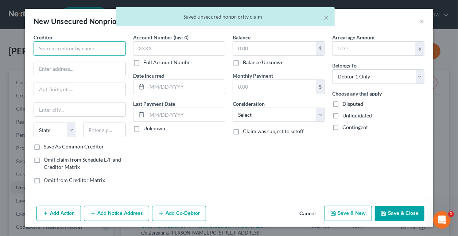
click at [87, 48] on input "text" at bounding box center [80, 48] width 92 height 15
click at [92, 47] on input "text" at bounding box center [80, 48] width 92 height 15
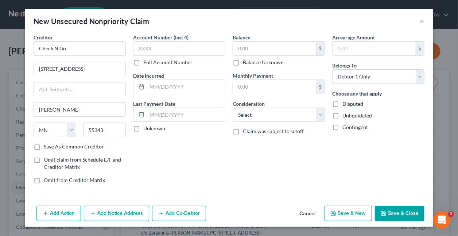
click at [143, 62] on label "Full Account Number" at bounding box center [167, 62] width 49 height 7
click at [146, 62] on input "Full Account Number" at bounding box center [148, 61] width 5 height 5
click at [155, 50] on input "text" at bounding box center [179, 48] width 92 height 15
click at [189, 85] on input "text" at bounding box center [186, 87] width 78 height 14
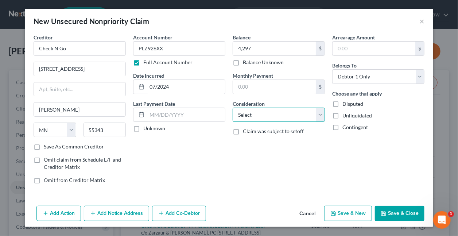
click at [261, 116] on select "Select Cable / Satellite Services Collection Agency Credit Card Debt Debt Couns…" at bounding box center [279, 115] width 92 height 15
click at [233, 108] on select "Select Cable / Satellite Services Collection Agency Credit Card Debt Debt Couns…" at bounding box center [279, 115] width 92 height 15
click at [407, 212] on button "Save & Close" at bounding box center [400, 213] width 50 height 15
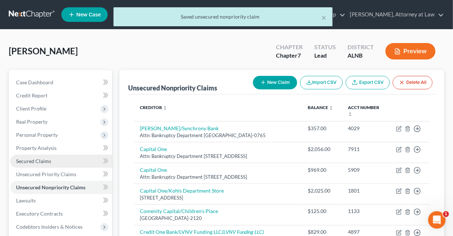
click at [34, 161] on span "Secured Claims" at bounding box center [33, 161] width 35 height 6
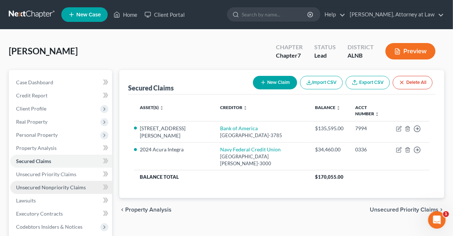
click at [49, 187] on span "Unsecured Nonpriority Claims" at bounding box center [51, 187] width 70 height 6
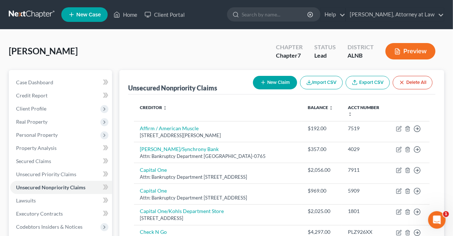
click at [271, 85] on button "New Claim" at bounding box center [275, 82] width 44 height 13
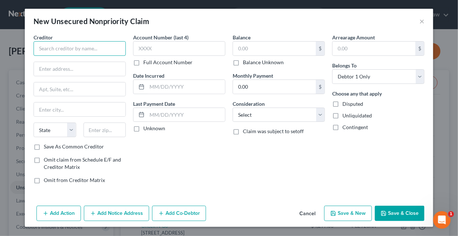
click at [74, 46] on input "text" at bounding box center [80, 48] width 92 height 15
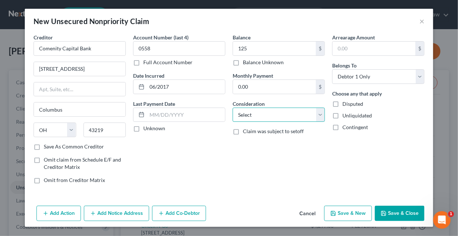
click at [268, 113] on select "Select Cable / Satellite Services Collection Agency Credit Card Debt Debt Couns…" at bounding box center [279, 115] width 92 height 15
click at [233, 108] on select "Select Cable / Satellite Services Collection Agency Credit Card Debt Debt Couns…" at bounding box center [279, 115] width 92 height 15
drag, startPoint x: 389, startPoint y: 214, endPoint x: 375, endPoint y: 185, distance: 32.1
click at [392, 213] on button "Save & Close" at bounding box center [400, 213] width 50 height 15
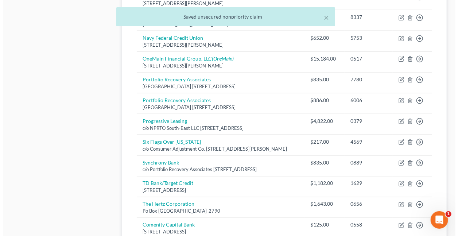
scroll to position [476, 0]
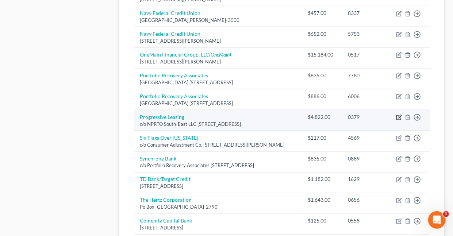
click at [399, 119] on icon "button" at bounding box center [399, 116] width 3 height 3
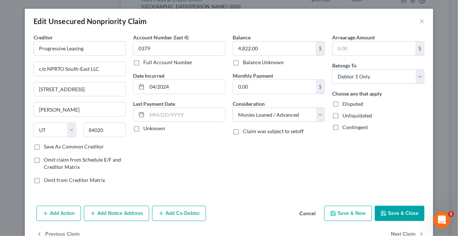
click at [129, 212] on button "Add Notice Address" at bounding box center [116, 213] width 65 height 15
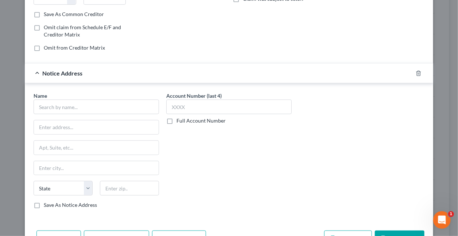
scroll to position [134, 0]
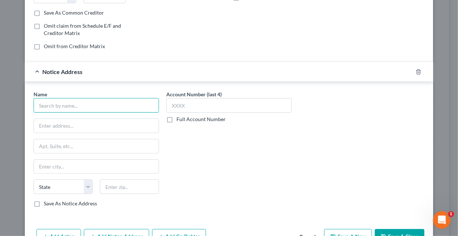
click at [83, 102] on input "text" at bounding box center [96, 105] width 125 height 15
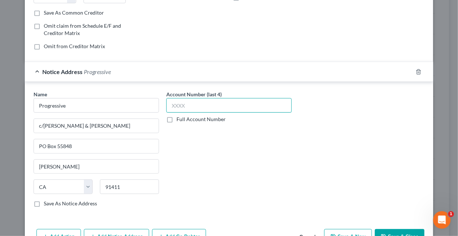
click at [185, 103] on input "text" at bounding box center [228, 105] width 125 height 15
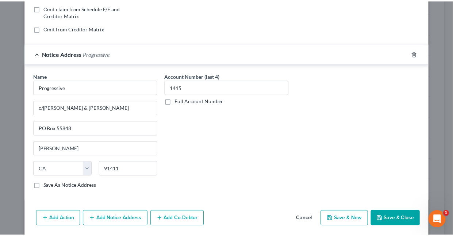
scroll to position [175, 0]
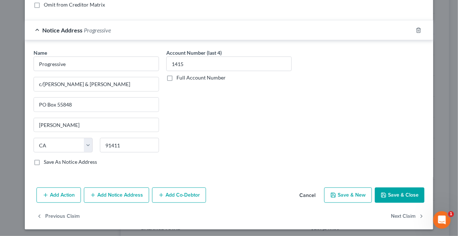
click at [307, 191] on button "Cancel" at bounding box center [308, 195] width 28 height 15
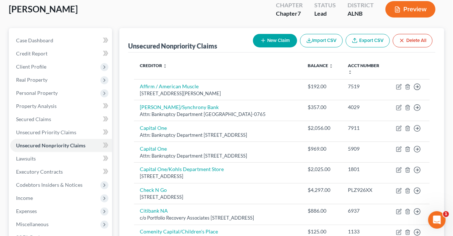
scroll to position [16, 0]
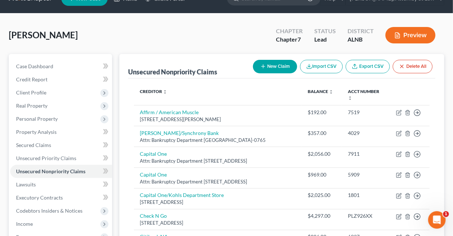
click at [276, 62] on button "New Claim" at bounding box center [275, 66] width 44 height 13
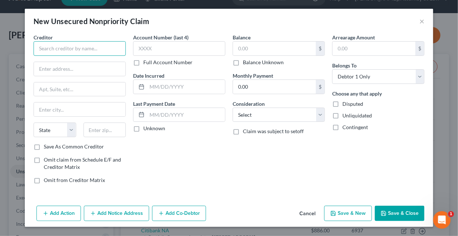
click at [112, 49] on input "text" at bounding box center [80, 48] width 92 height 15
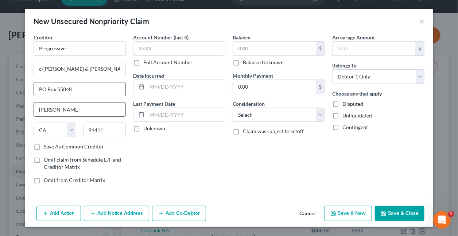
click at [78, 113] on input "[PERSON_NAME]" at bounding box center [80, 109] width 92 height 14
click at [177, 40] on label "Account Number (last 4)" at bounding box center [160, 38] width 55 height 8
click at [174, 49] on input "text" at bounding box center [179, 48] width 92 height 15
click at [194, 84] on input "text" at bounding box center [186, 87] width 78 height 14
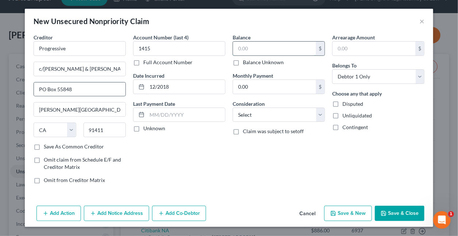
click at [271, 44] on input "text" at bounding box center [274, 49] width 83 height 14
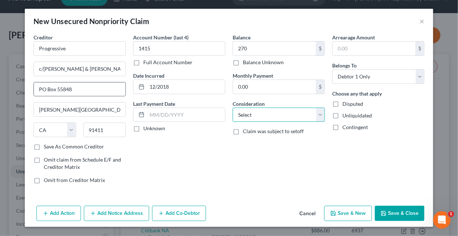
click at [275, 111] on select "Select Cable / Satellite Services Collection Agency Credit Card Debt Debt Couns…" at bounding box center [279, 115] width 92 height 15
click at [233, 108] on select "Select Cable / Satellite Services Collection Agency Credit Card Debt Debt Couns…" at bounding box center [279, 115] width 92 height 15
click at [410, 214] on button "Save & Close" at bounding box center [400, 213] width 50 height 15
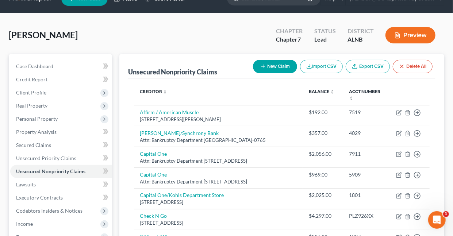
scroll to position [0, 0]
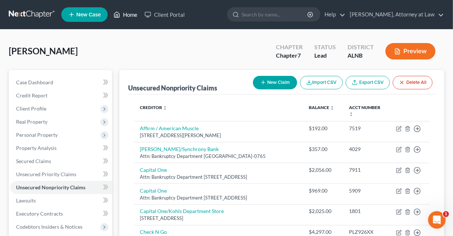
click at [132, 15] on link "Home" at bounding box center [125, 14] width 31 height 13
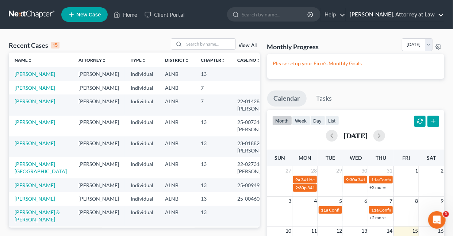
click at [441, 14] on link "[PERSON_NAME], Attorney at Law" at bounding box center [395, 14] width 98 height 13
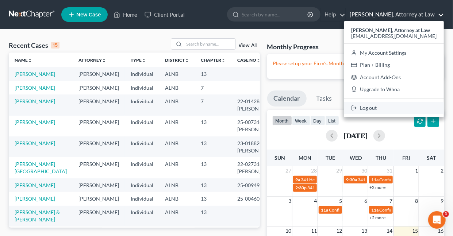
click at [375, 109] on link "Log out" at bounding box center [394, 108] width 100 height 12
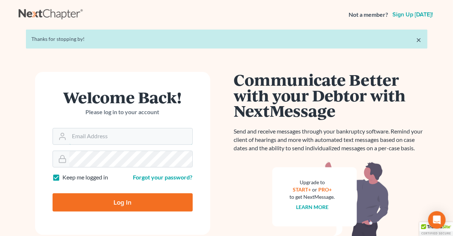
type input "[EMAIL_ADDRESS][DOMAIN_NAME]"
click at [63, 177] on label "Keep me logged in" at bounding box center [86, 177] width 46 height 8
click at [66, 177] on input "Keep me logged in" at bounding box center [68, 175] width 5 height 5
checkbox input "false"
